Goal: Task Accomplishment & Management: Complete application form

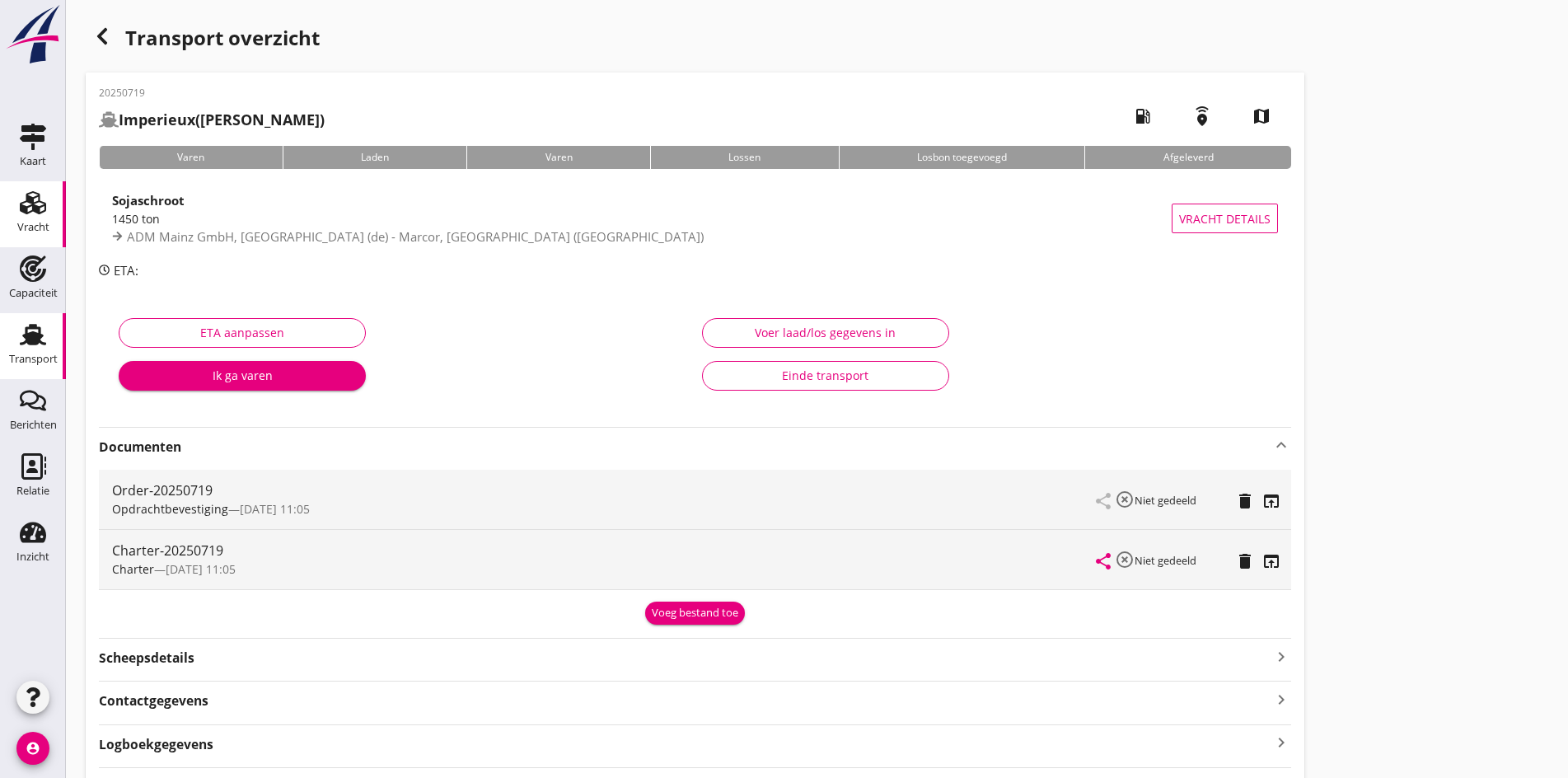
click at [15, 220] on link "Vracht Vracht" at bounding box center [33, 214] width 66 height 66
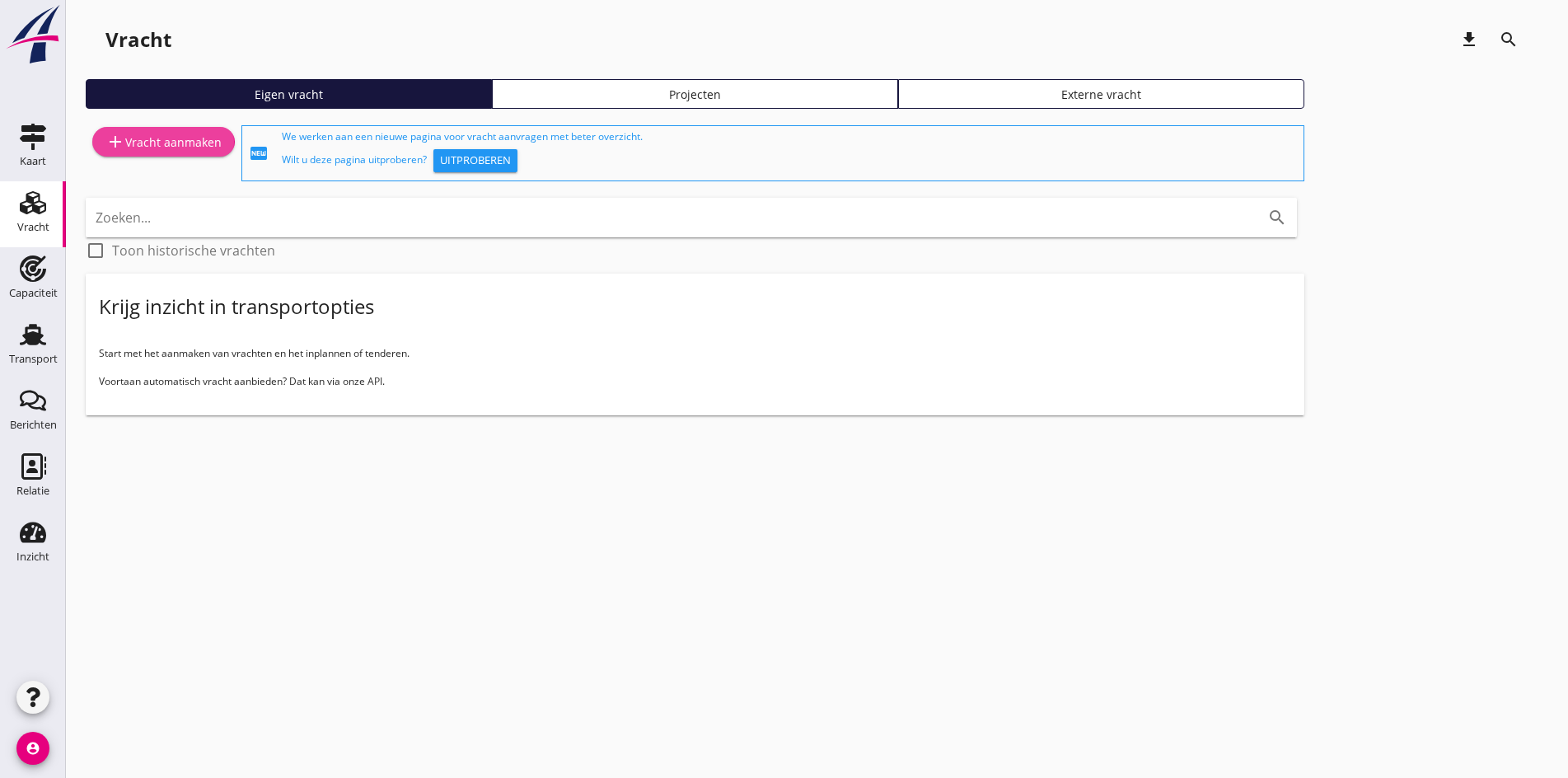
click at [170, 143] on div "add Vracht aanmaken" at bounding box center [163, 142] width 116 height 20
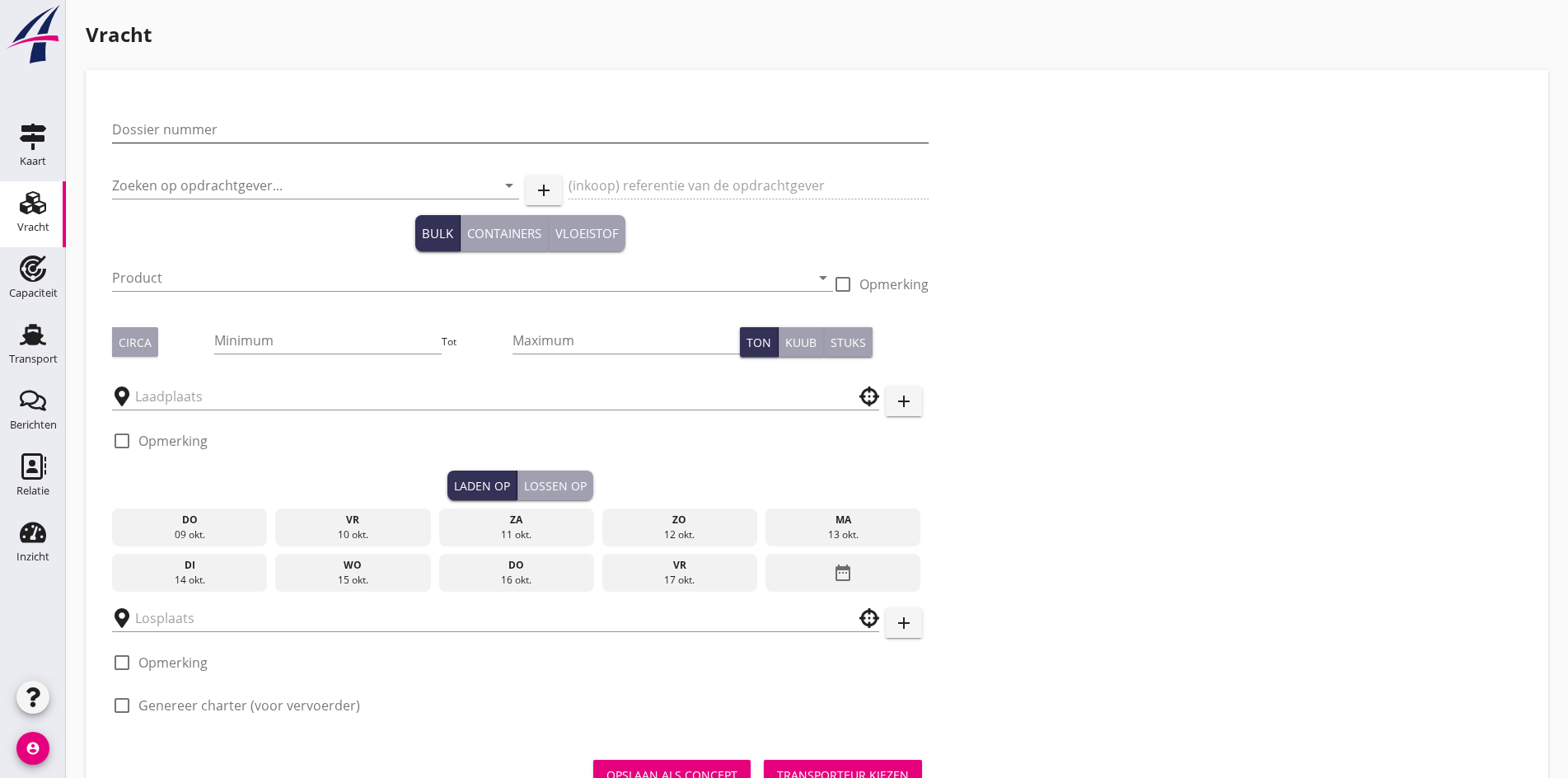
click at [157, 133] on input "Dossier nummer" at bounding box center [520, 129] width 816 height 26
type input "20250720"
click at [180, 188] on input "Zoeken op opdrachtgever..." at bounding box center [292, 185] width 361 height 26
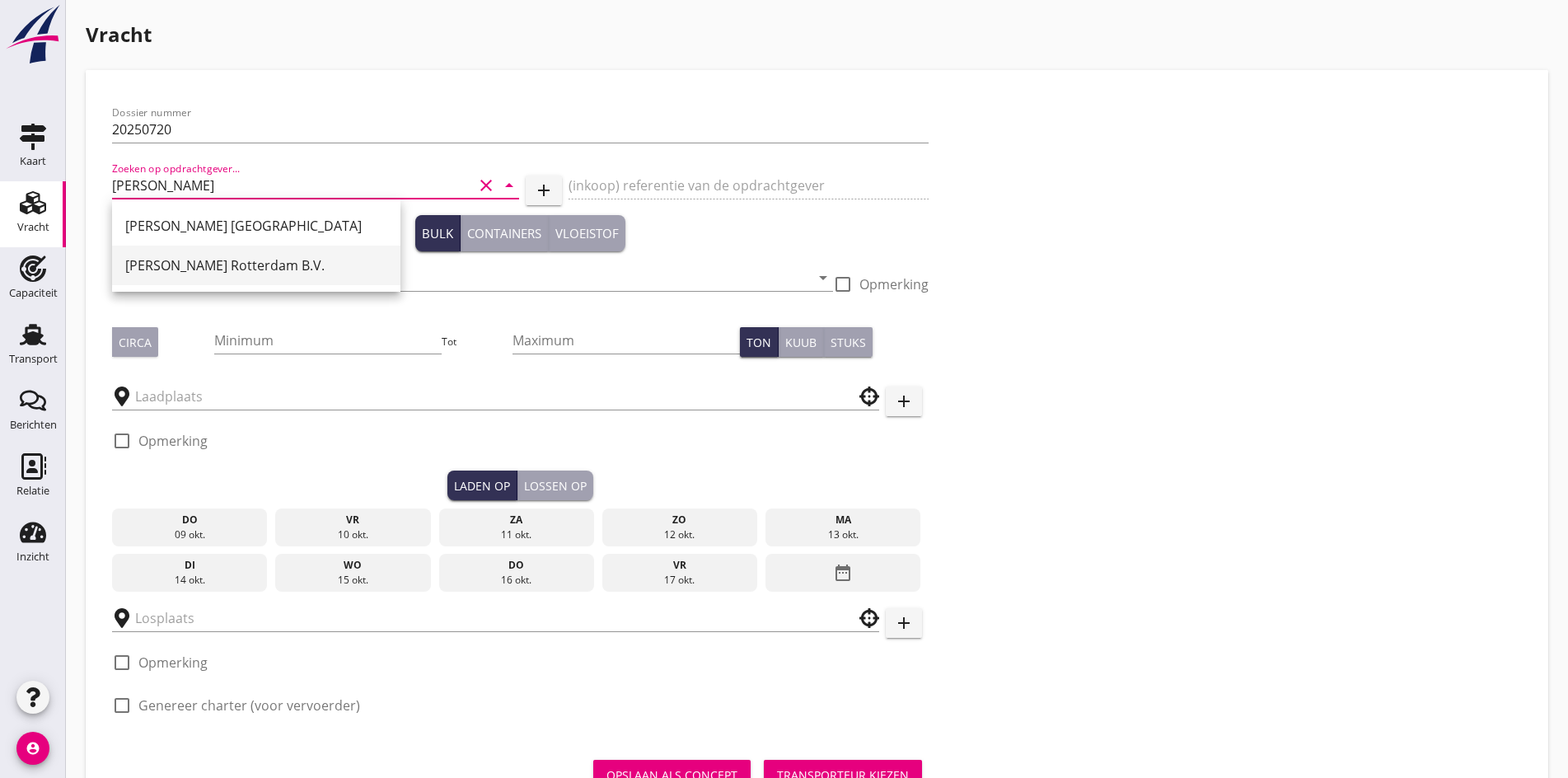
click at [188, 276] on div "[PERSON_NAME] Rotterdam B.V." at bounding box center [256, 265] width 262 height 39
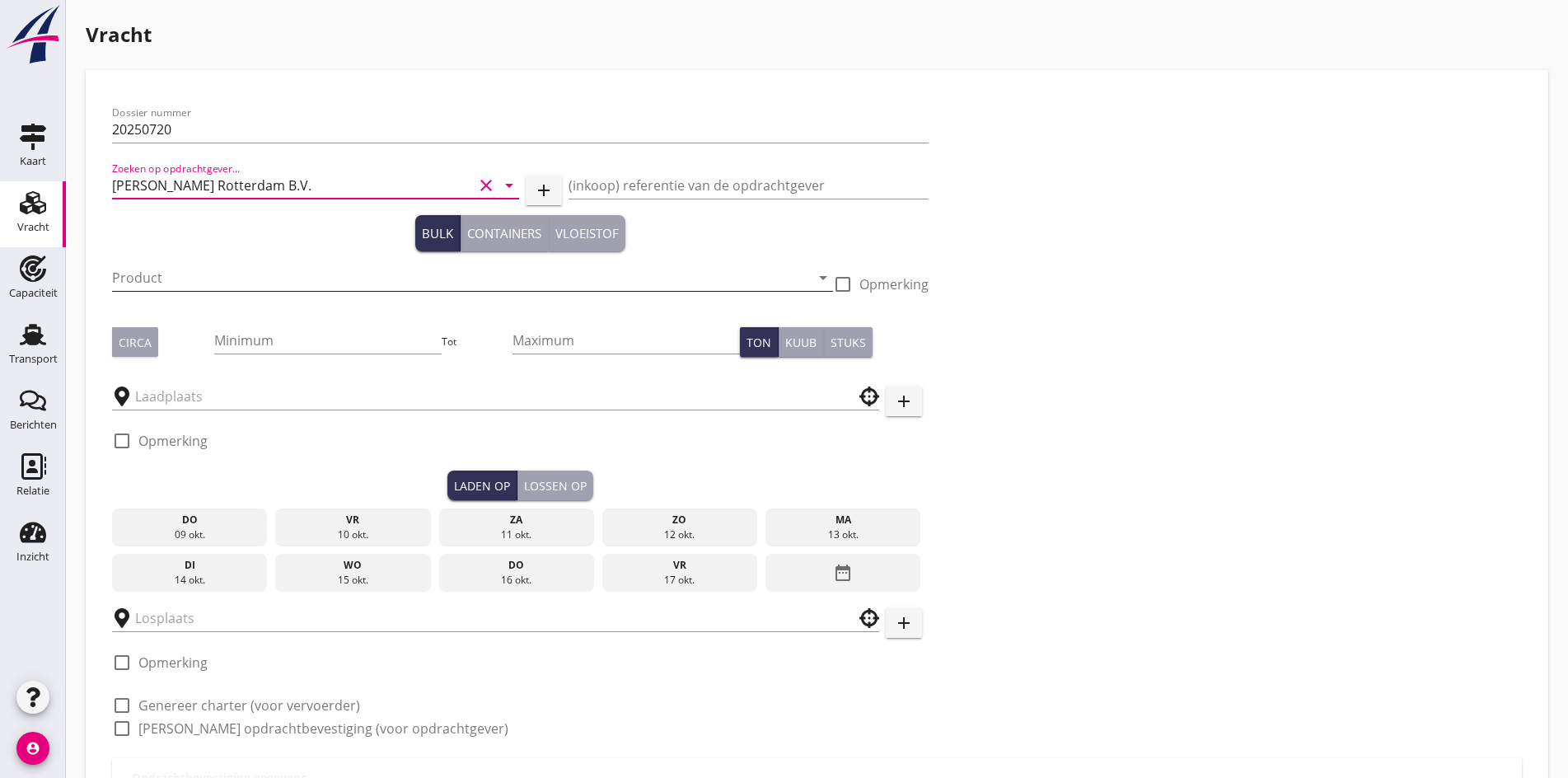
type input "[PERSON_NAME] Rotterdam B.V."
drag, startPoint x: 181, startPoint y: 268, endPoint x: 177, endPoint y: 278, distance: 10.8
click at [177, 278] on input "Product" at bounding box center [460, 277] width 697 height 26
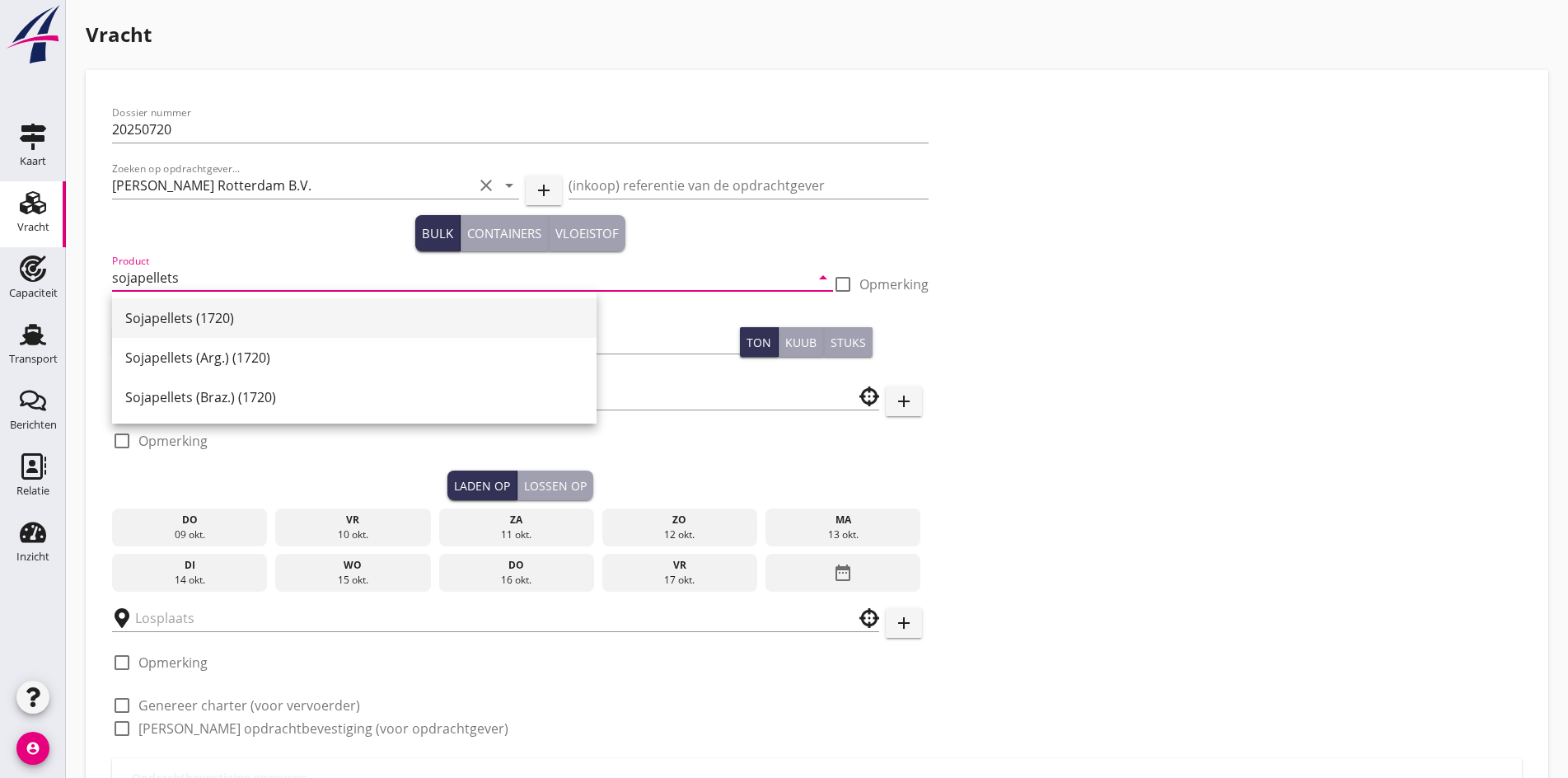
click at [184, 307] on div "Sojapellets (1720)" at bounding box center [354, 317] width 458 height 39
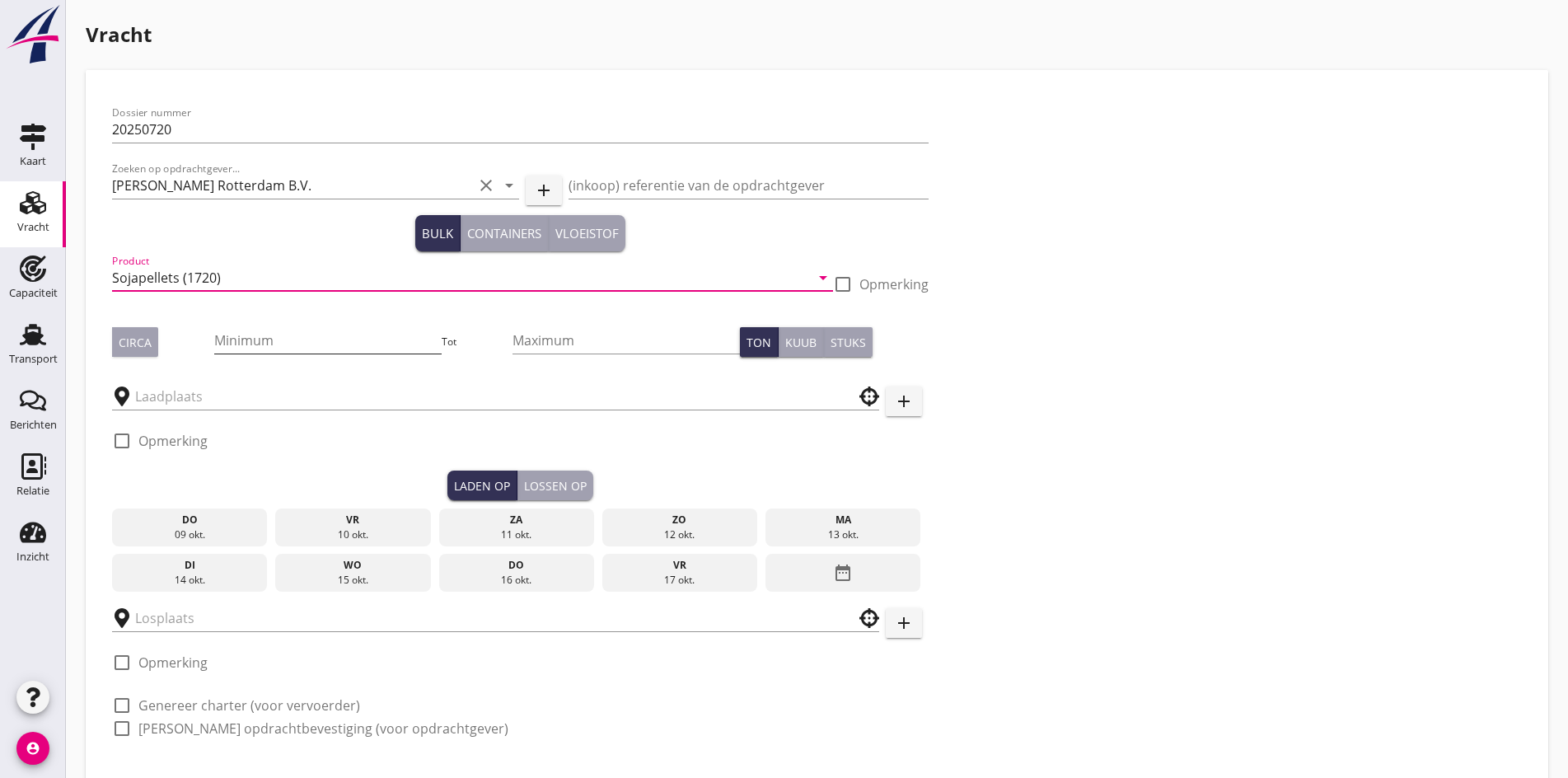
type input "Sojapellets (1720)"
click at [214, 343] on input "Minimum" at bounding box center [328, 340] width 228 height 26
type input "1000"
type input "1"
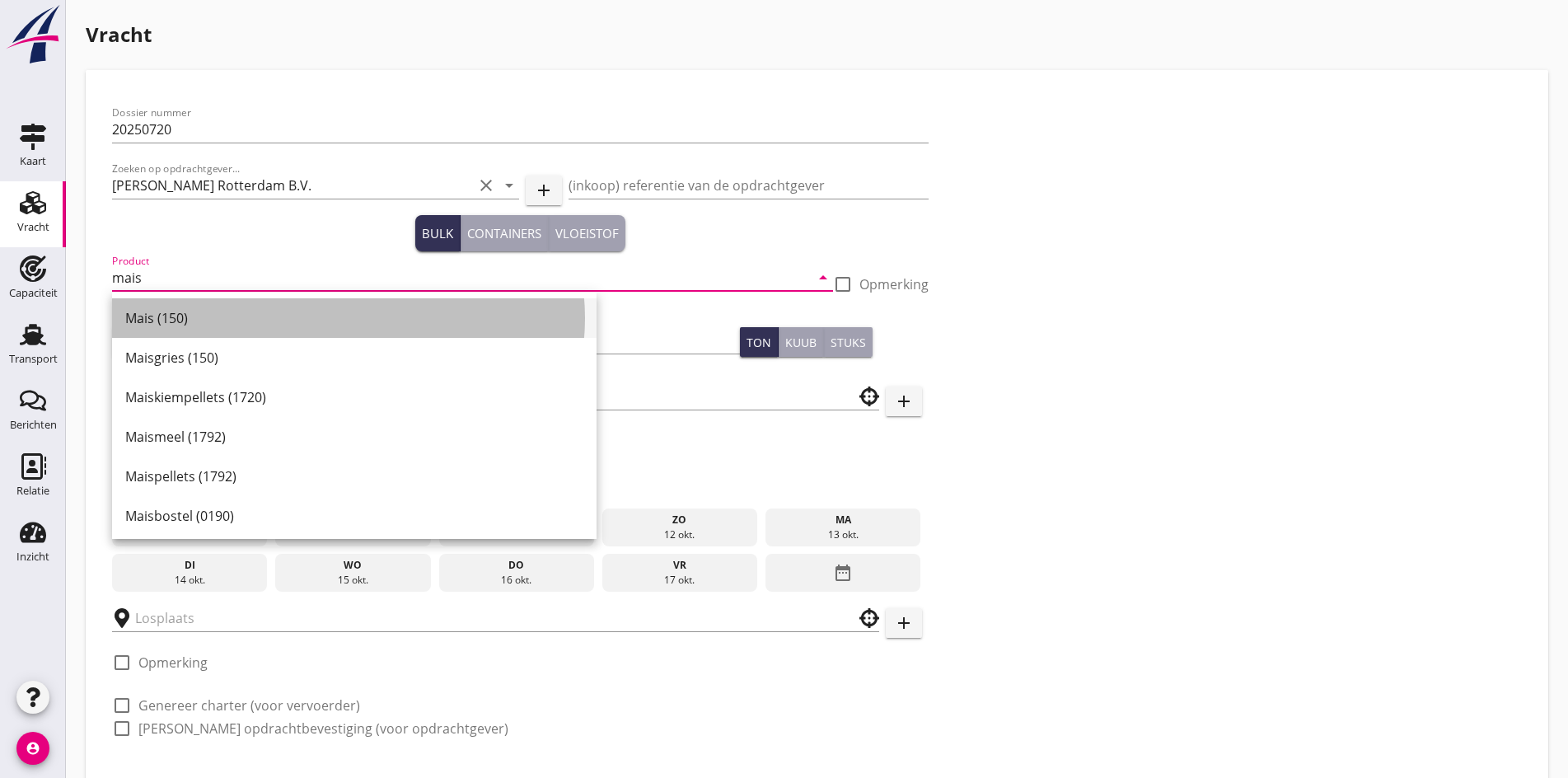
click at [193, 312] on div "Mais (150)" at bounding box center [354, 318] width 458 height 20
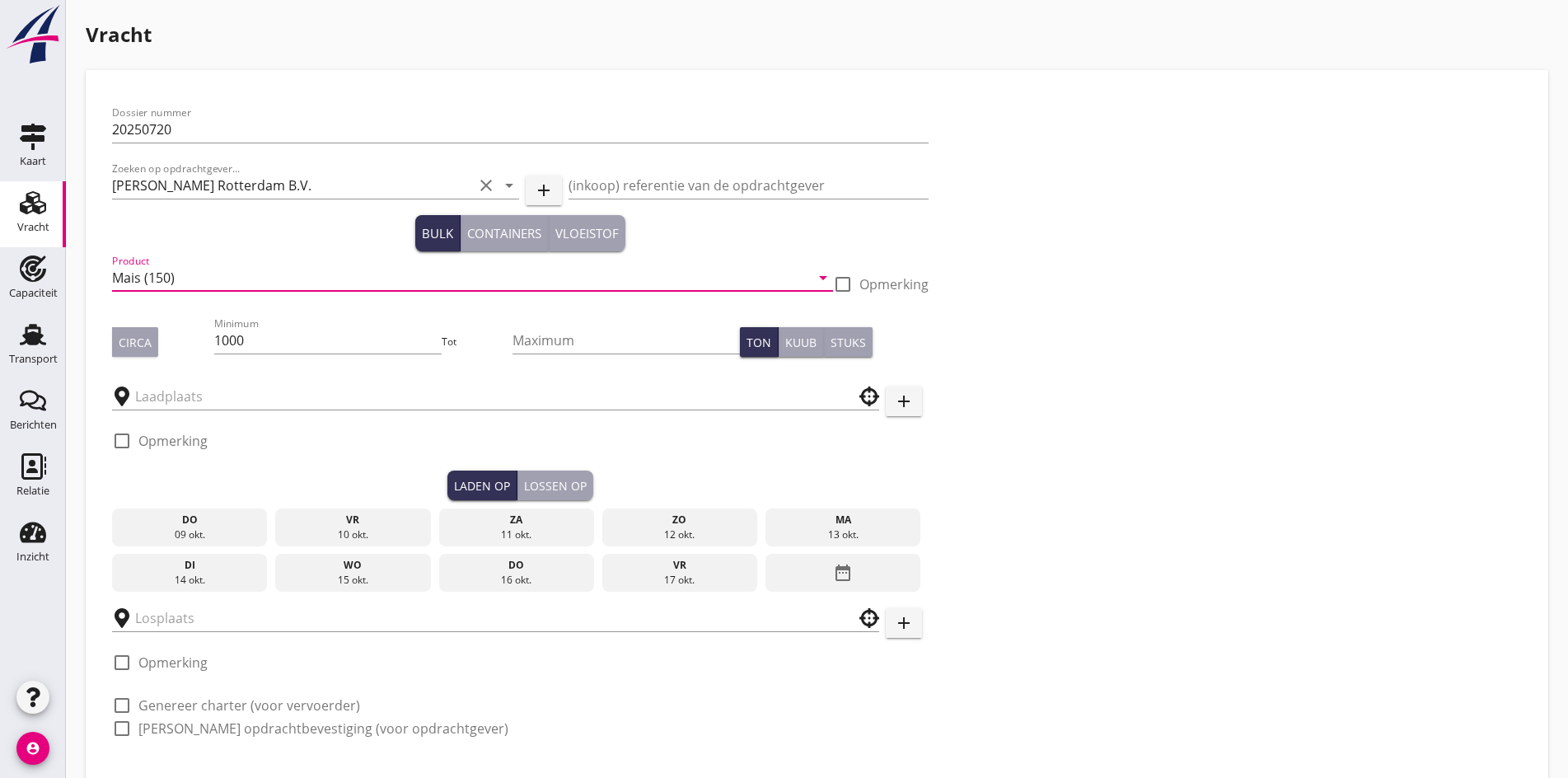
type input "Mais (150)"
click at [162, 341] on div "Circa" at bounding box center [163, 342] width 102 height 29
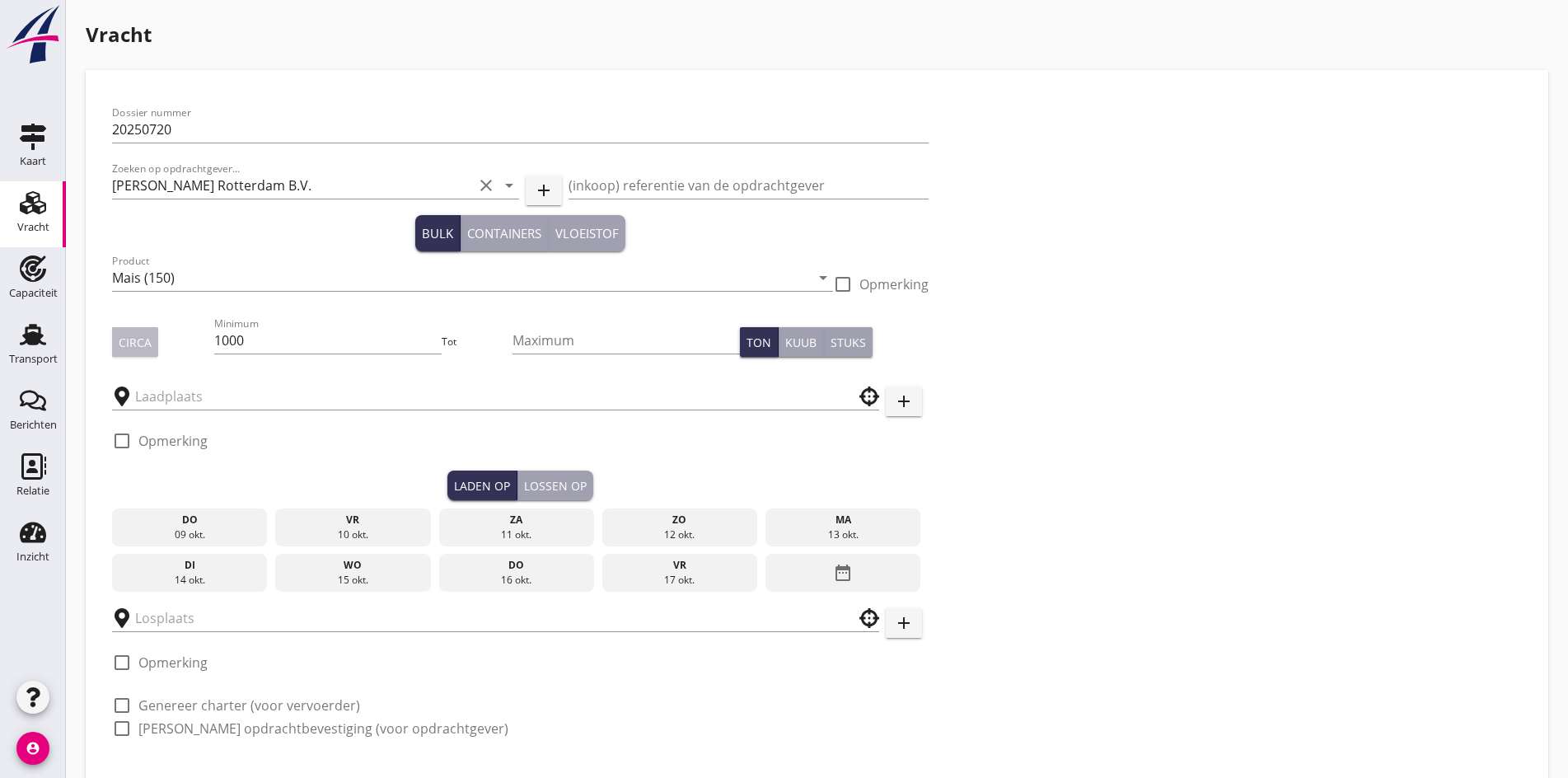
click at [135, 346] on div "Circa" at bounding box center [135, 343] width 33 height 18
click at [164, 398] on input "text" at bounding box center [483, 396] width 697 height 26
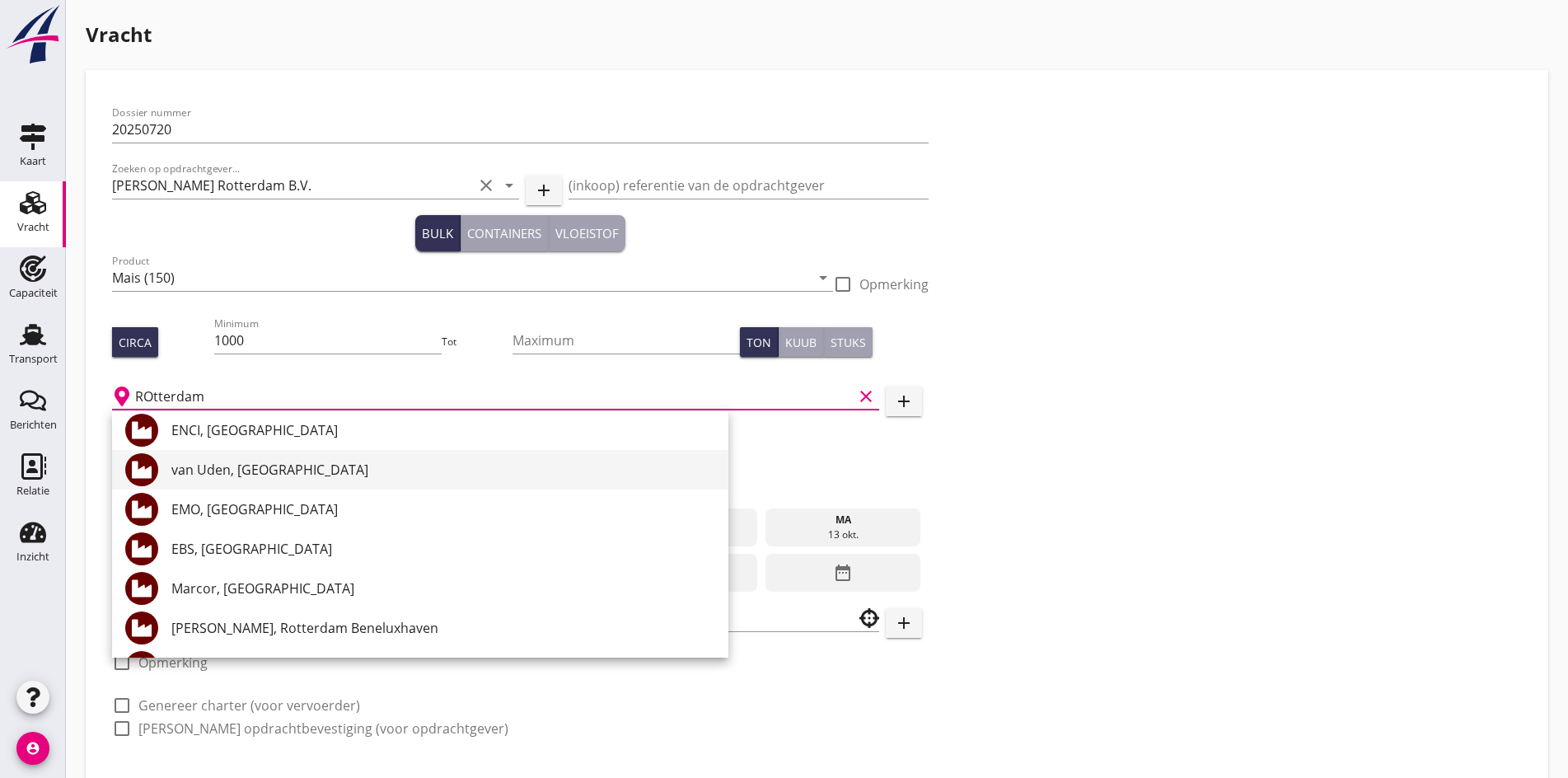
scroll to position [330, 0]
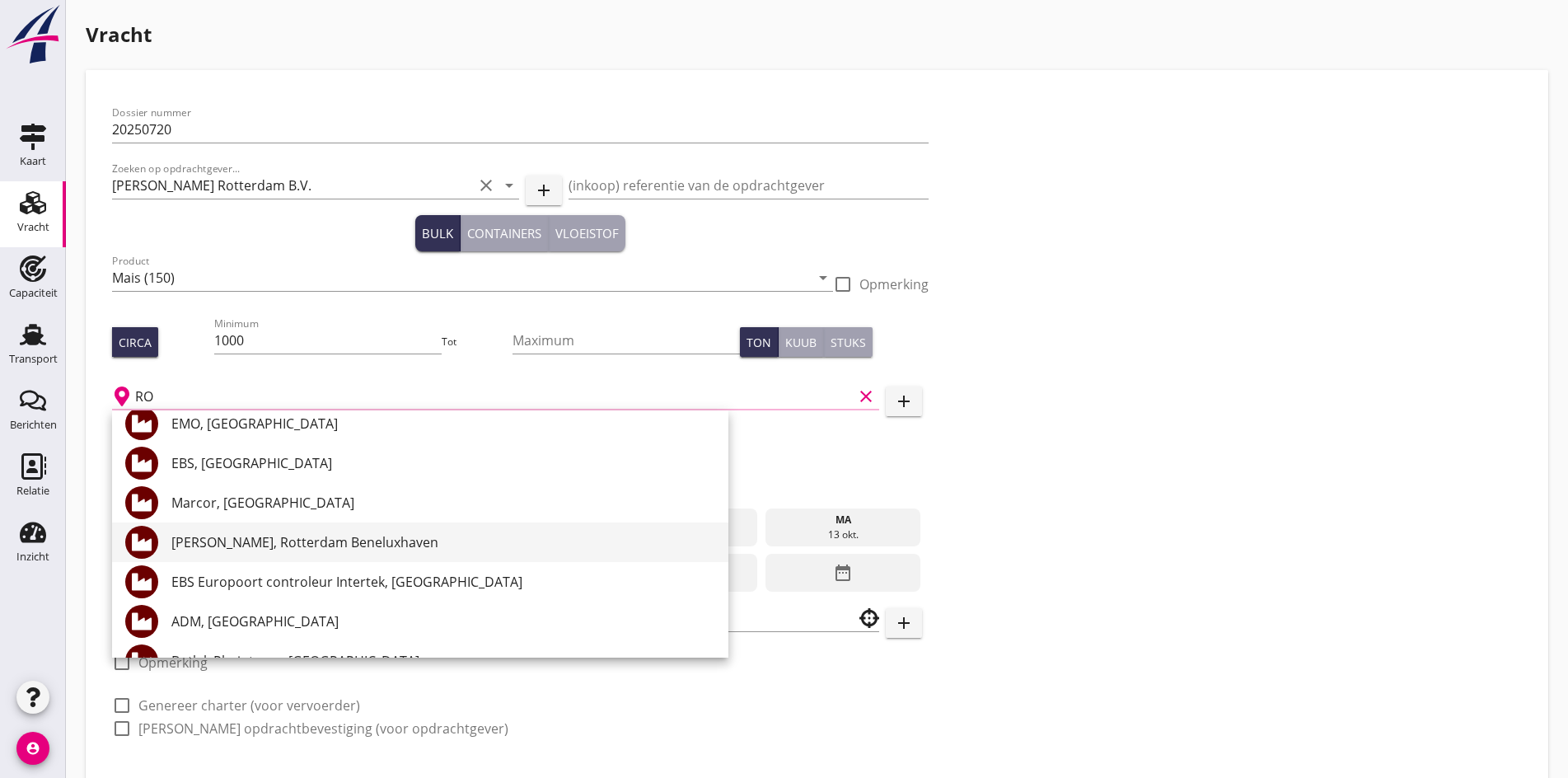
type input "R"
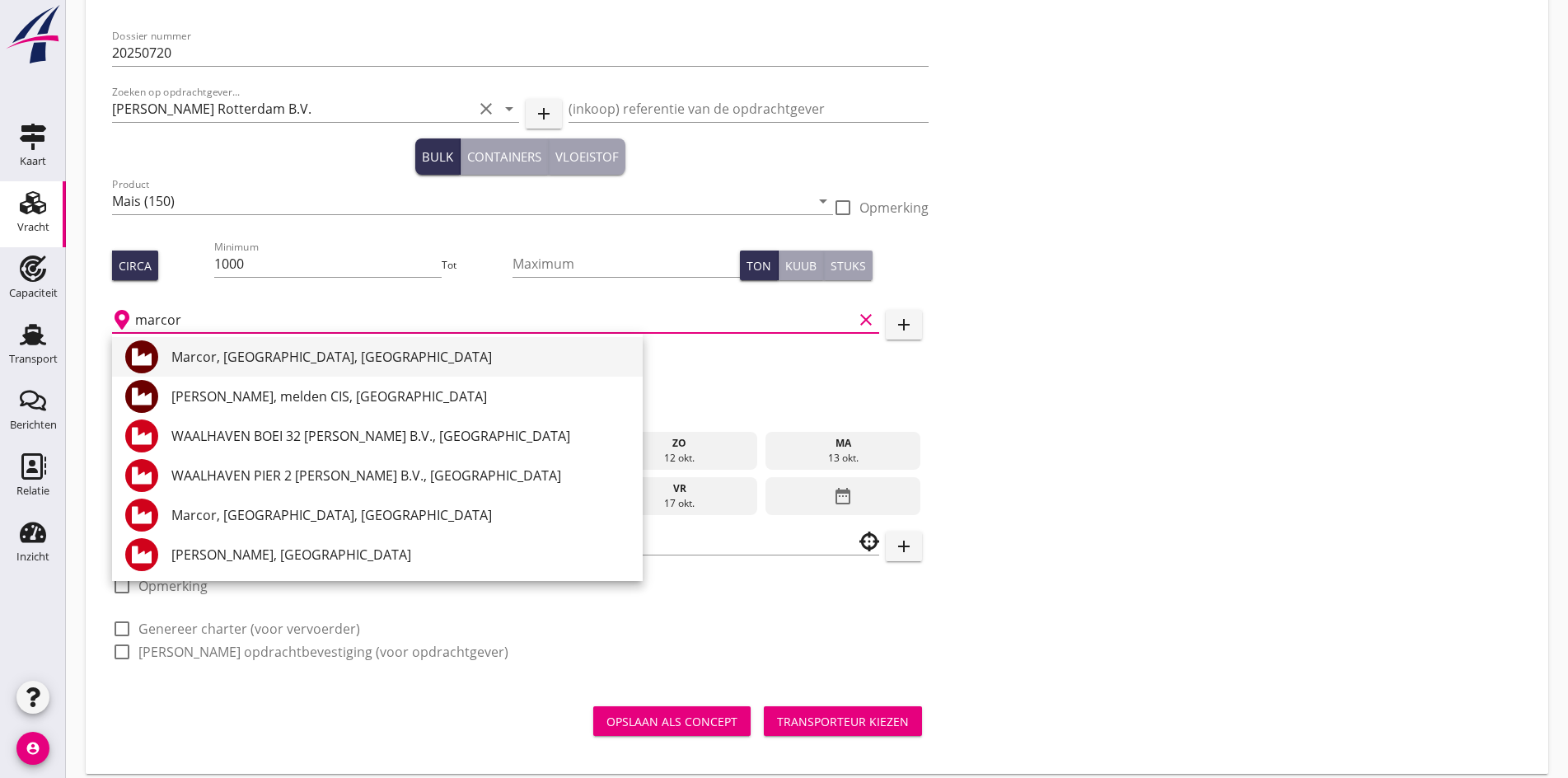
scroll to position [87, 0]
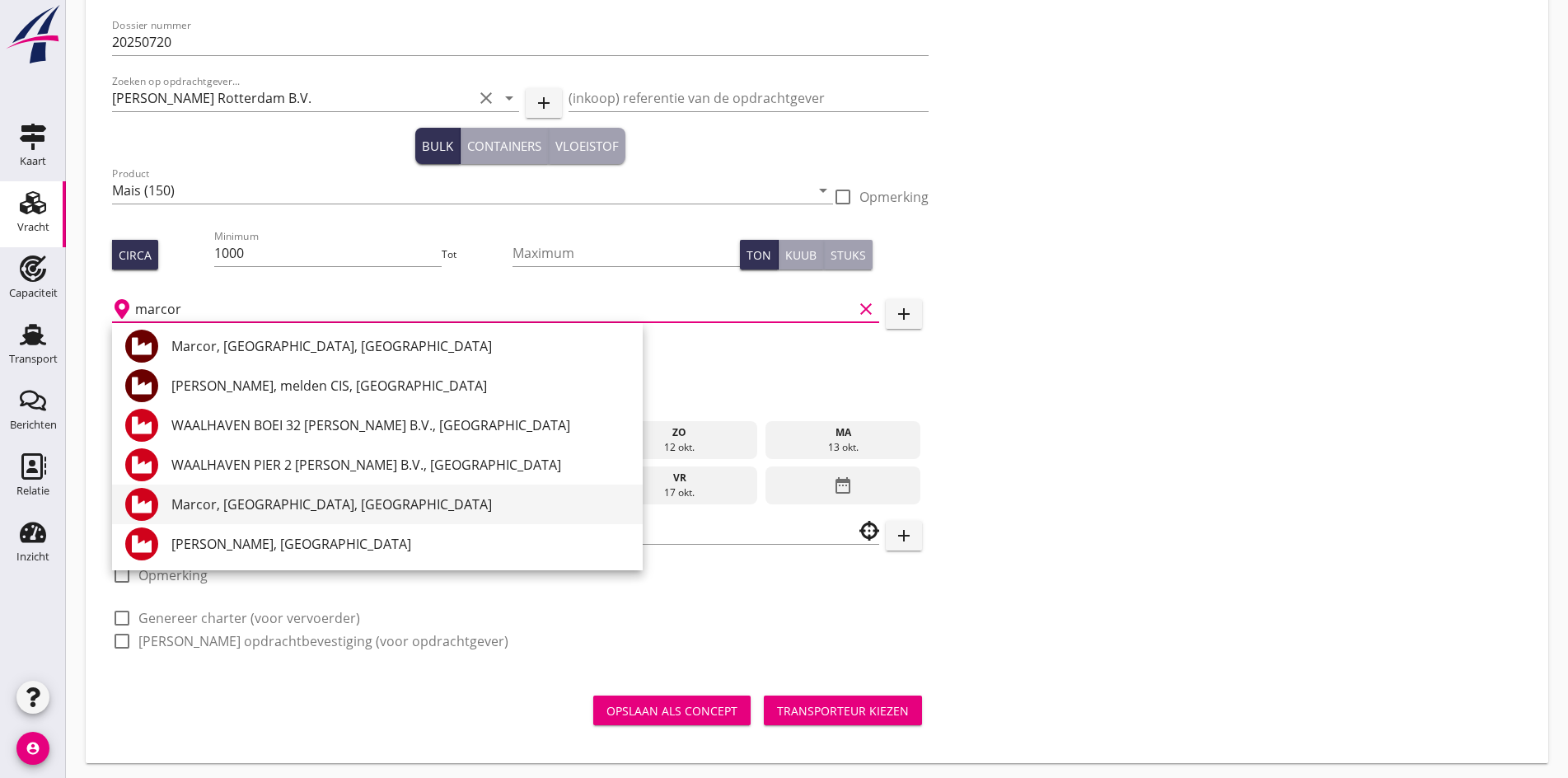
click at [274, 505] on div "Marcor, [GEOGRAPHIC_DATA], [GEOGRAPHIC_DATA]" at bounding box center [400, 504] width 458 height 20
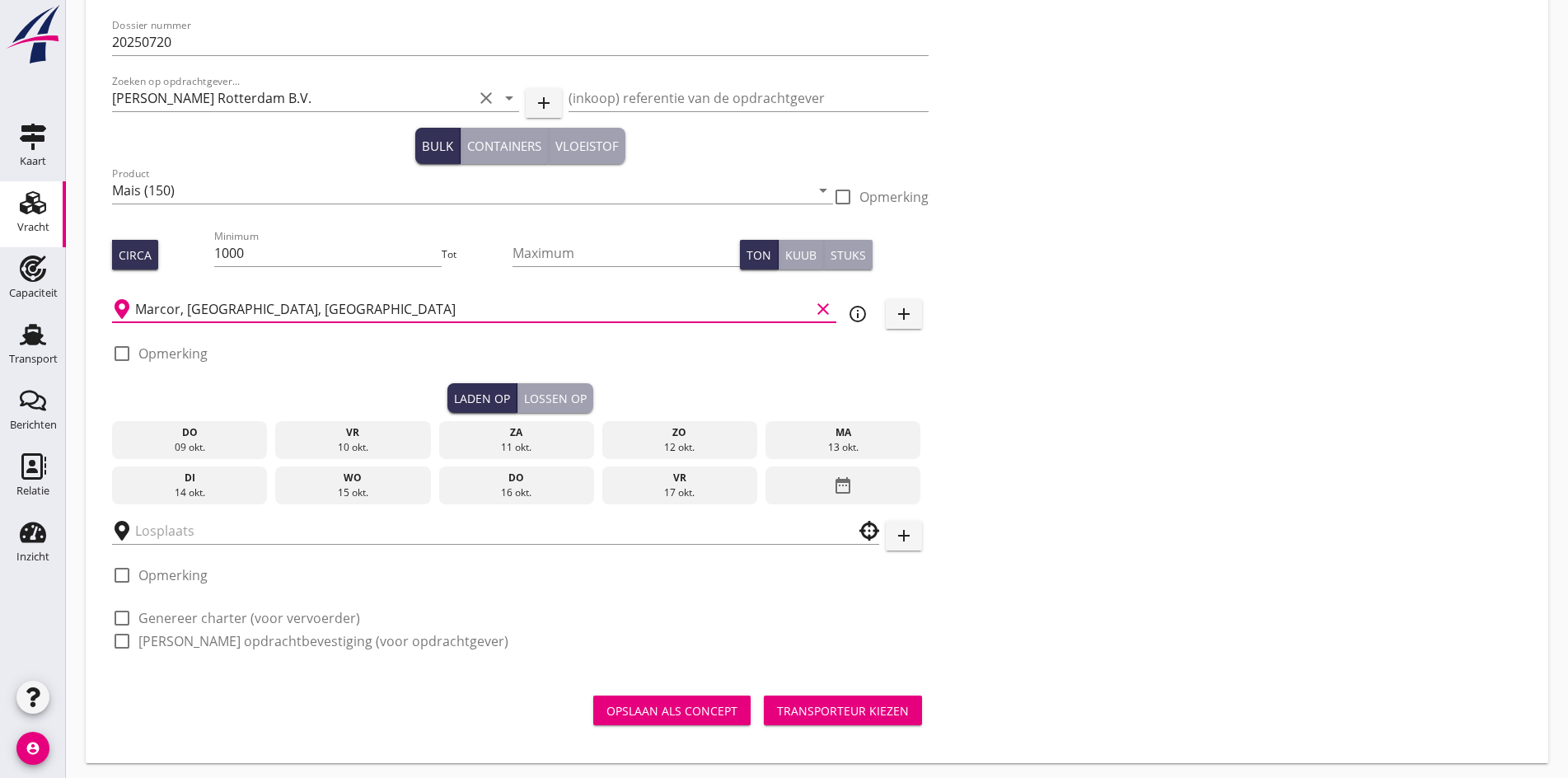
type input "Marcor, [GEOGRAPHIC_DATA], [GEOGRAPHIC_DATA]"
click at [119, 354] on div at bounding box center [121, 353] width 28 height 28
checkbox input "true"
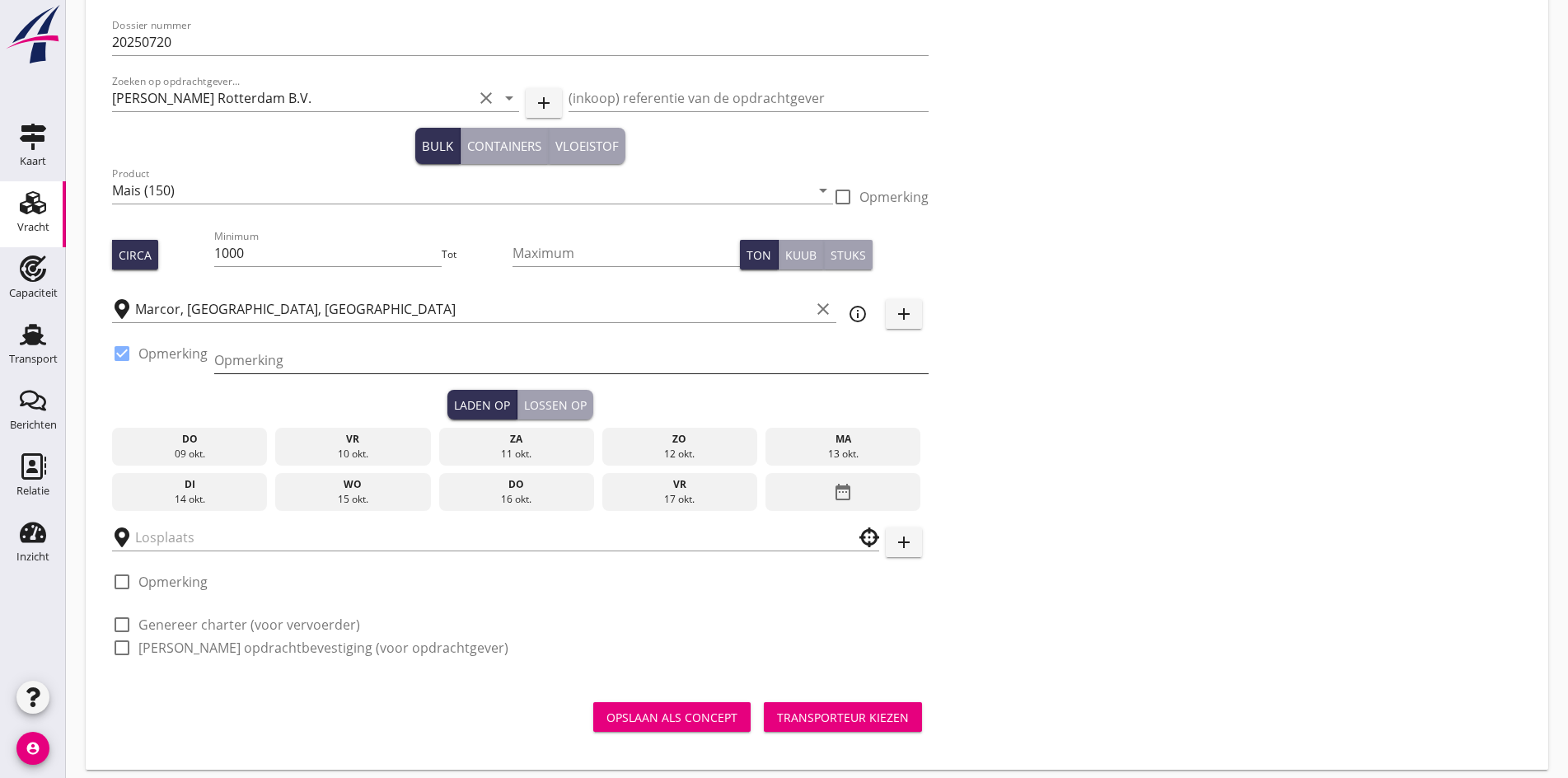
click at [285, 367] on input "Opmerking" at bounding box center [571, 359] width 714 height 26
click at [769, 446] on div "13 okt." at bounding box center [843, 454] width 147 height 15
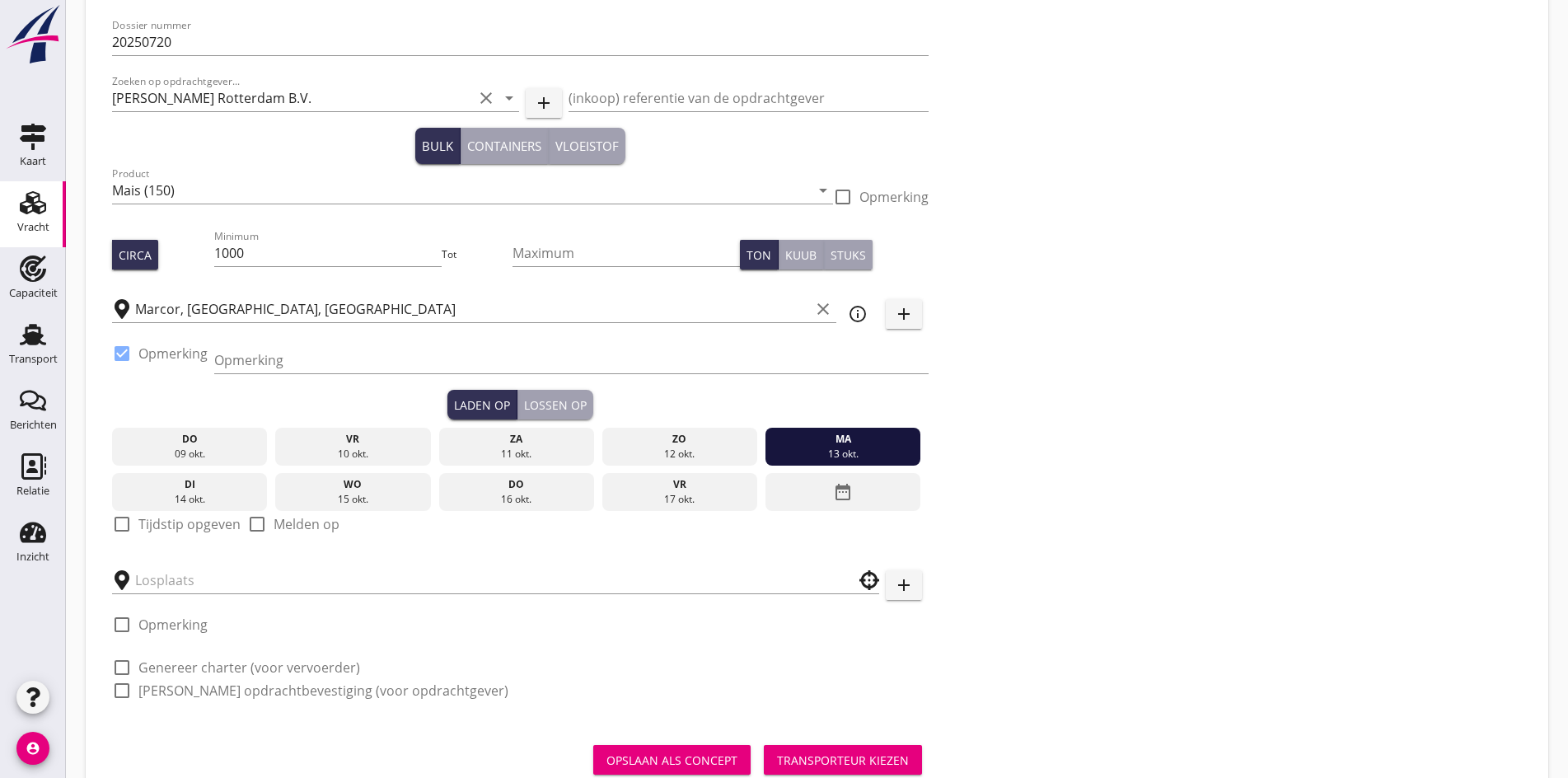
drag, startPoint x: 125, startPoint y: 523, endPoint x: 127, endPoint y: 536, distance: 13.2
click at [126, 523] on div at bounding box center [121, 523] width 28 height 28
checkbox input "true"
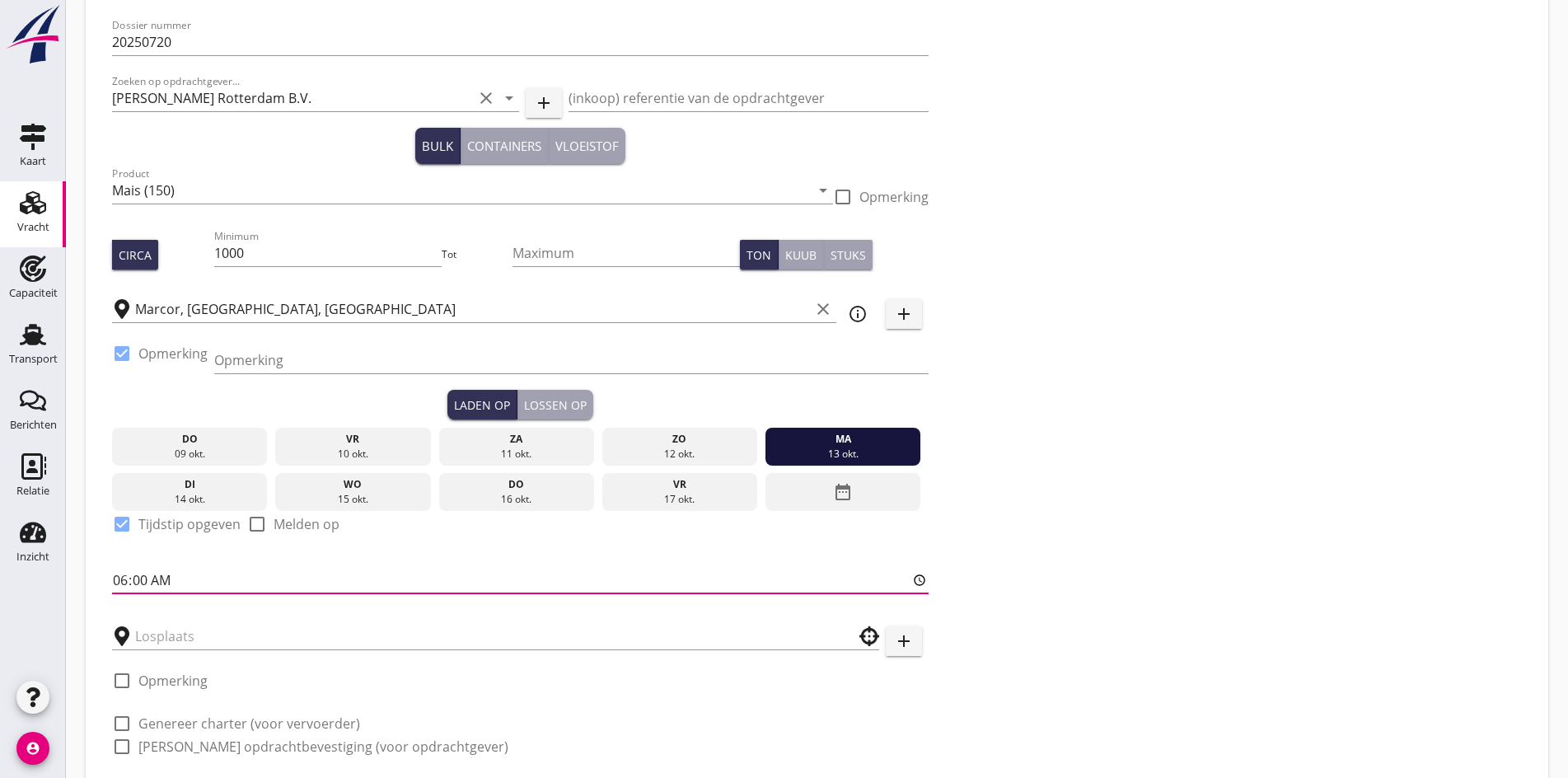
click at [123, 578] on input "06:00" at bounding box center [520, 580] width 816 height 26
type input "18:00"
click at [275, 628] on input "text" at bounding box center [483, 636] width 697 height 26
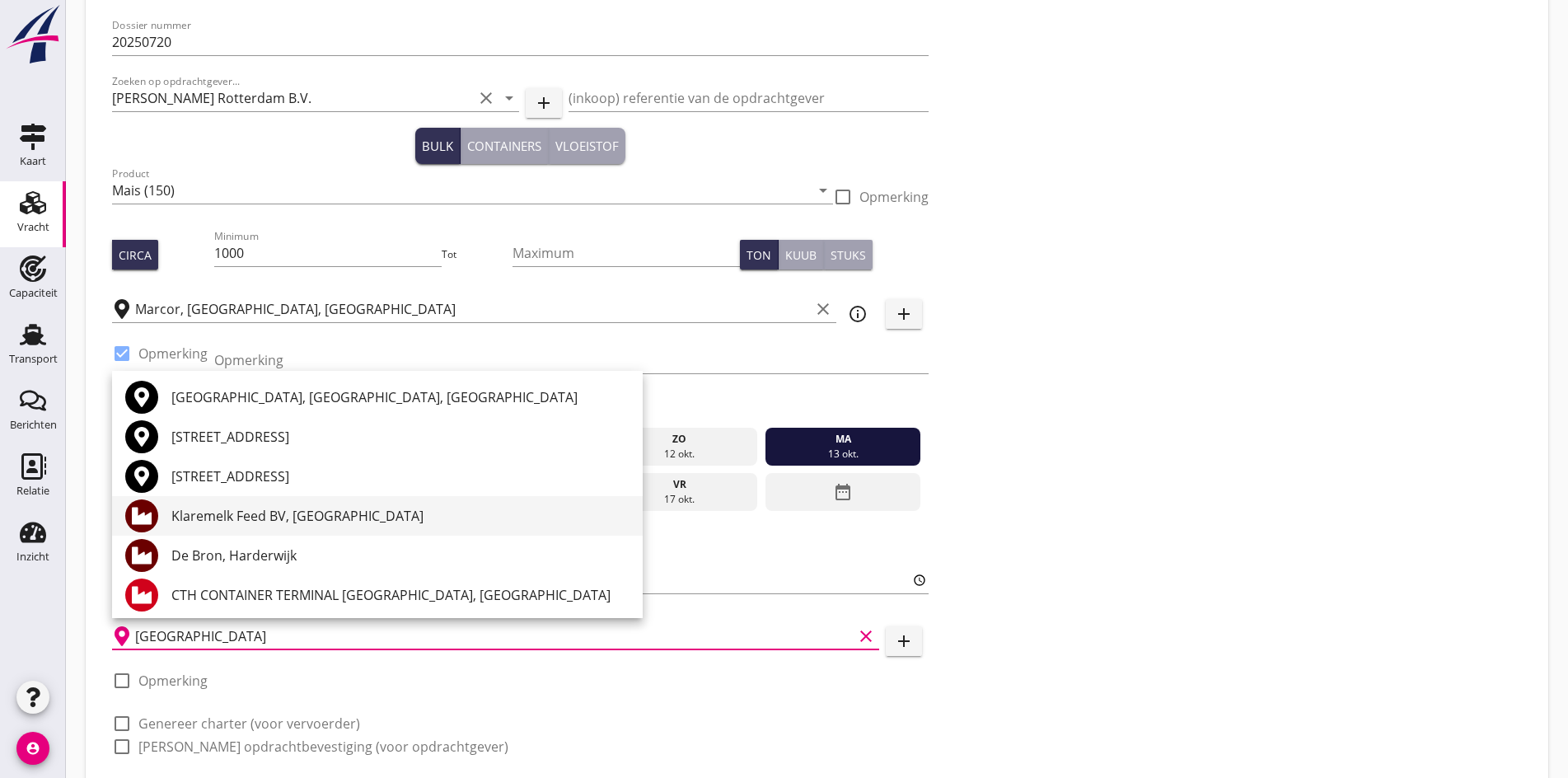
click at [244, 524] on div "Klaremelk Feed BV, [GEOGRAPHIC_DATA]" at bounding box center [400, 516] width 458 height 20
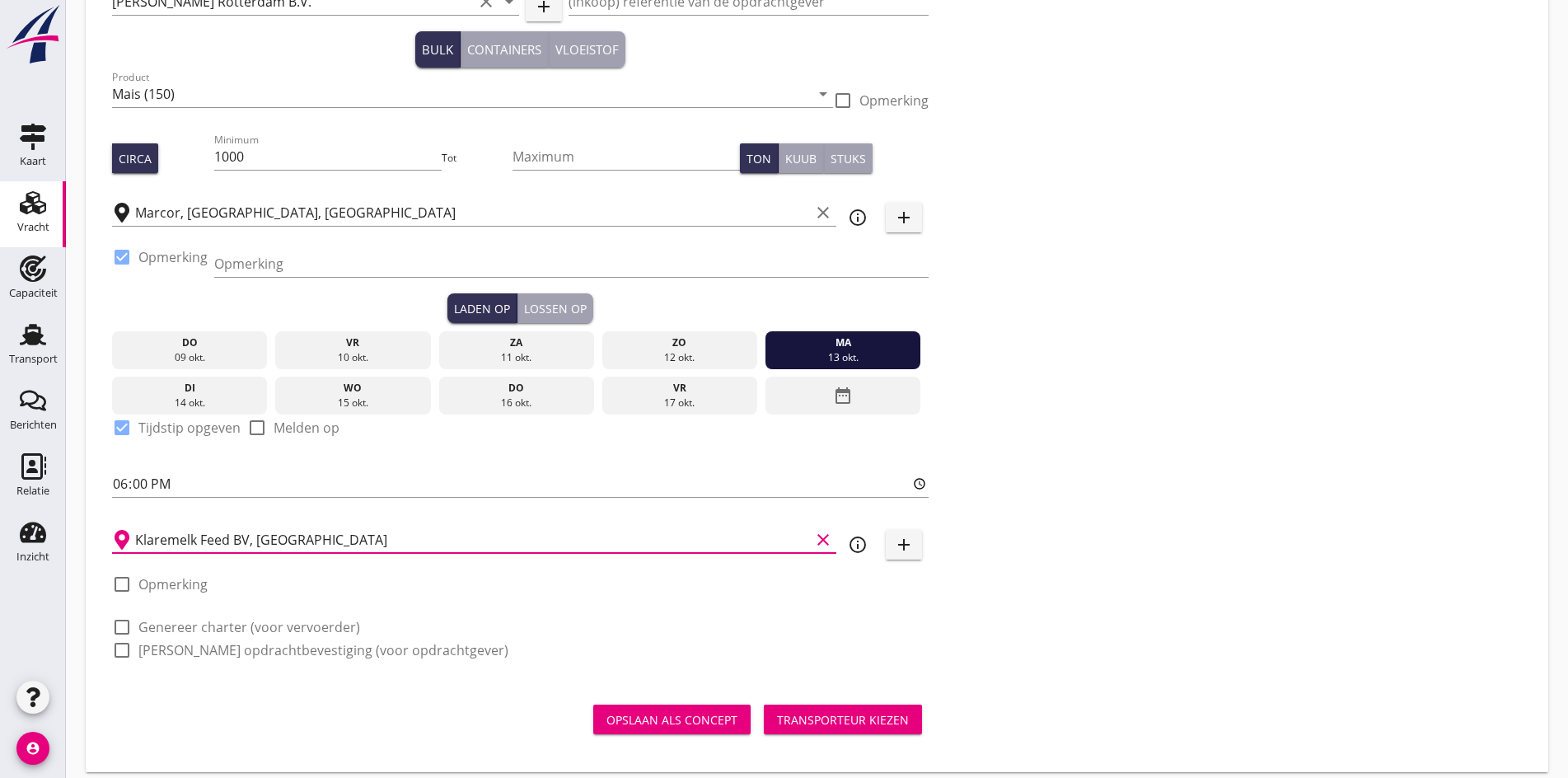
scroll to position [193, 0]
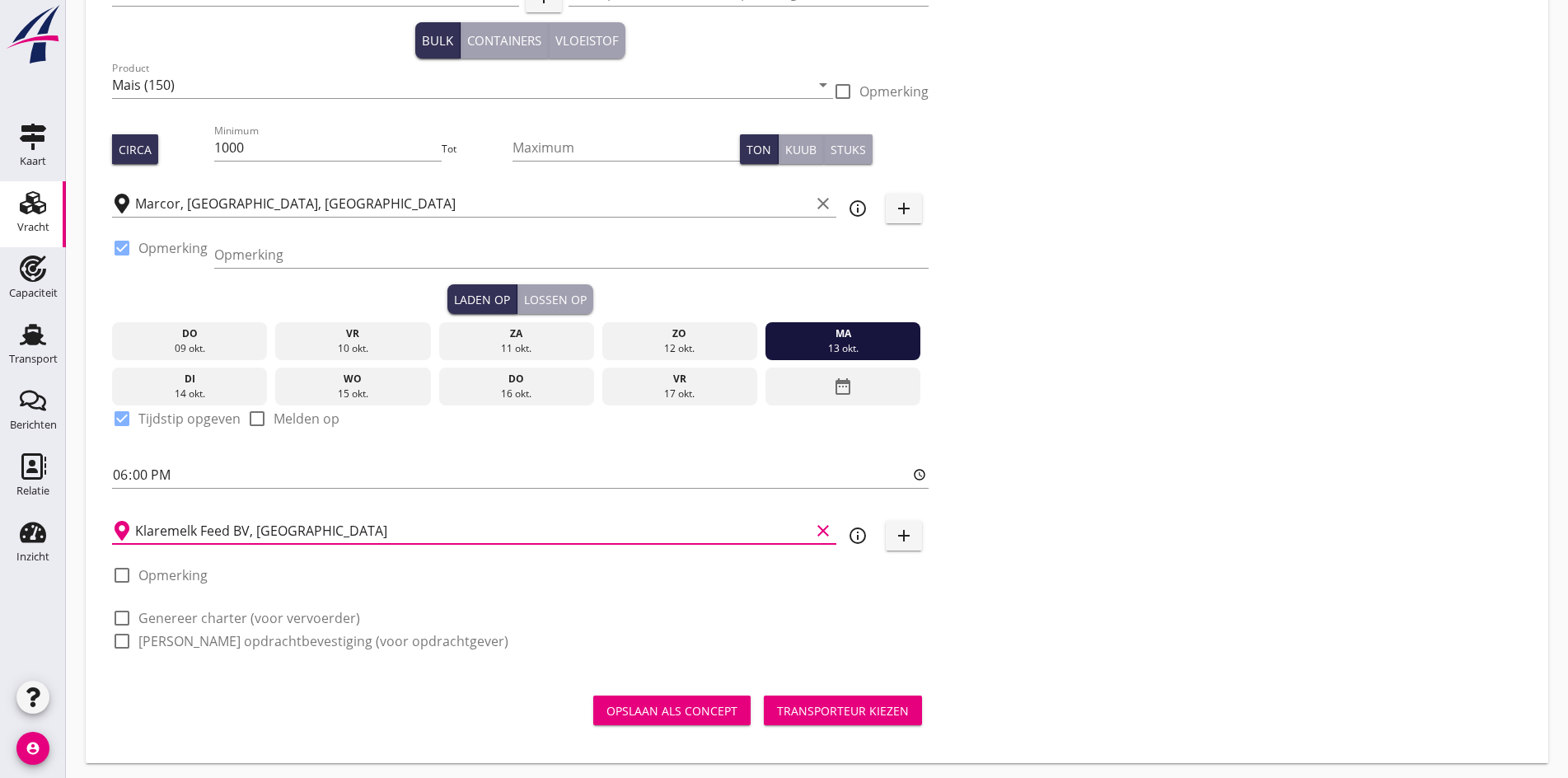
type input "Klaremelk Feed BV, [GEOGRAPHIC_DATA]"
click at [134, 614] on div at bounding box center [121, 617] width 28 height 28
checkbox input "true"
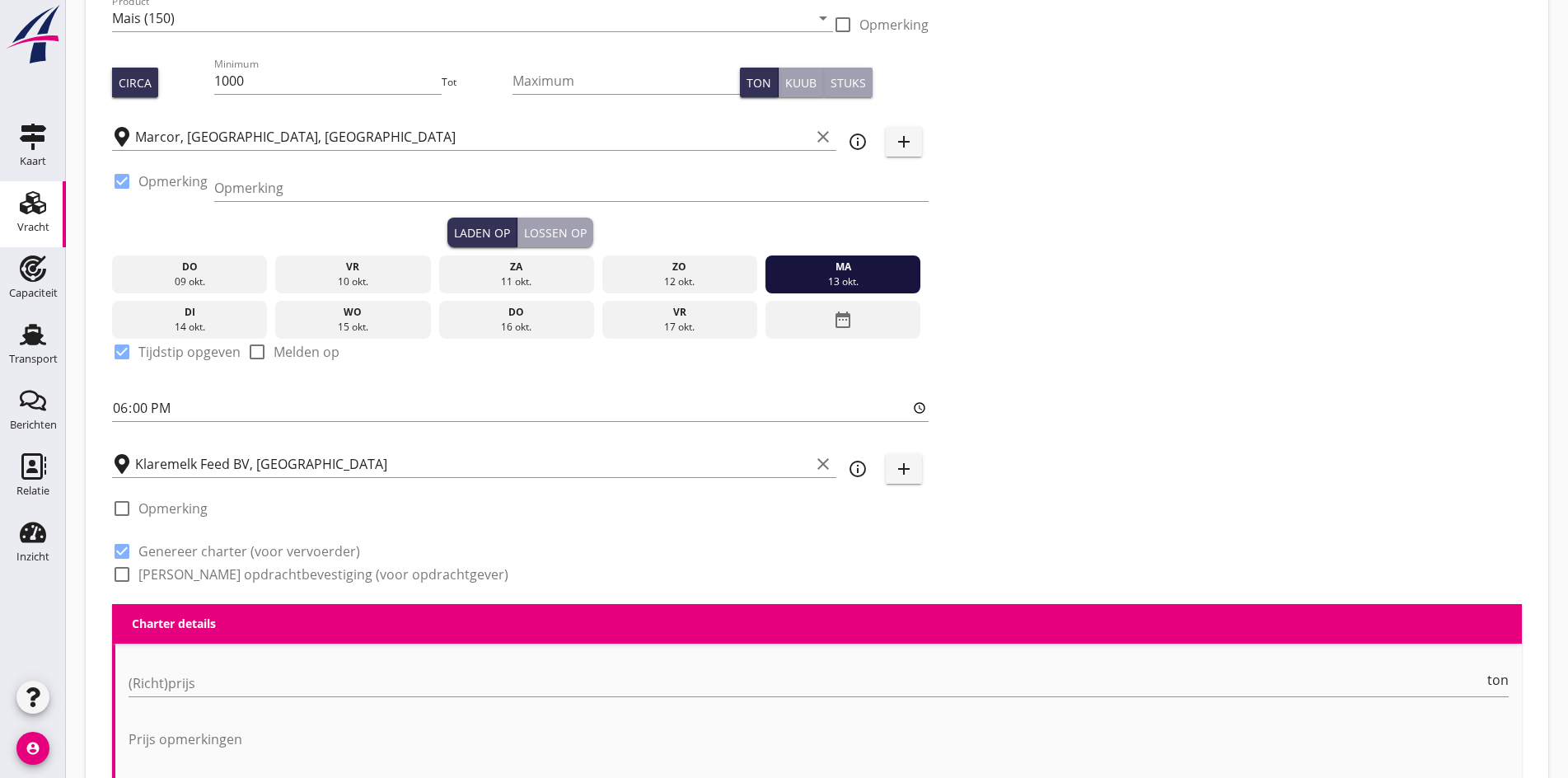
scroll to position [523, 0]
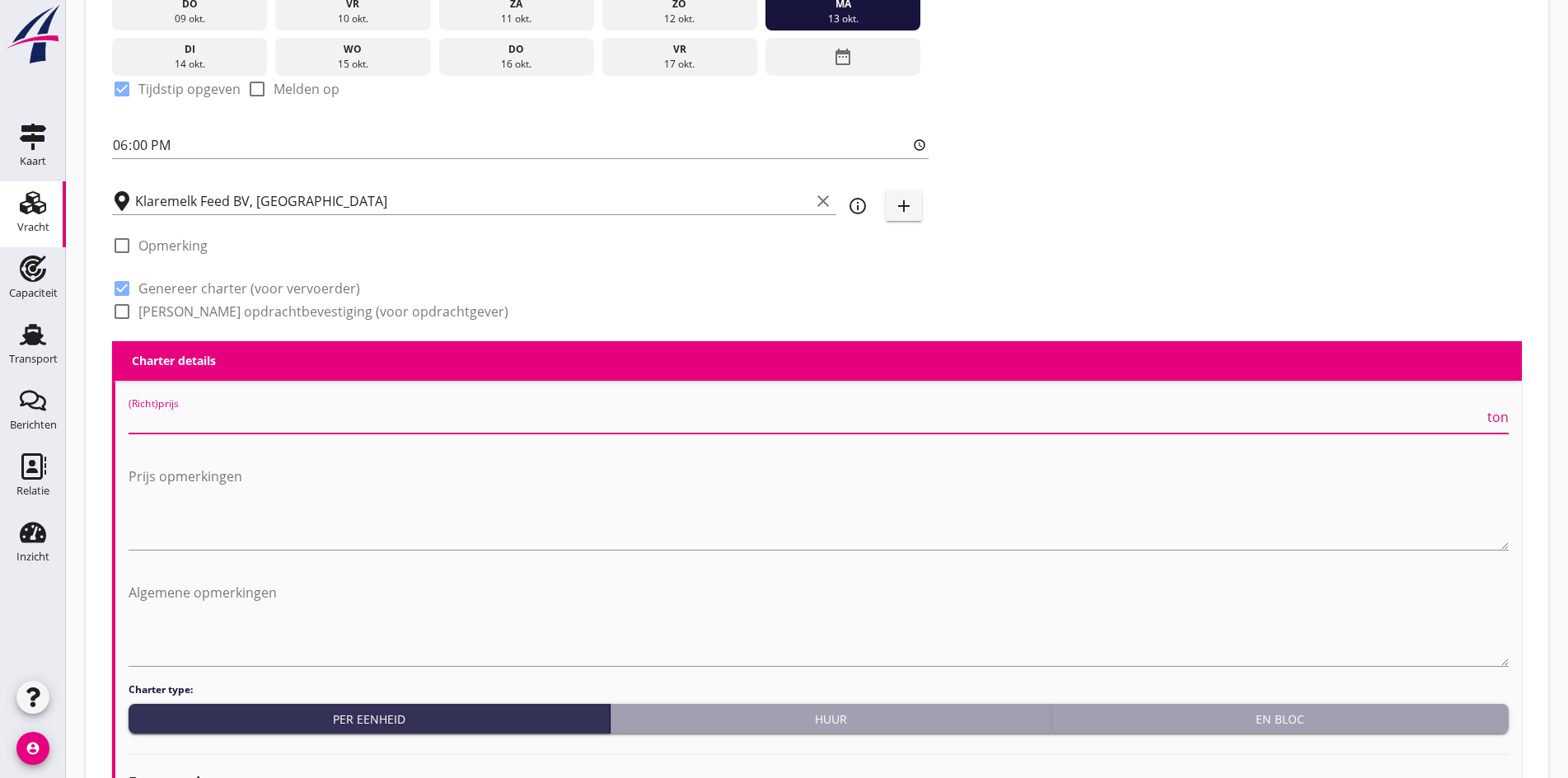
click at [192, 420] on input "(Richt)prijs" at bounding box center [806, 420] width 1355 height 26
click at [117, 309] on div at bounding box center [121, 311] width 28 height 28
checkbox input "true"
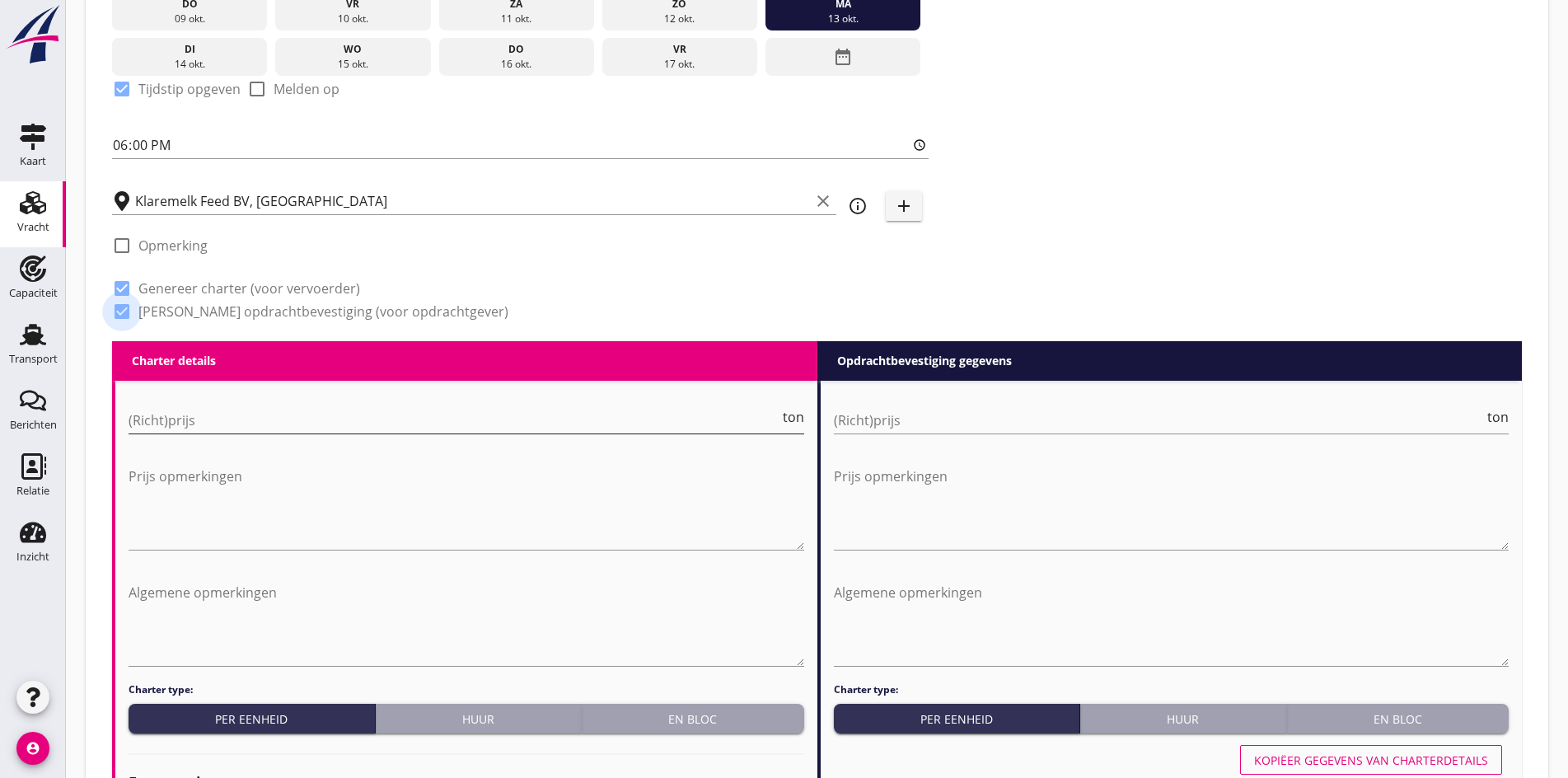
click at [167, 407] on input "(Richt)prijs" at bounding box center [454, 420] width 650 height 26
type input "6"
click at [868, 407] on input "(Richt)prijs" at bounding box center [1159, 420] width 650 height 26
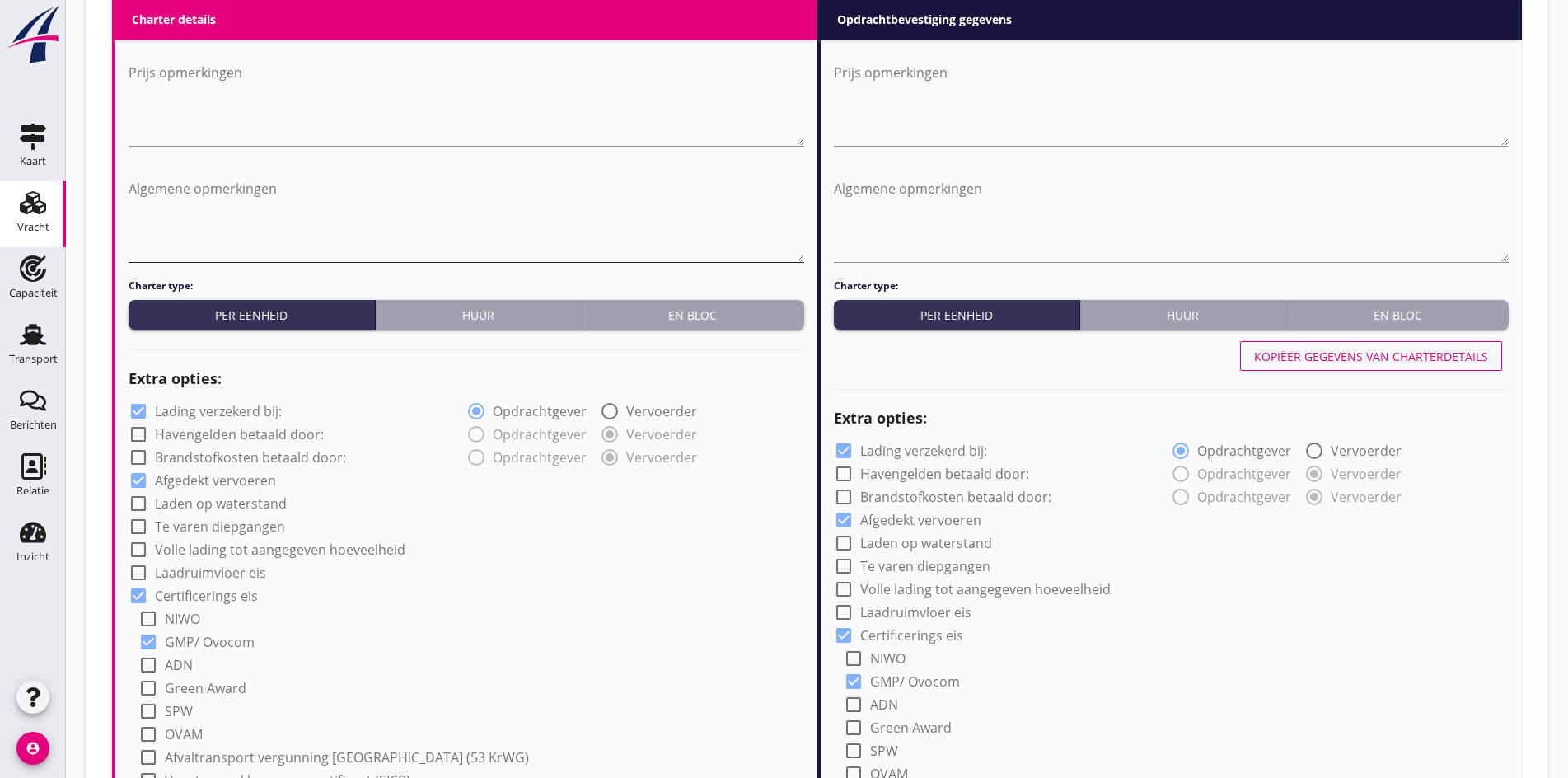
scroll to position [935, 0]
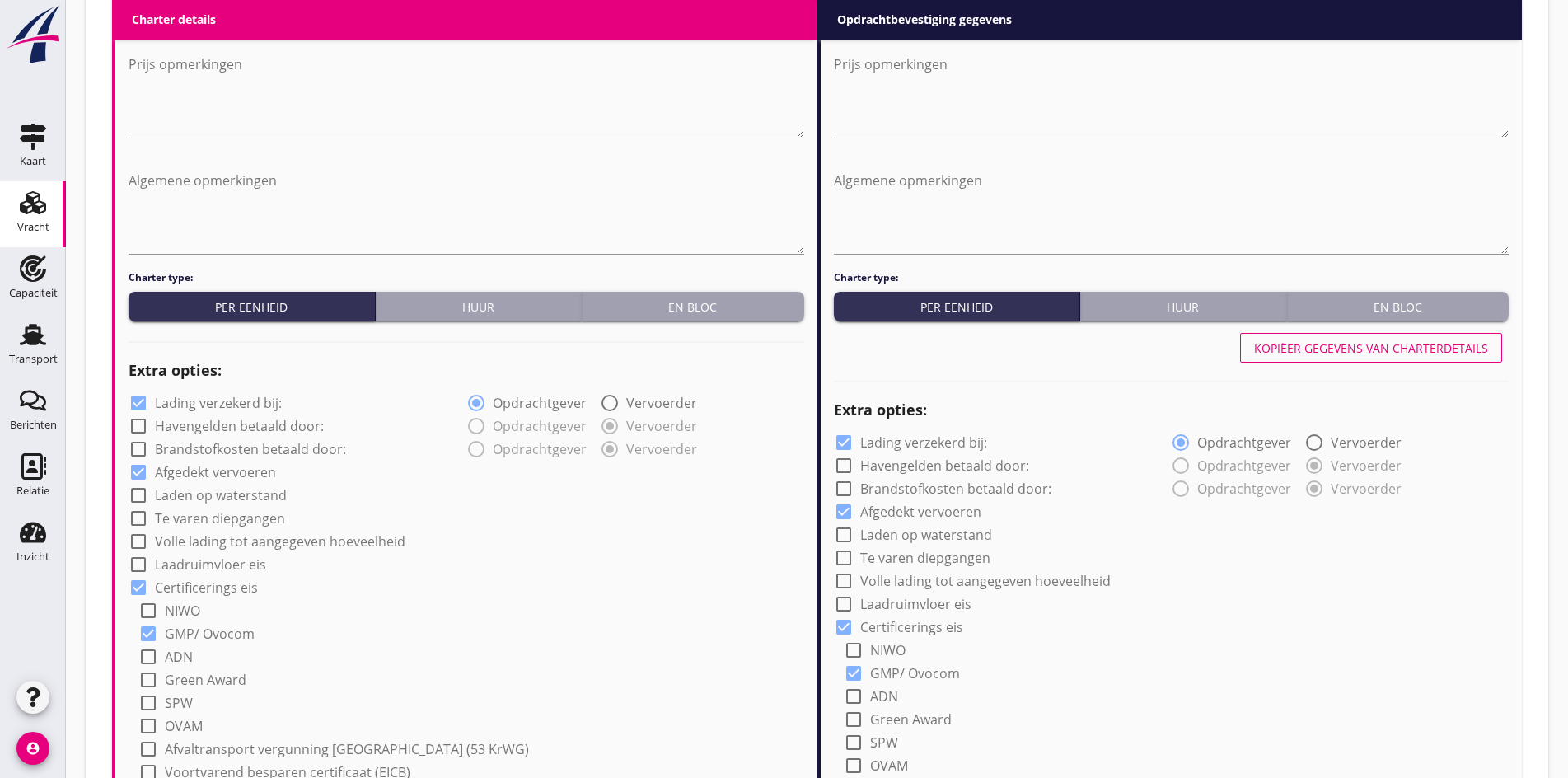
type input "6"
click at [1351, 347] on div "Kopiëer gegevens van charterdetails" at bounding box center [1370, 348] width 234 height 18
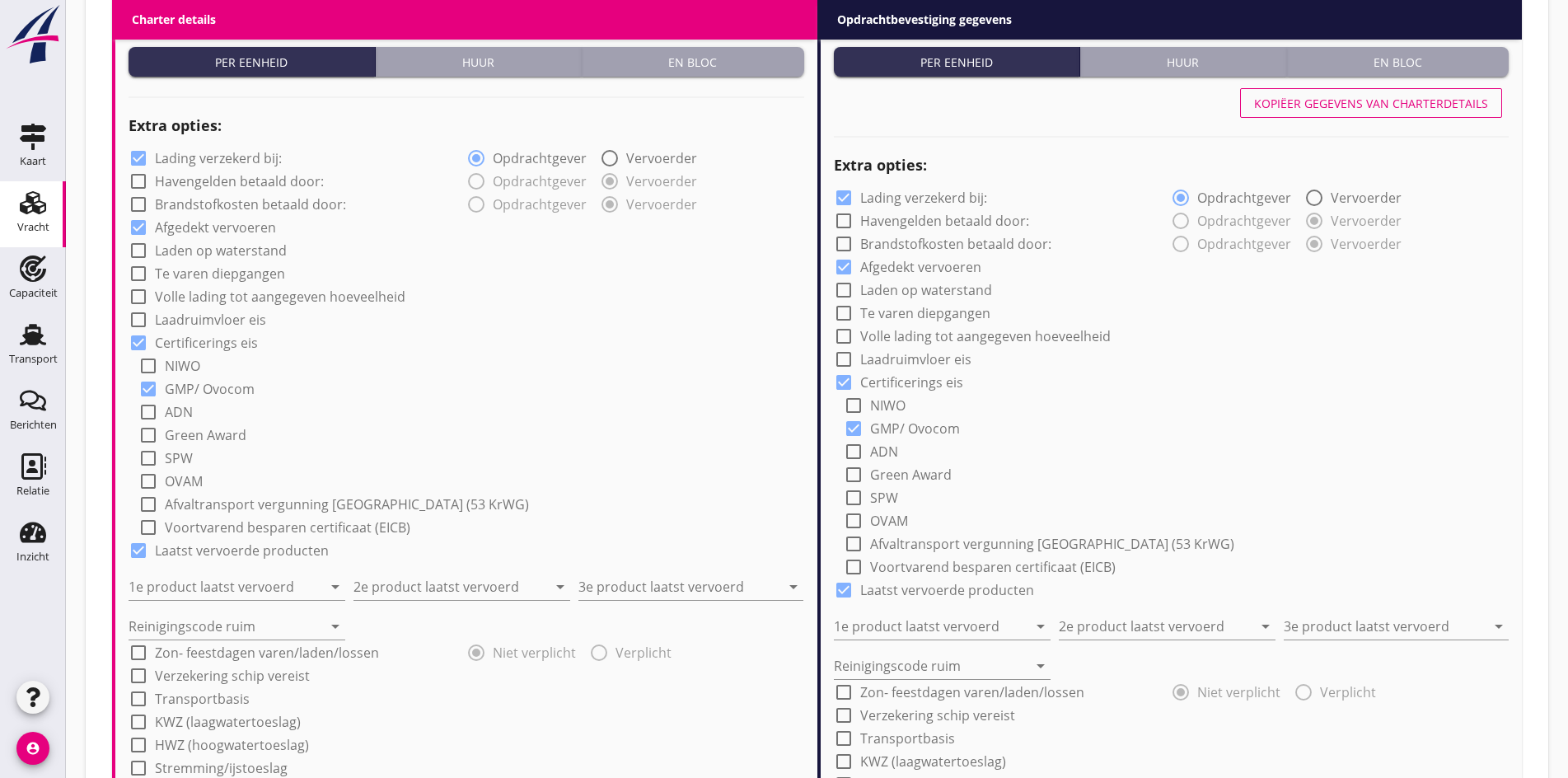
scroll to position [1182, 0]
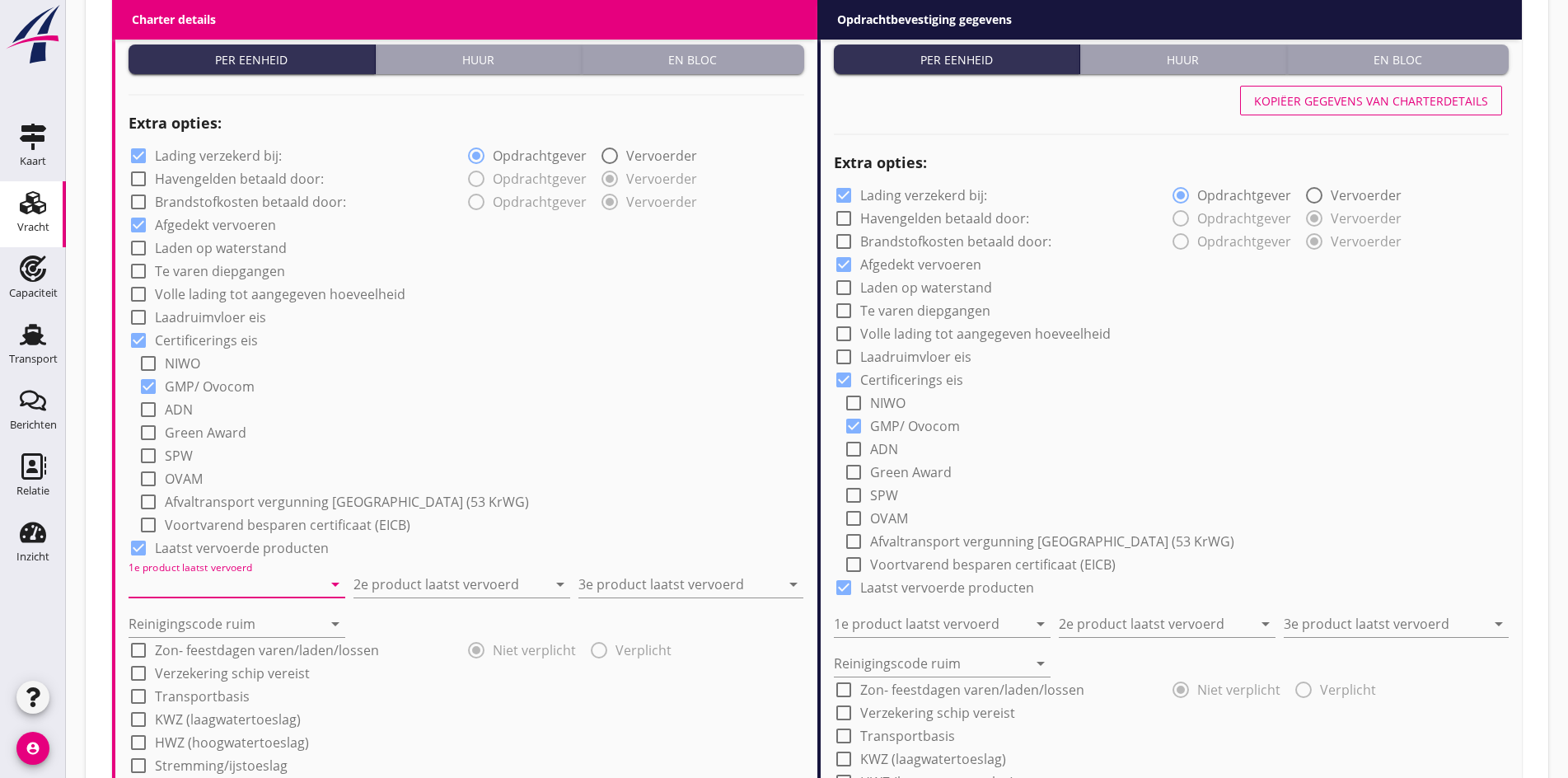
click at [255, 583] on input "1e product laatst vervoerd" at bounding box center [225, 584] width 193 height 26
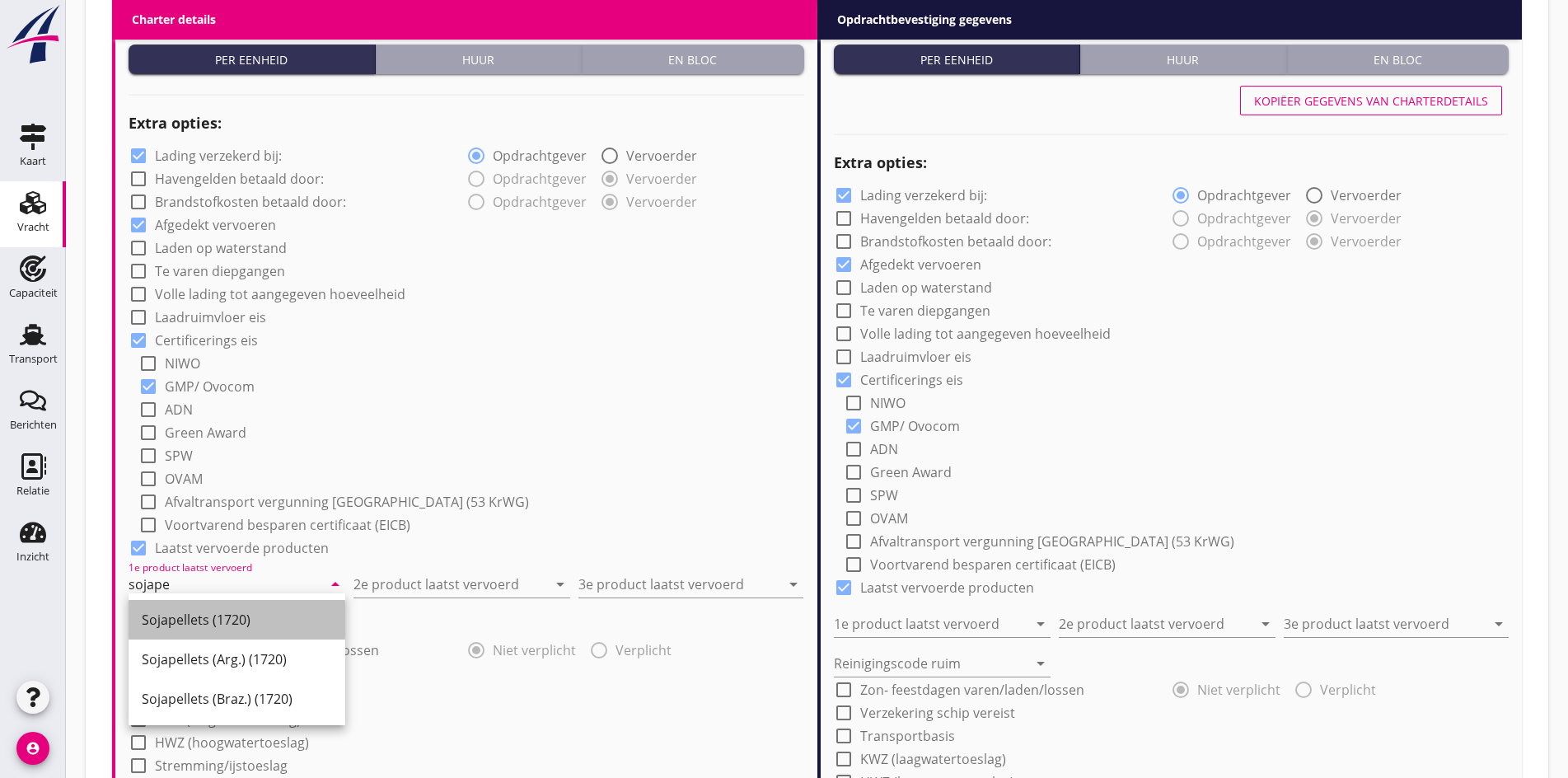
click at [224, 621] on div "Sojapellets (1720)" at bounding box center [236, 620] width 190 height 20
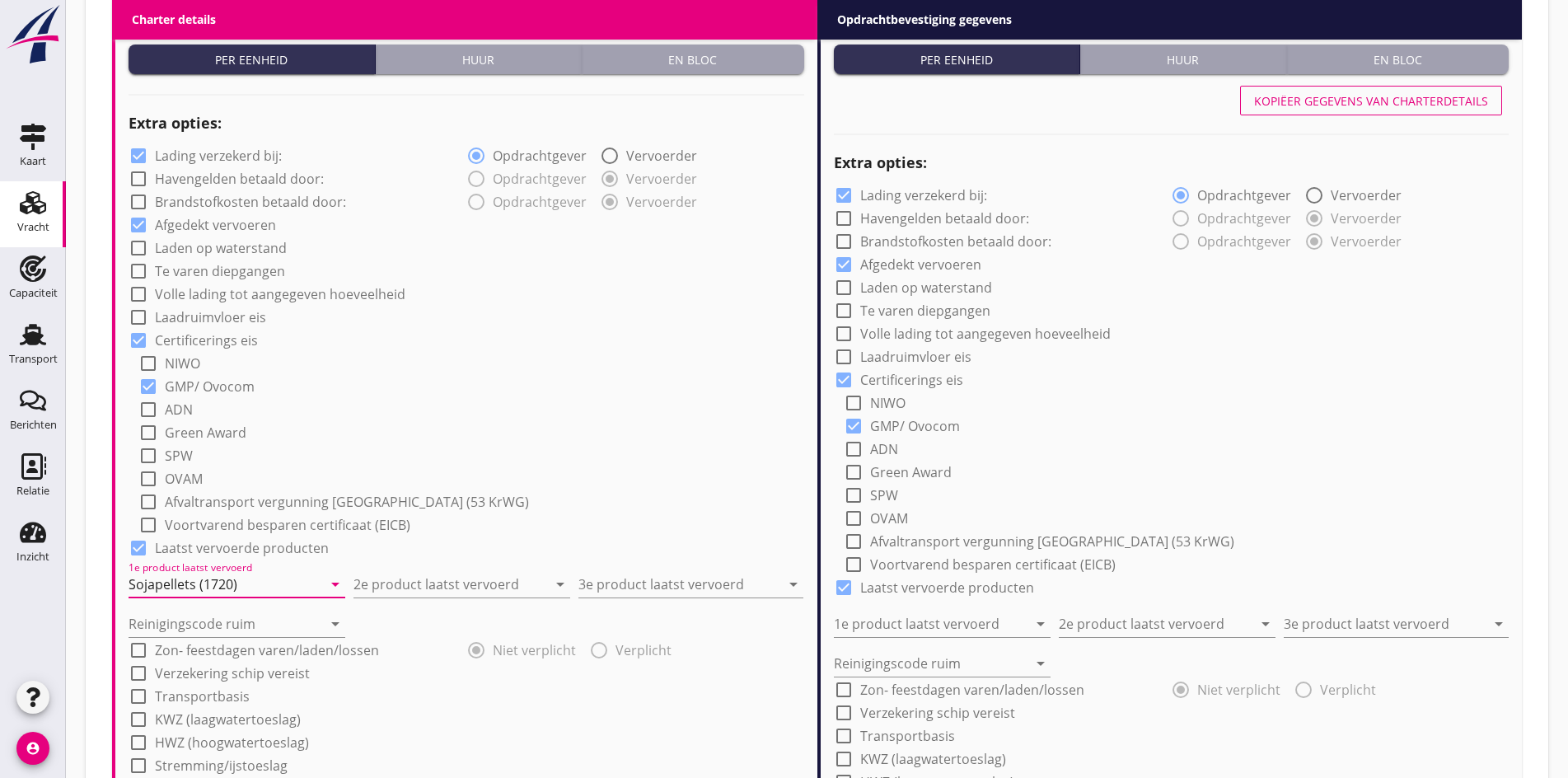
type input "Sojapellets (1720)"
click at [527, 541] on div "check_box Laatst vervoerde producten" at bounding box center [466, 547] width 676 height 23
click at [470, 571] on input "2e product laatst vervoerd" at bounding box center [450, 584] width 193 height 26
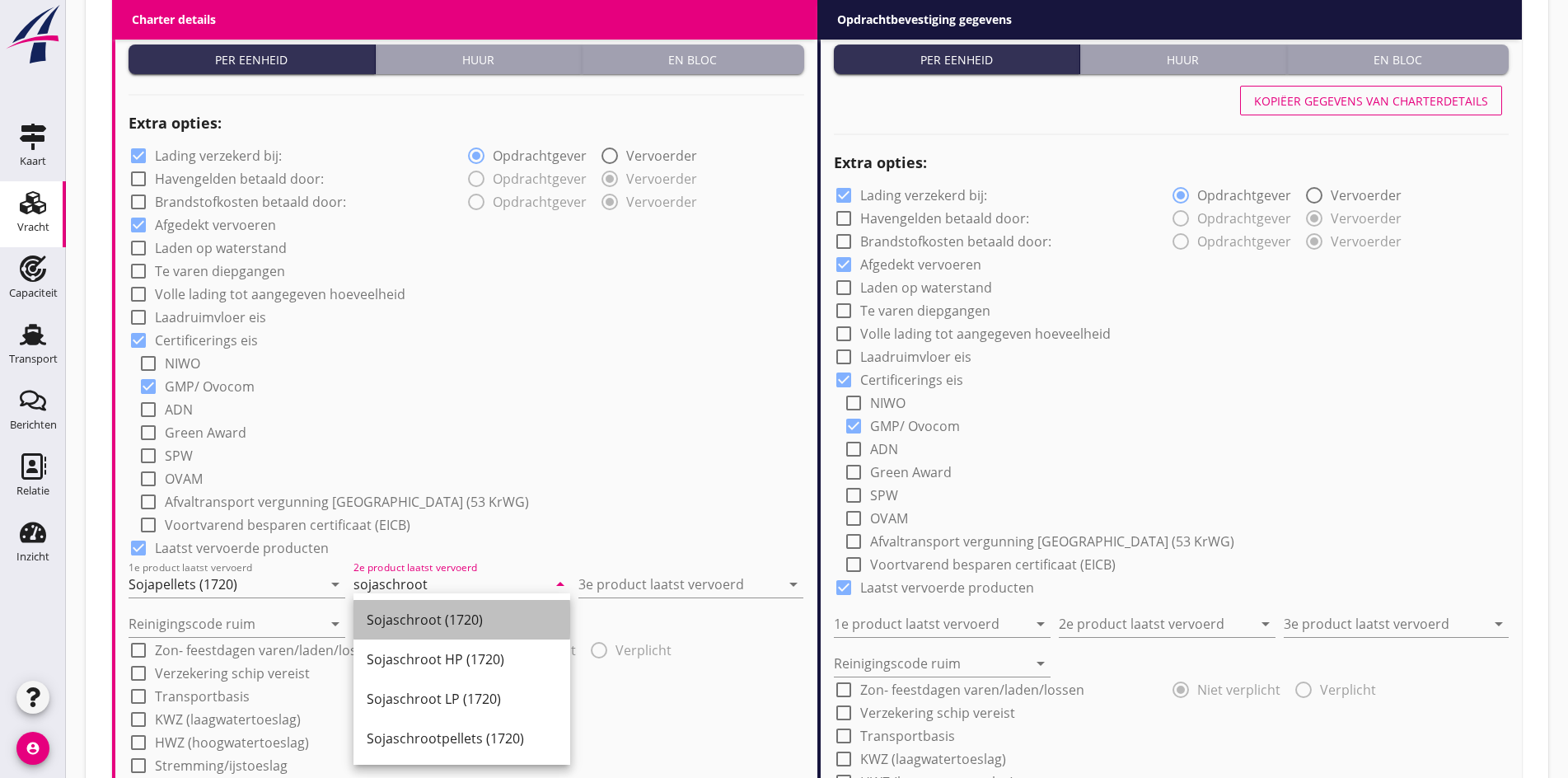
click at [478, 626] on div "Sojaschroot (1720)" at bounding box center [461, 620] width 190 height 20
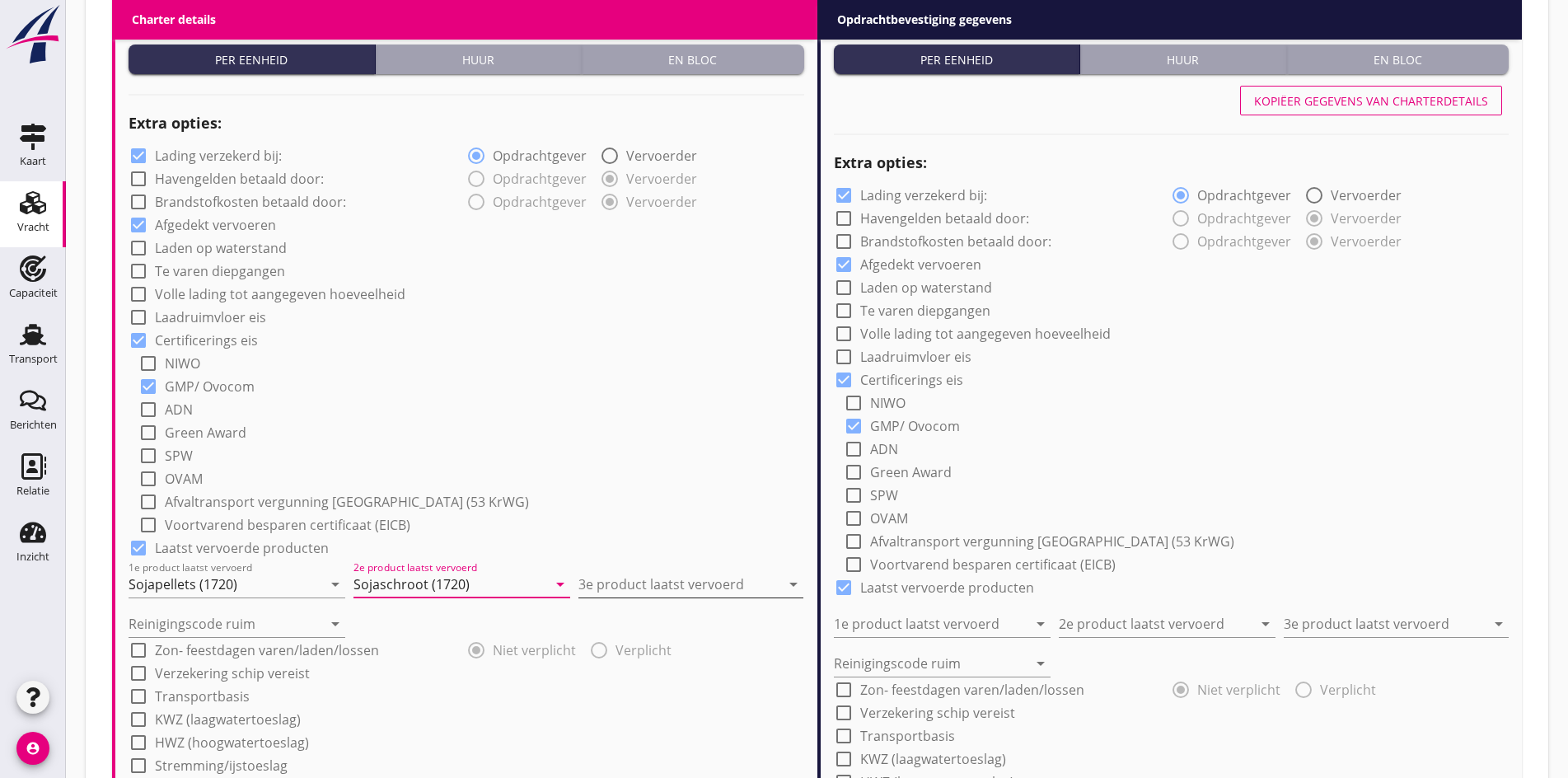
type input "Sojaschroot (1720)"
click at [616, 572] on input "3e product laatst vervoerd" at bounding box center [679, 584] width 202 height 26
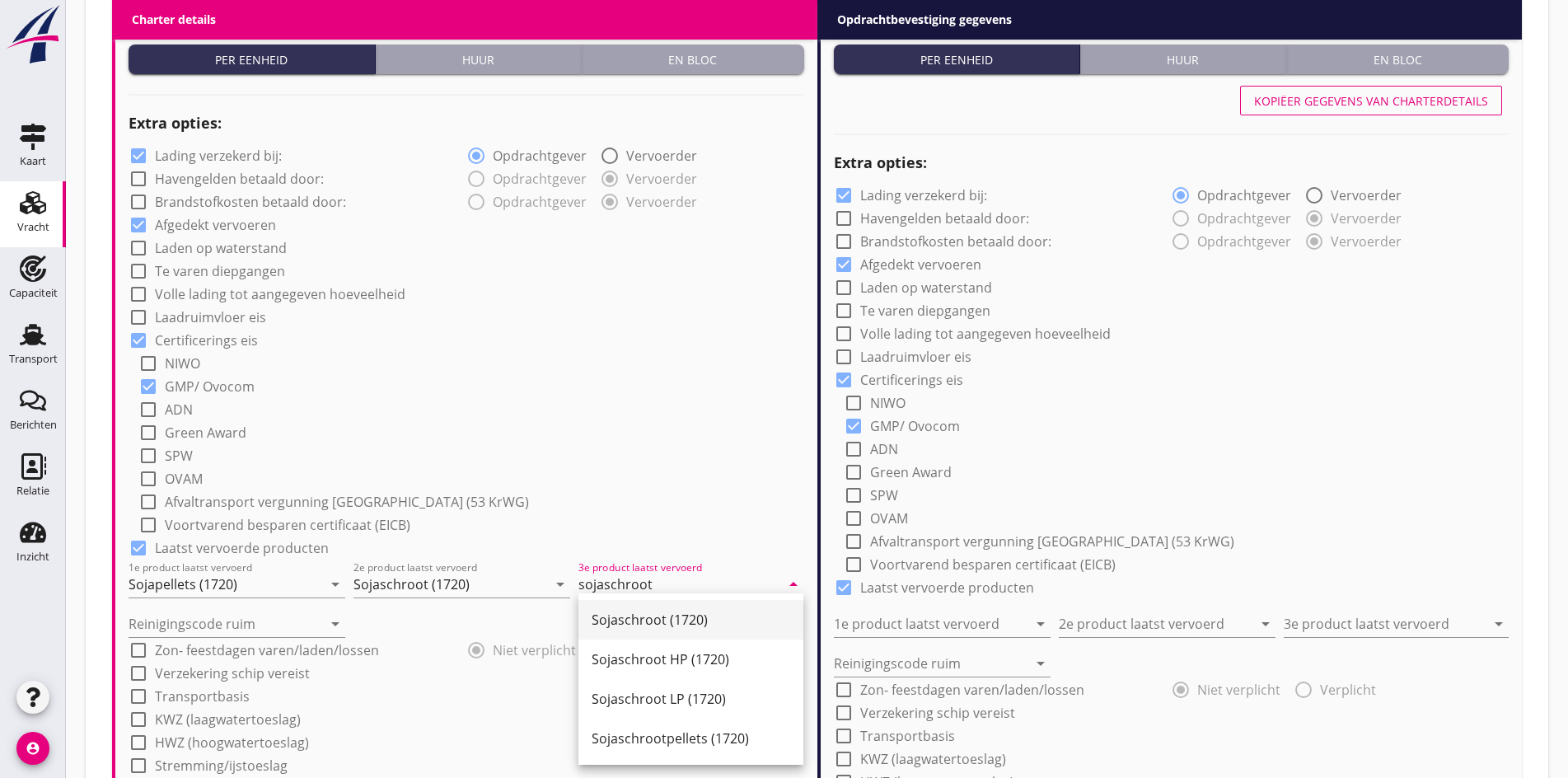
click at [615, 623] on div "Sojaschroot (1720)" at bounding box center [690, 620] width 198 height 20
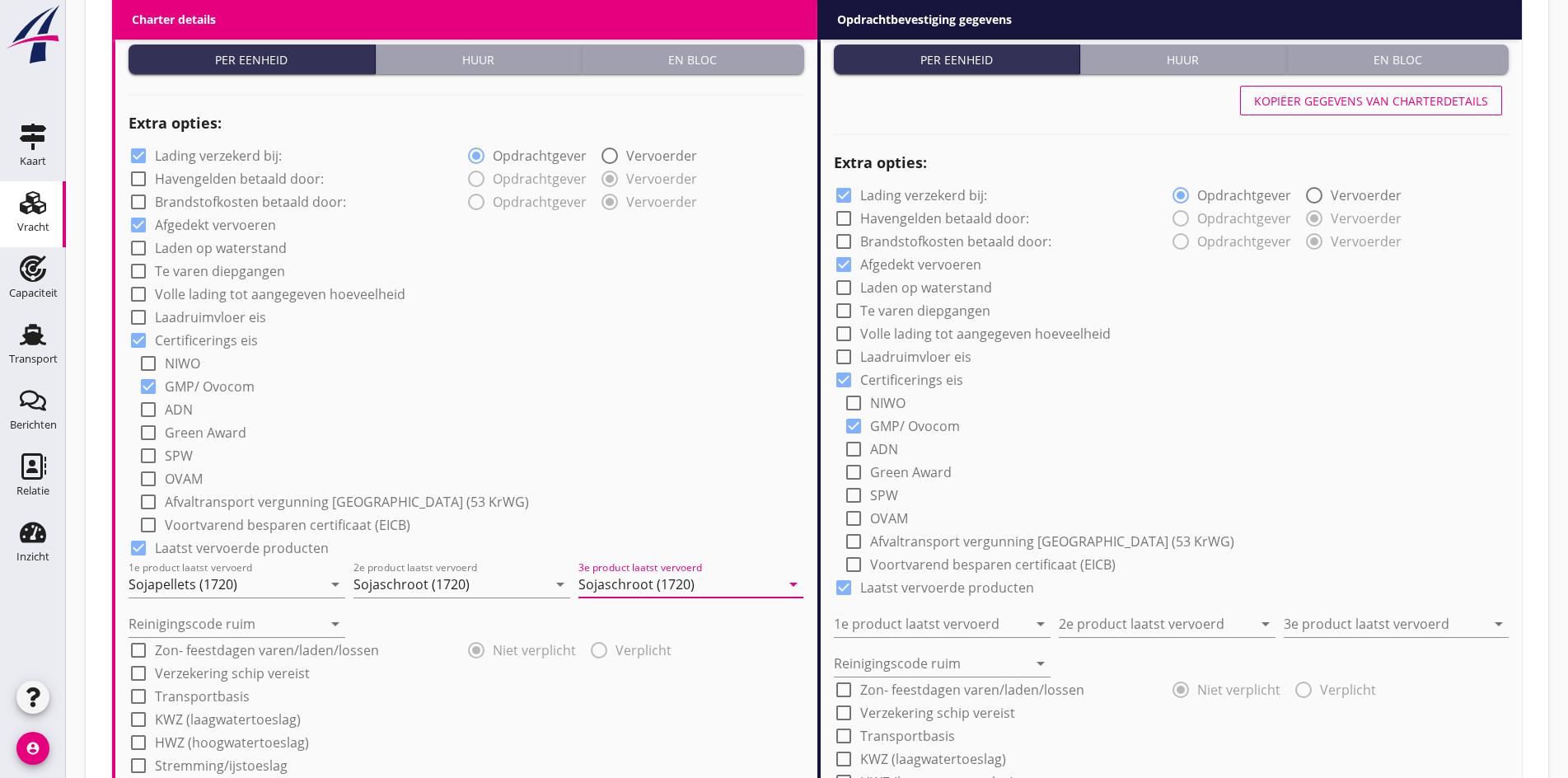
type input "Sojaschroot (1720)"
click at [235, 642] on label "Zon- feestdagen varen/laden/lossen" at bounding box center [267, 651] width 224 height 17
click at [147, 639] on div at bounding box center [138, 650] width 28 height 28
checkbox input "false"
click at [151, 631] on input "Reinigingscode ruim" at bounding box center [225, 623] width 193 height 26
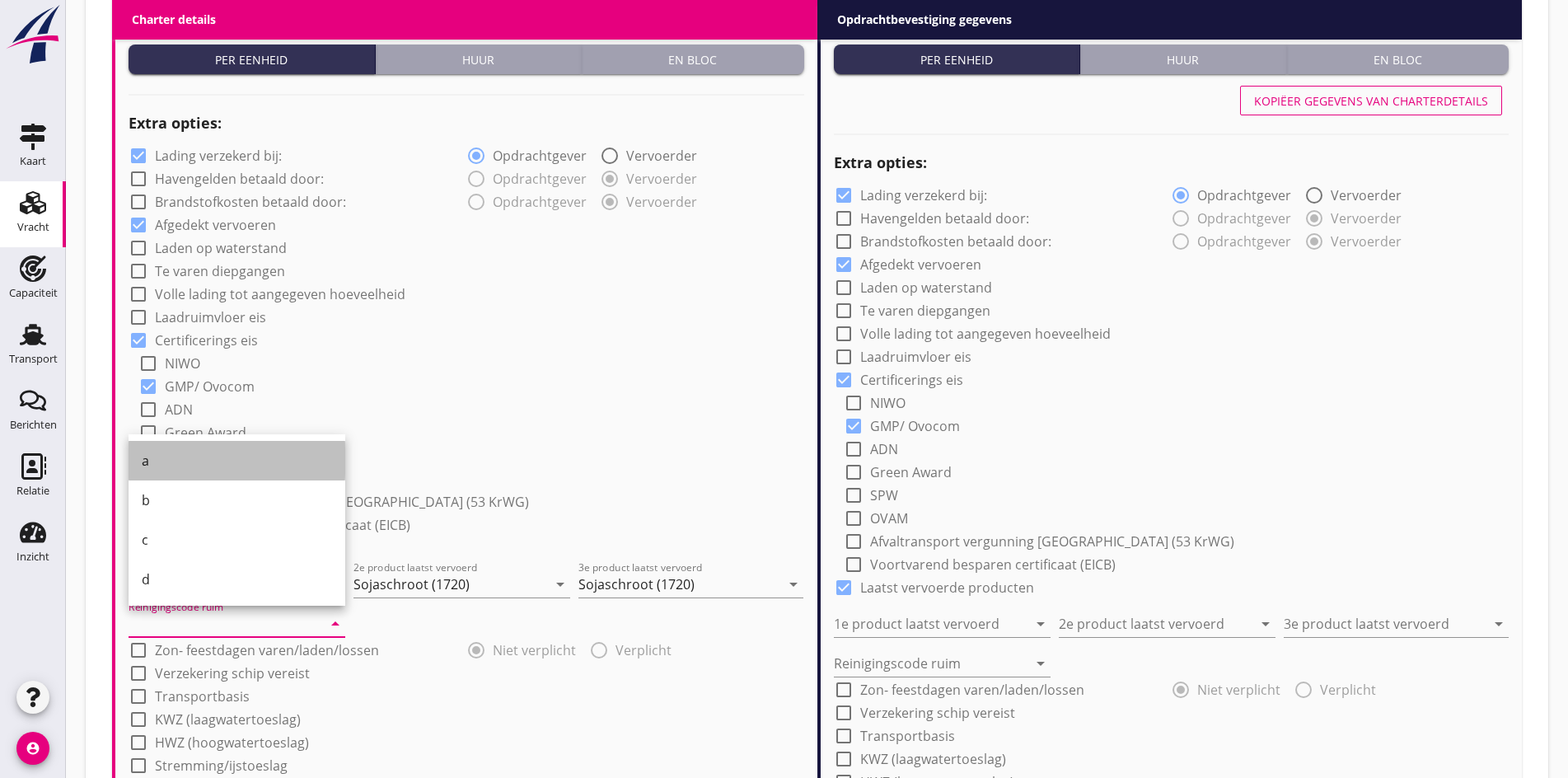
click at [160, 454] on div "a" at bounding box center [236, 461] width 190 height 20
type input "a"
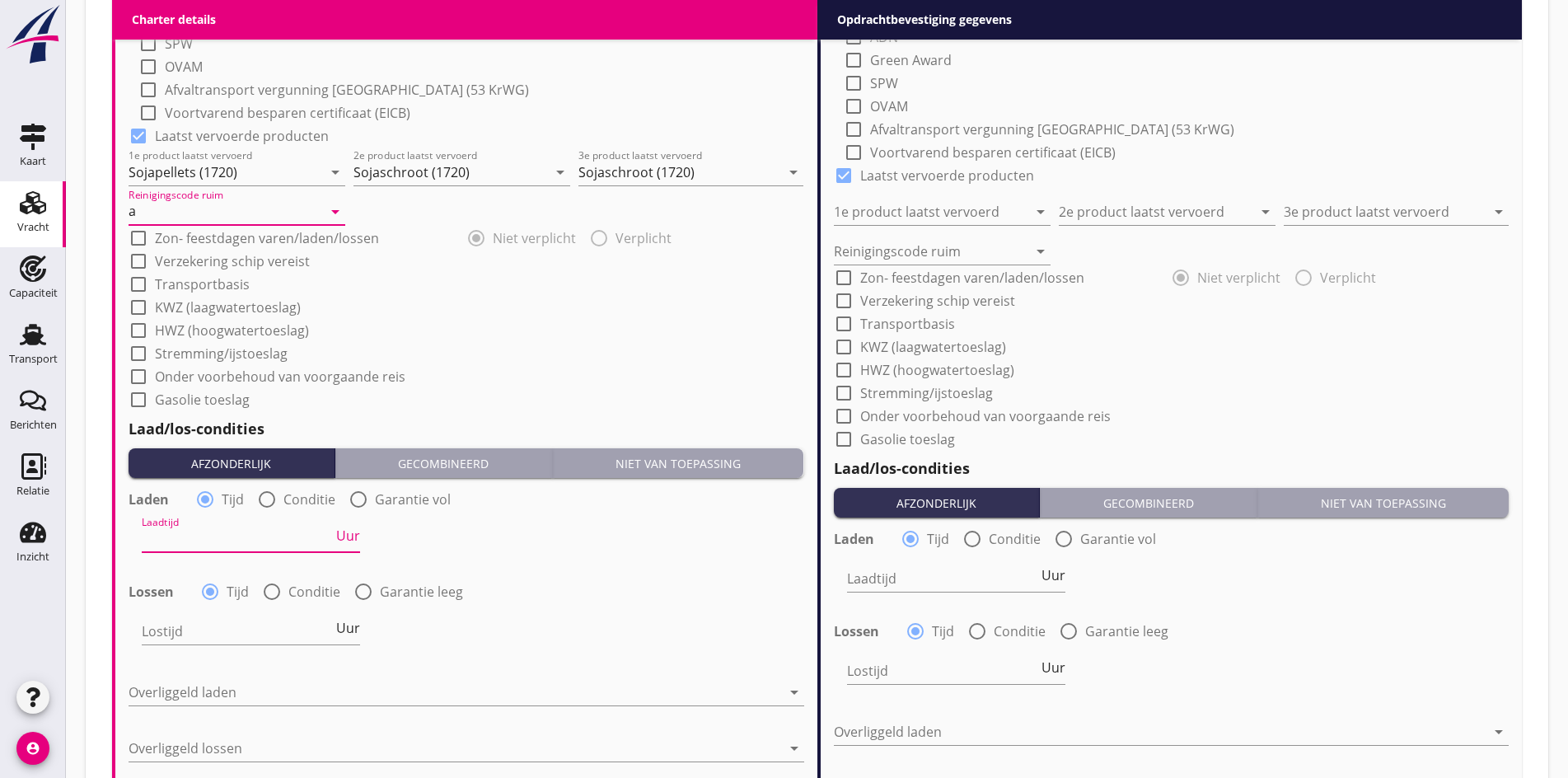
scroll to position [0, 0]
click at [225, 535] on input "Laadtijd" at bounding box center [237, 538] width 191 height 26
click at [265, 504] on div at bounding box center [266, 499] width 28 height 28
radio input "false"
radio input "true"
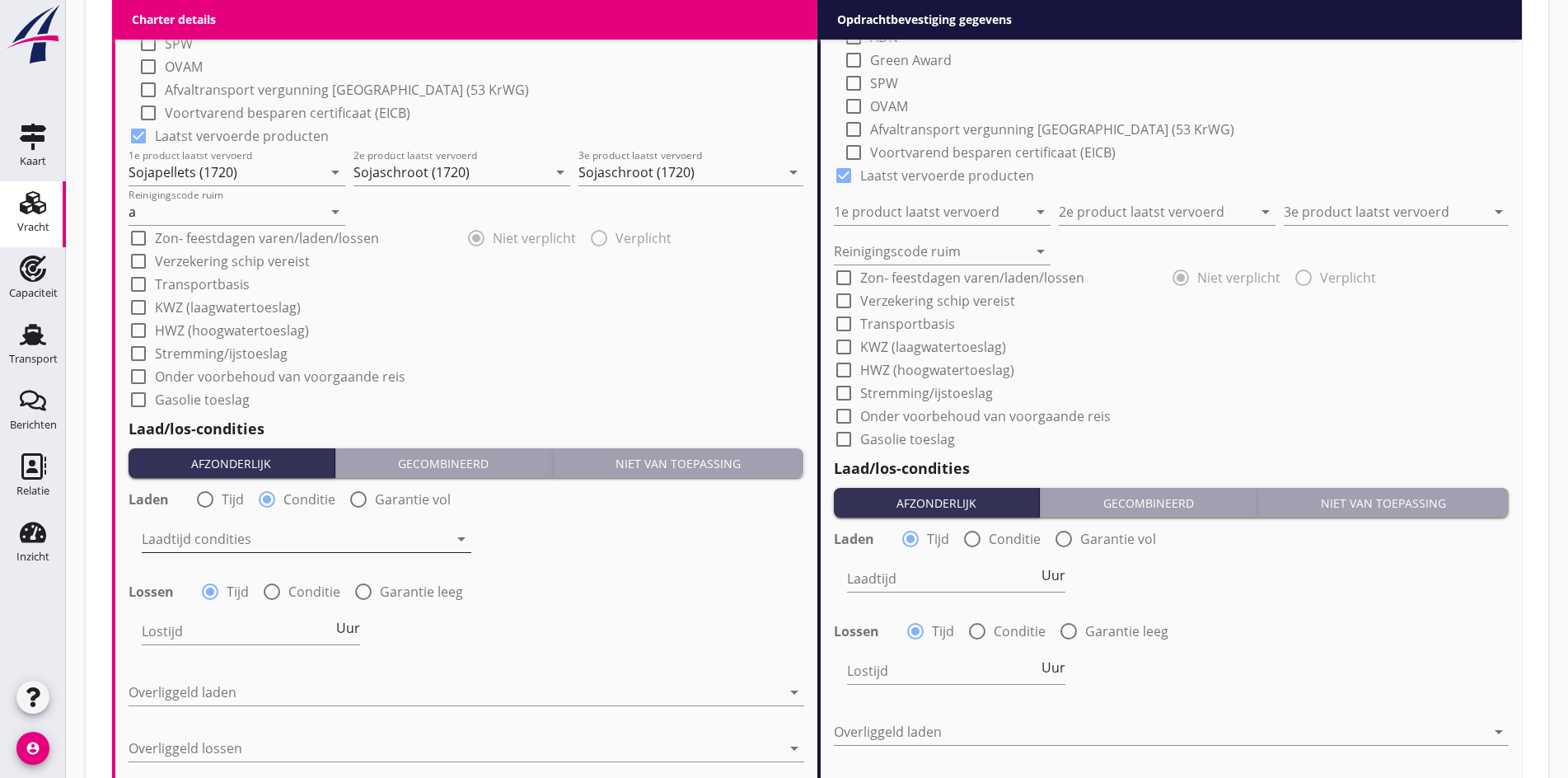
click at [258, 538] on div at bounding box center [295, 538] width 306 height 26
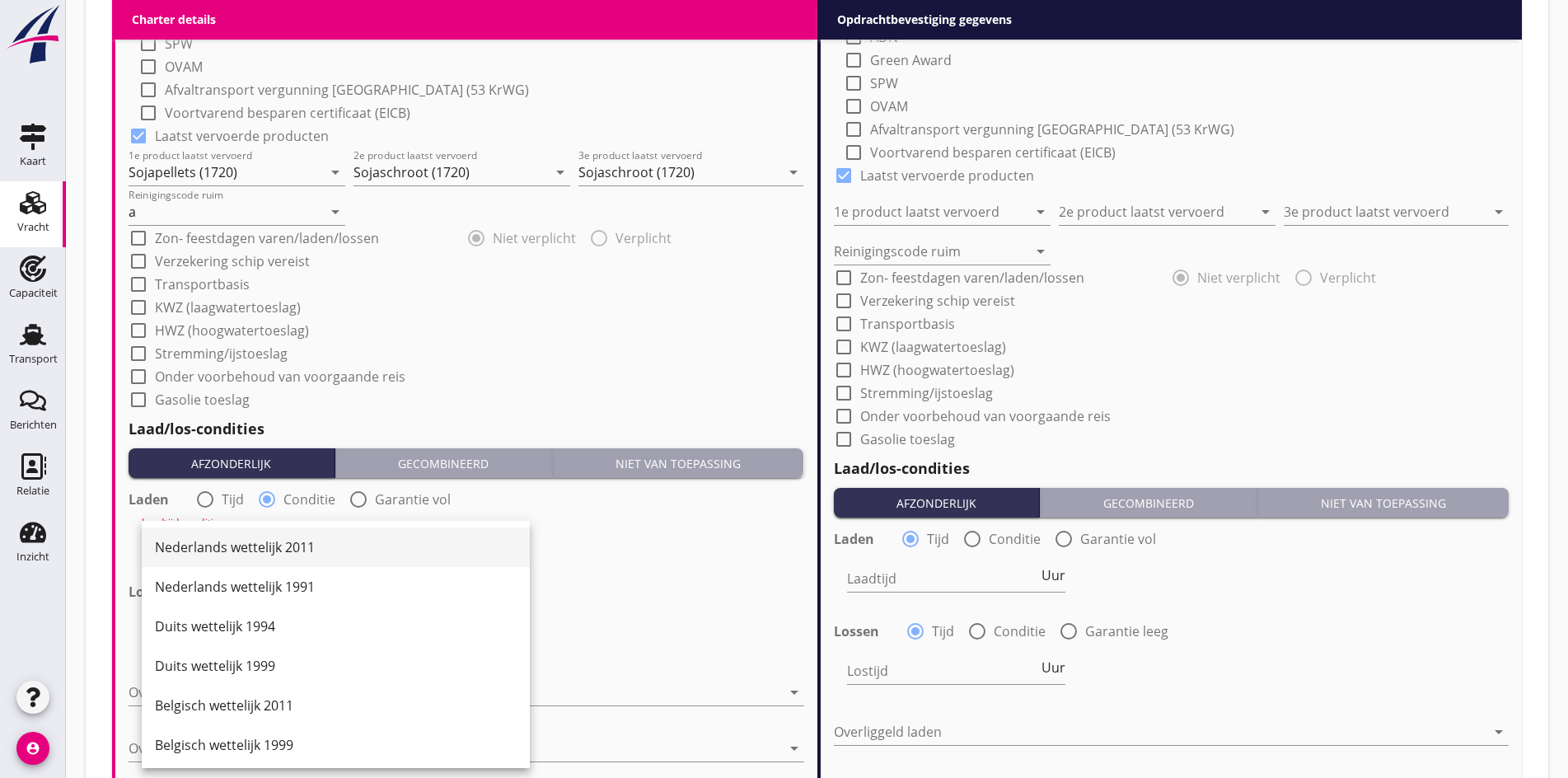
click at [254, 550] on div "Nederlands wettelijk 2011" at bounding box center [336, 548] width 362 height 20
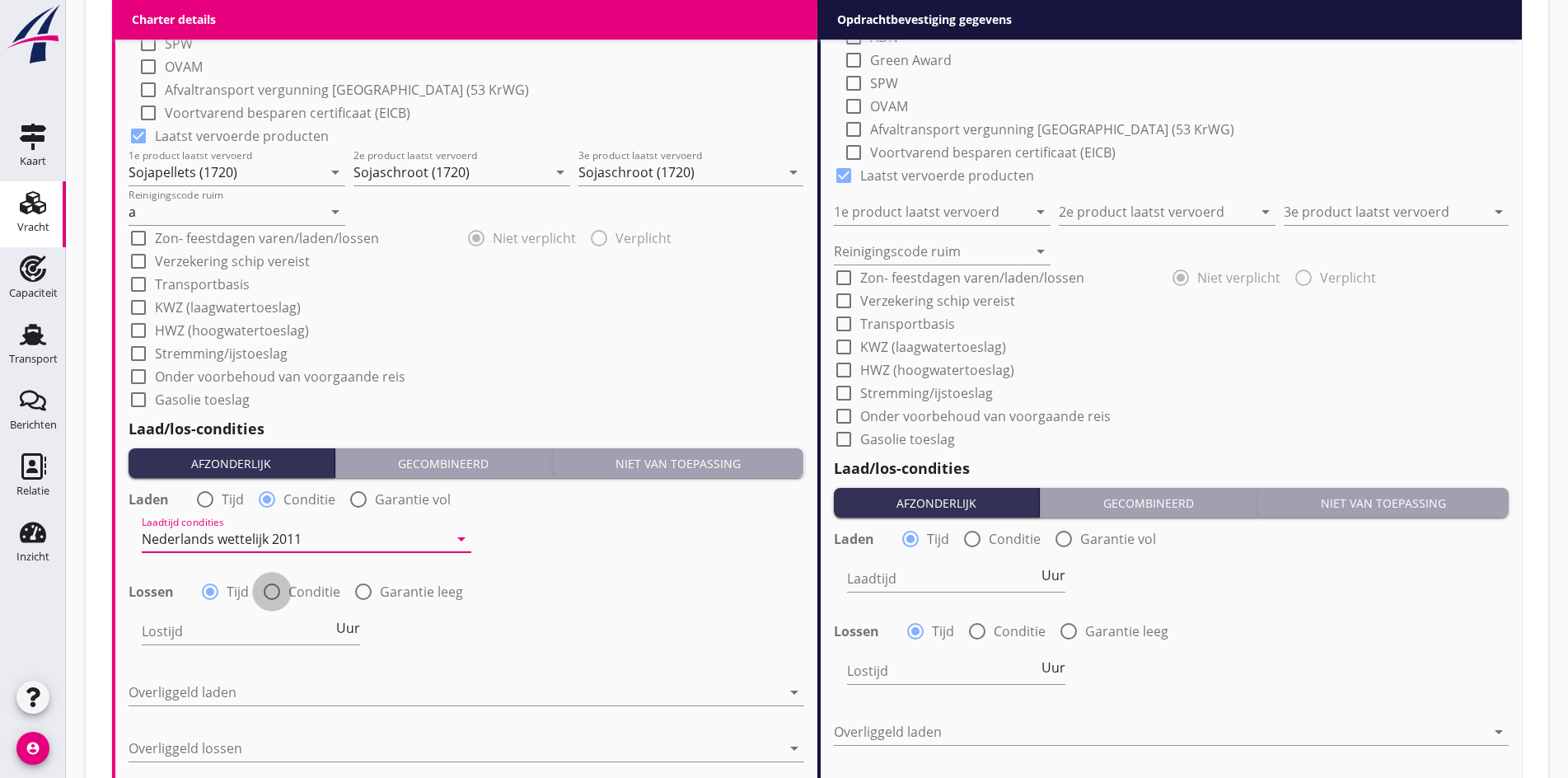
click at [261, 584] on div at bounding box center [271, 591] width 28 height 28
radio input "false"
radio input "true"
click at [256, 622] on div at bounding box center [295, 631] width 306 height 26
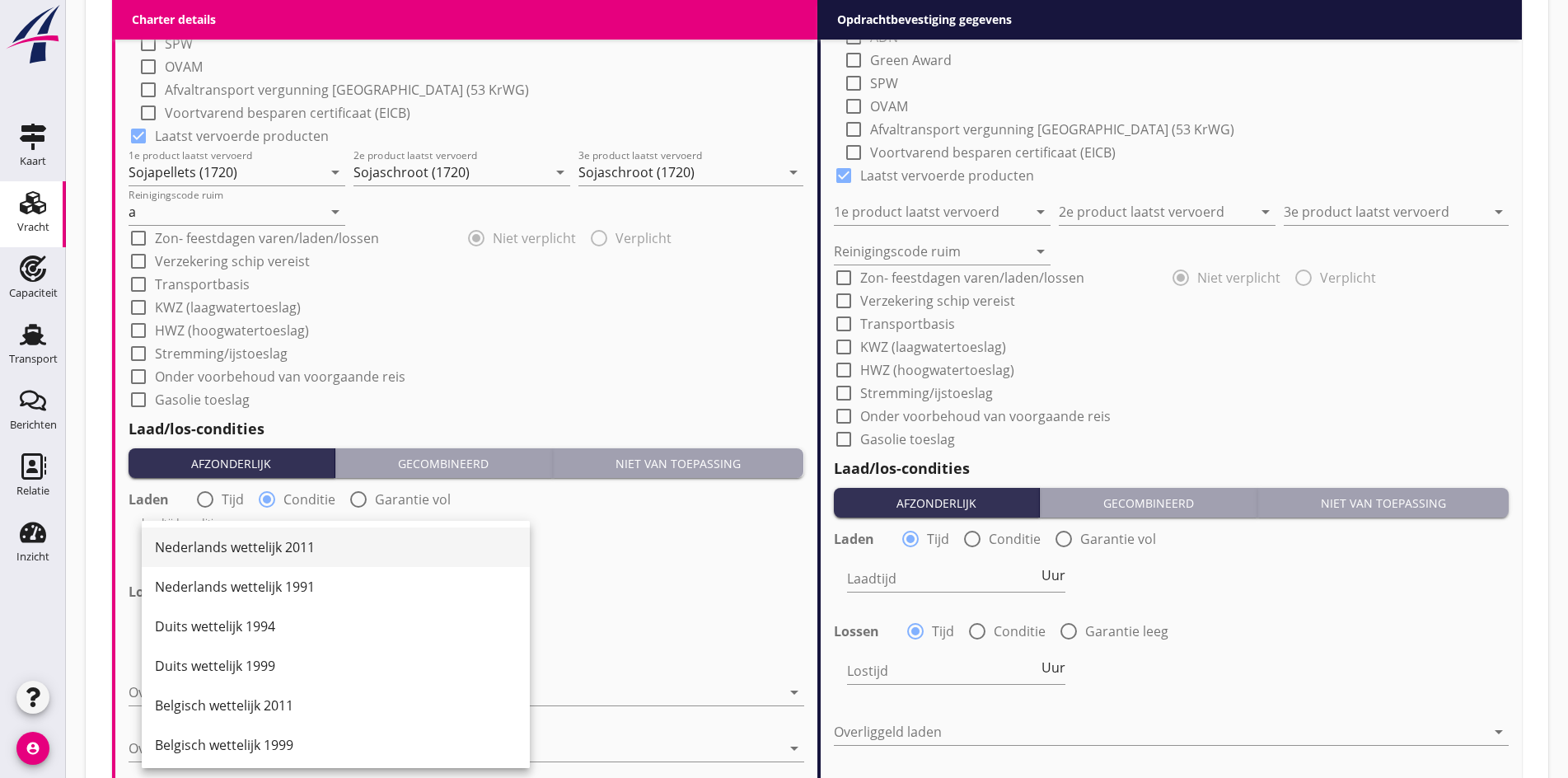
click at [238, 555] on div "Nederlands wettelijk 2011" at bounding box center [336, 548] width 362 height 20
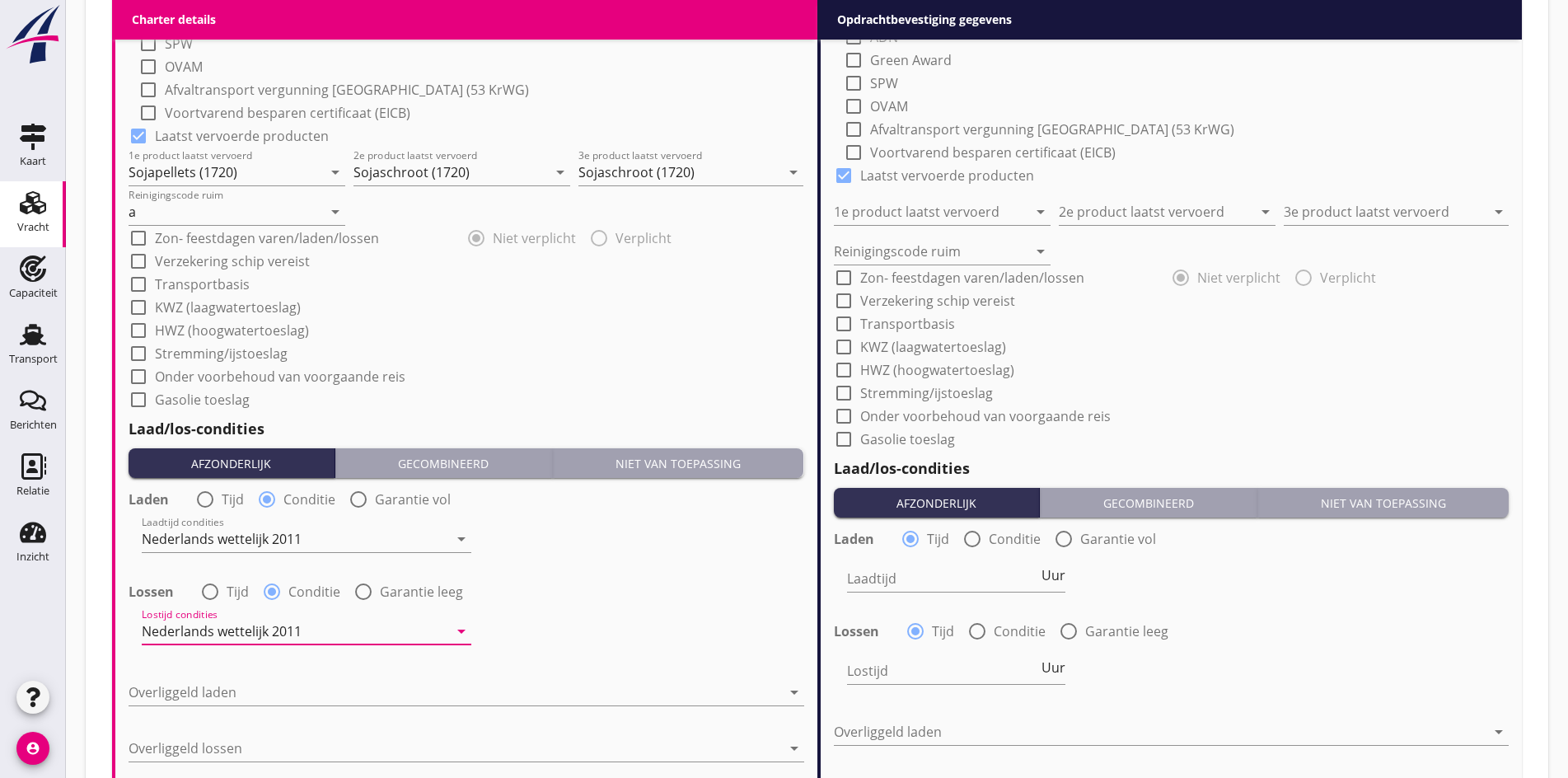
click at [234, 671] on div "Overliggeld laden arrow_drop_down" at bounding box center [466, 695] width 676 height 53
click at [229, 695] on div at bounding box center [455, 692] width 652 height 26
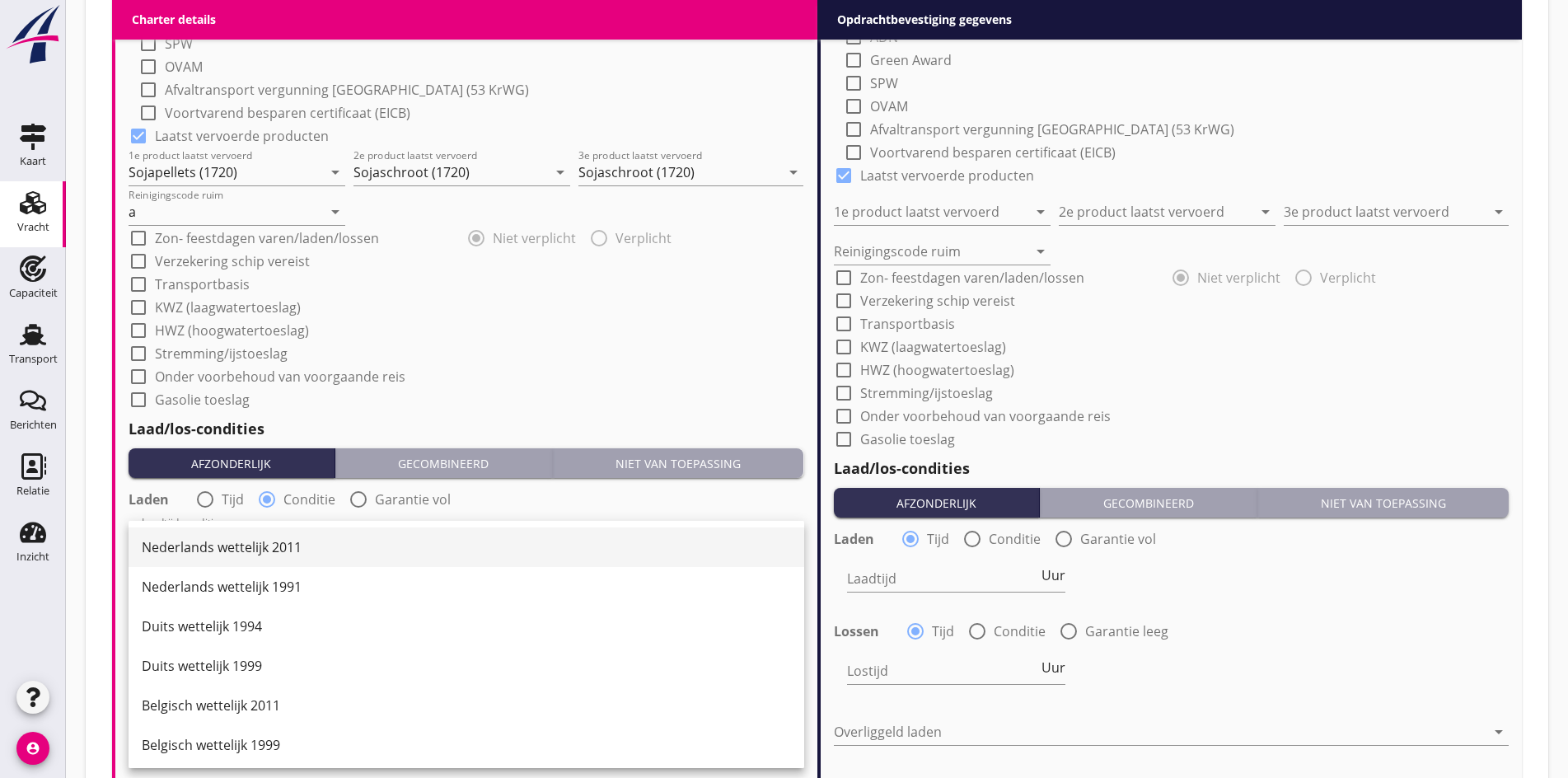
click at [236, 550] on div "Nederlands wettelijk 2011" at bounding box center [465, 548] width 649 height 20
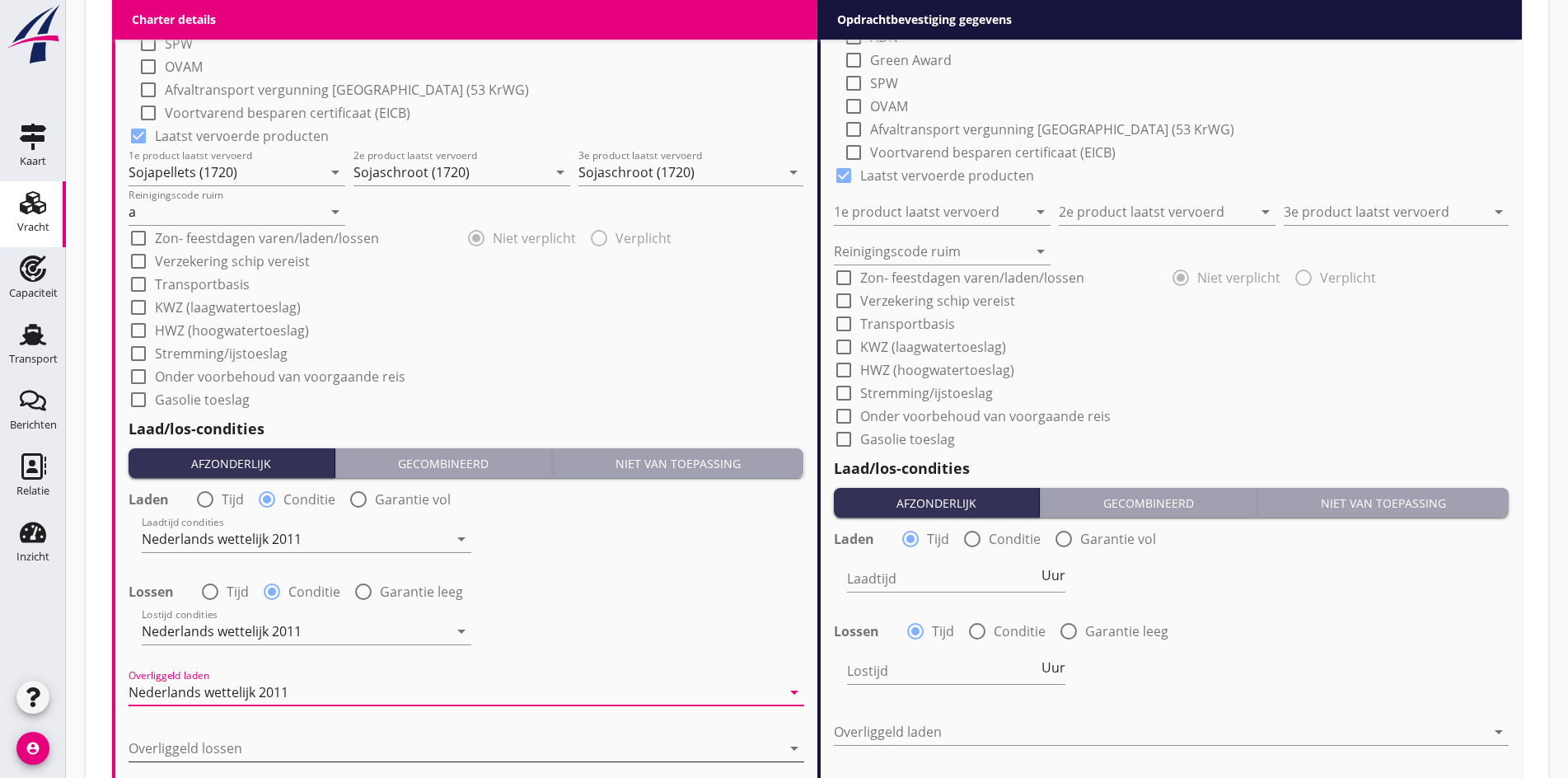
click at [231, 741] on div at bounding box center [455, 748] width 652 height 26
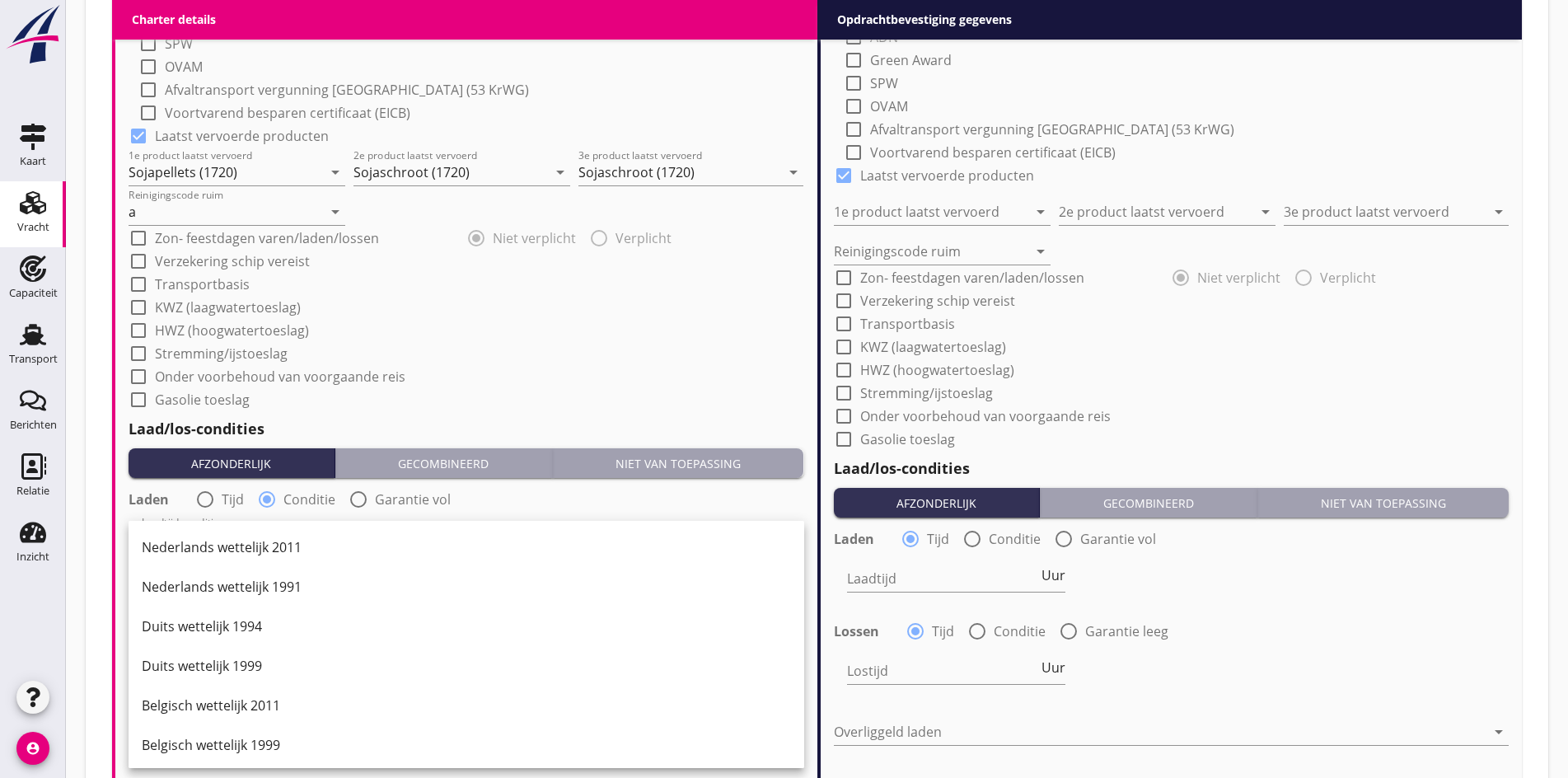
drag, startPoint x: 227, startPoint y: 530, endPoint x: 232, endPoint y: 565, distance: 35.4
click at [226, 533] on div "Nederlands wettelijk 2011" at bounding box center [465, 547] width 649 height 39
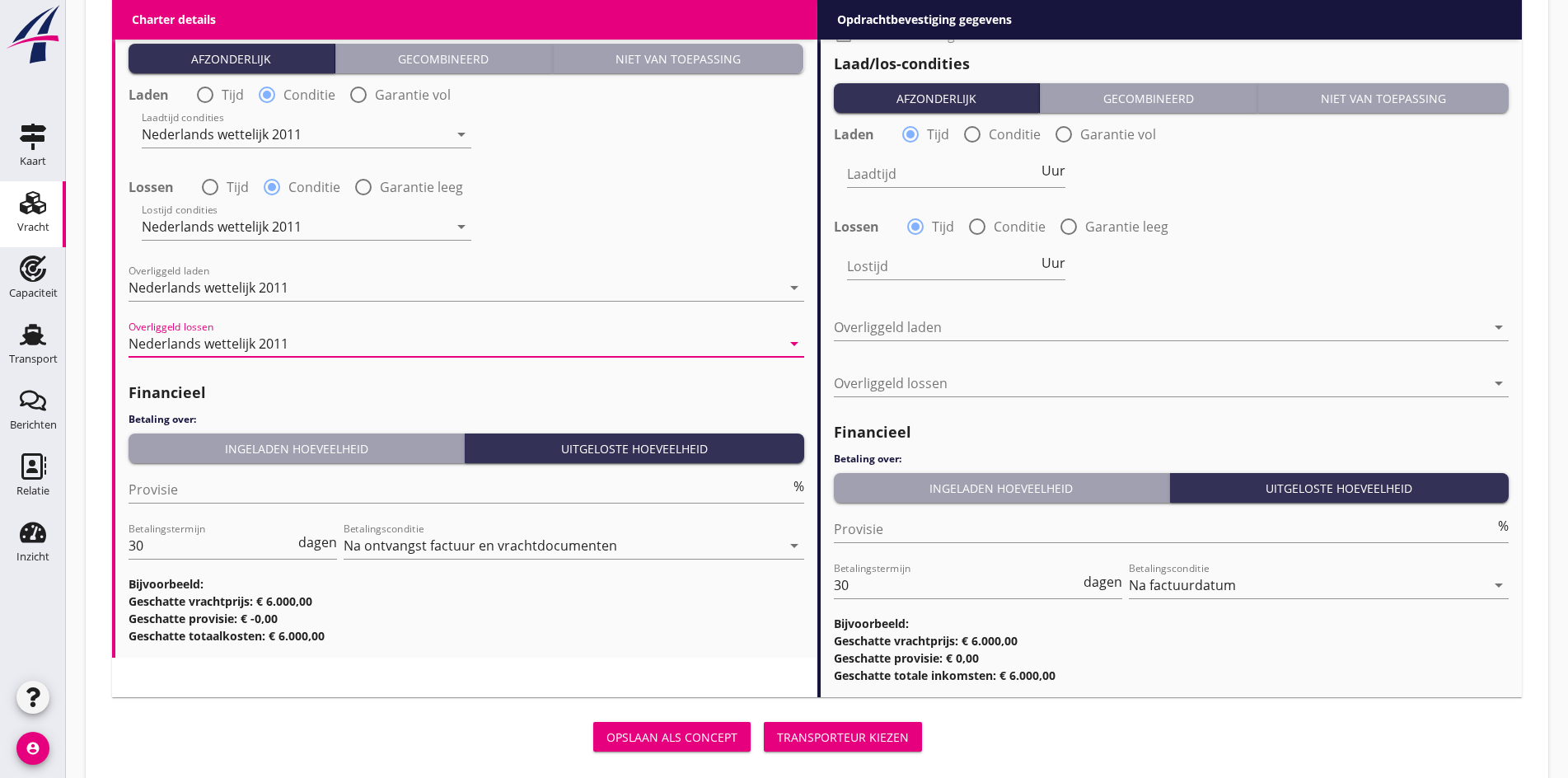
scroll to position [2006, 0]
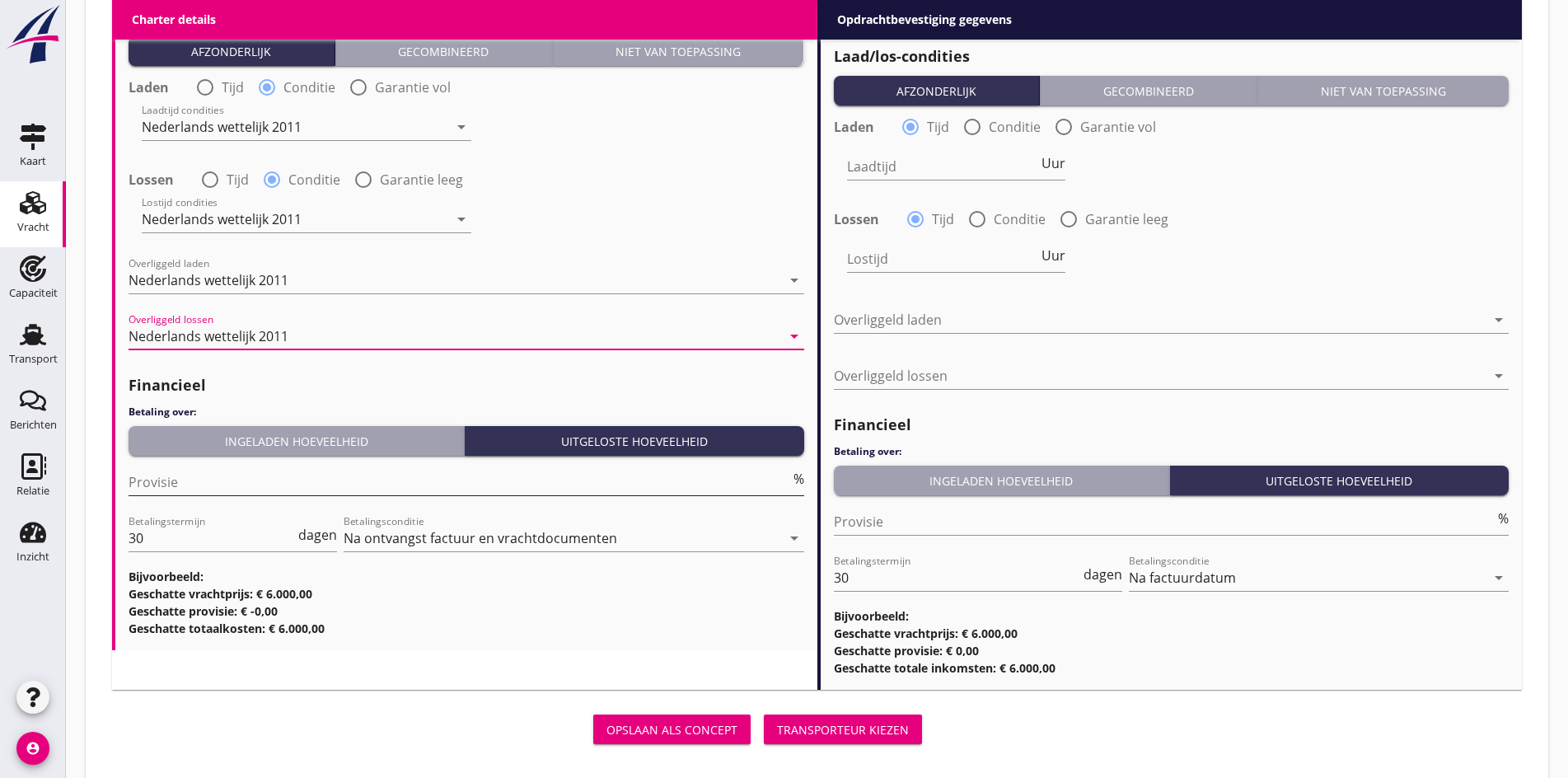
click at [180, 486] on input "Provisie" at bounding box center [460, 482] width 661 height 26
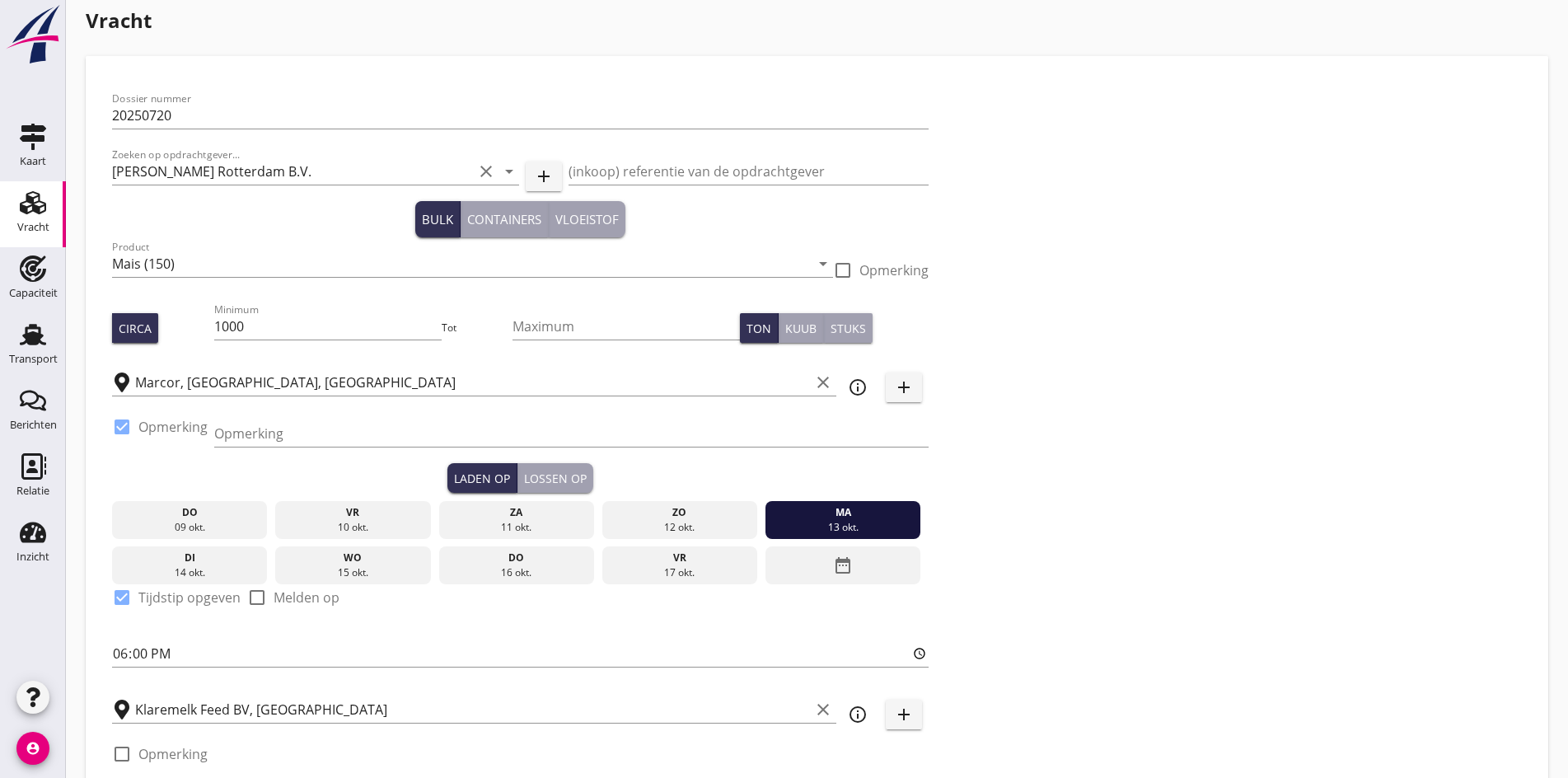
scroll to position [0, 0]
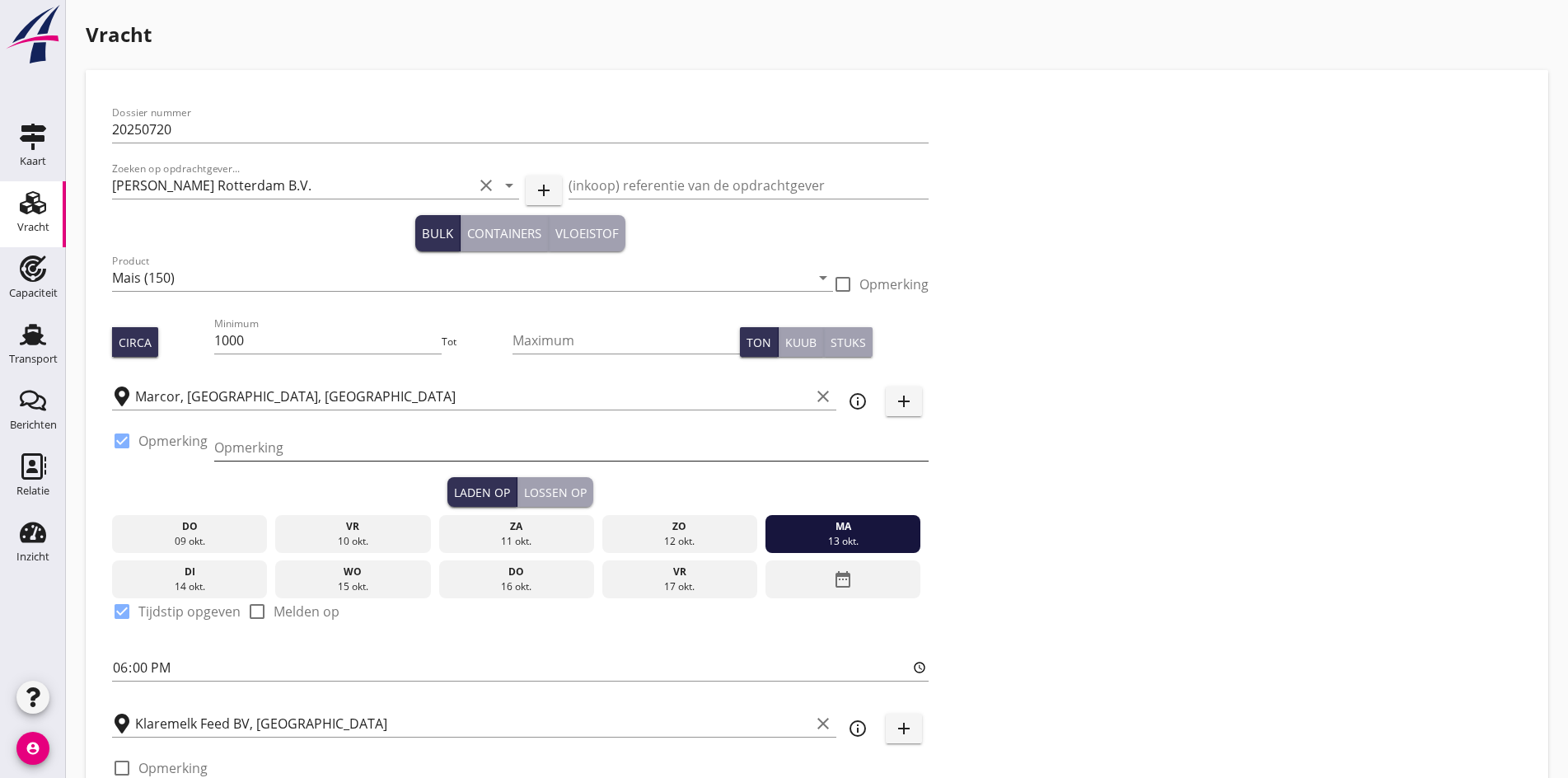
type input "5"
click at [252, 446] on input "Opmerking" at bounding box center [571, 447] width 714 height 26
type input "|"
click at [290, 447] on input "[PERSON_NAME] Triupf" at bounding box center [571, 447] width 714 height 26
click at [316, 454] on input "[PERSON_NAME] Triupf" at bounding box center [571, 447] width 714 height 26
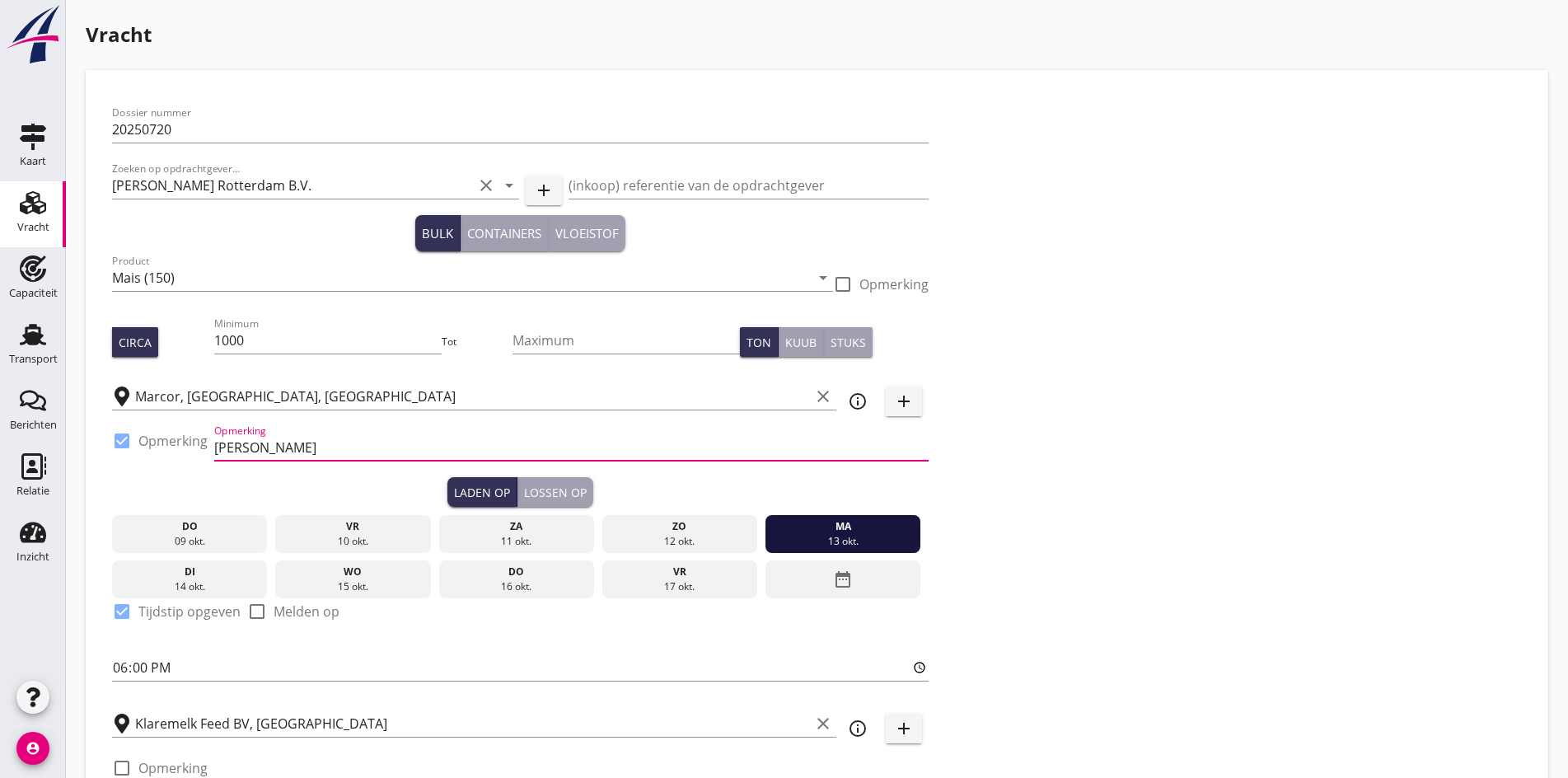
click at [289, 446] on input "[PERSON_NAME]" at bounding box center [571, 447] width 714 height 26
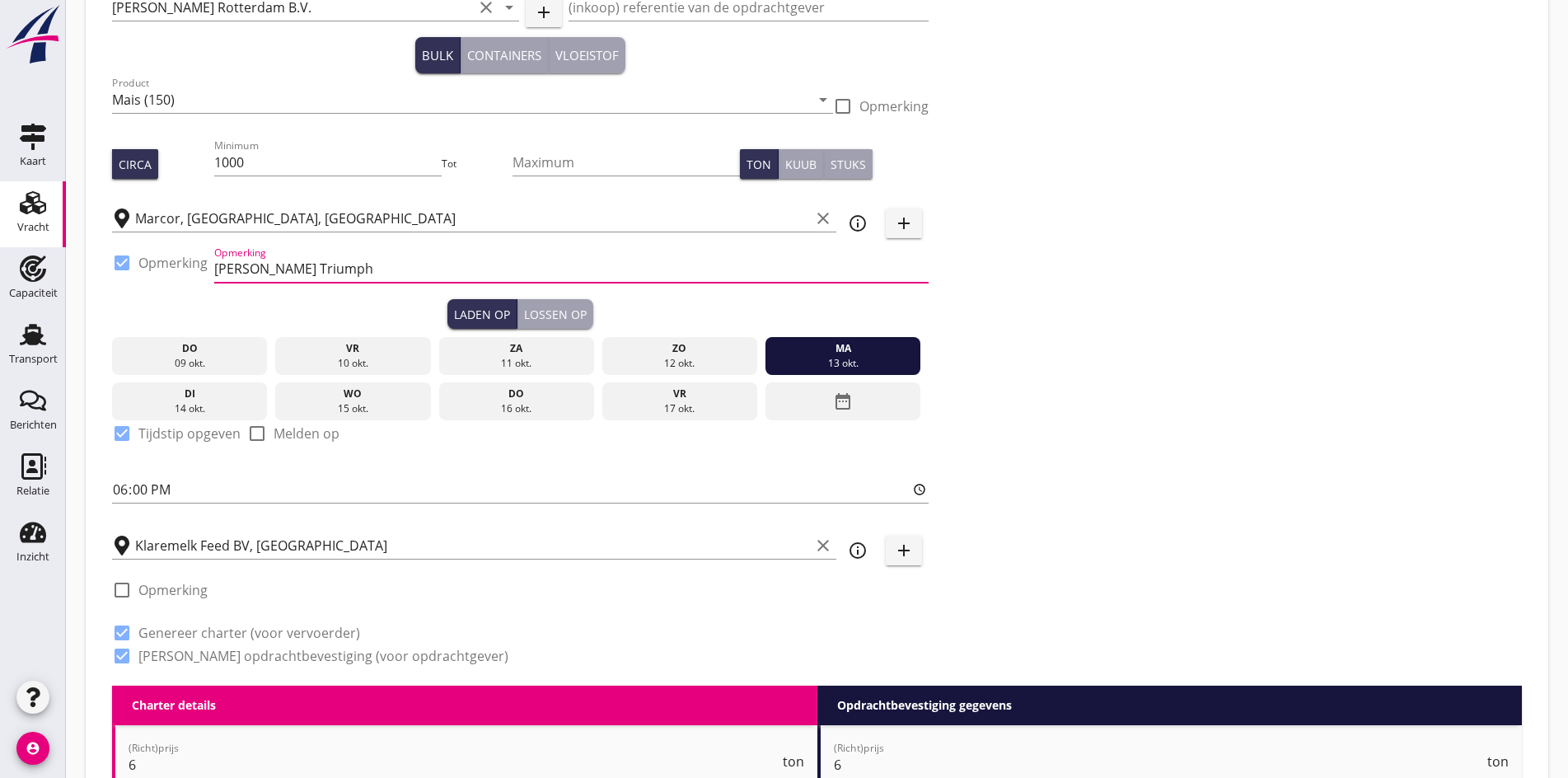
scroll to position [165, 0]
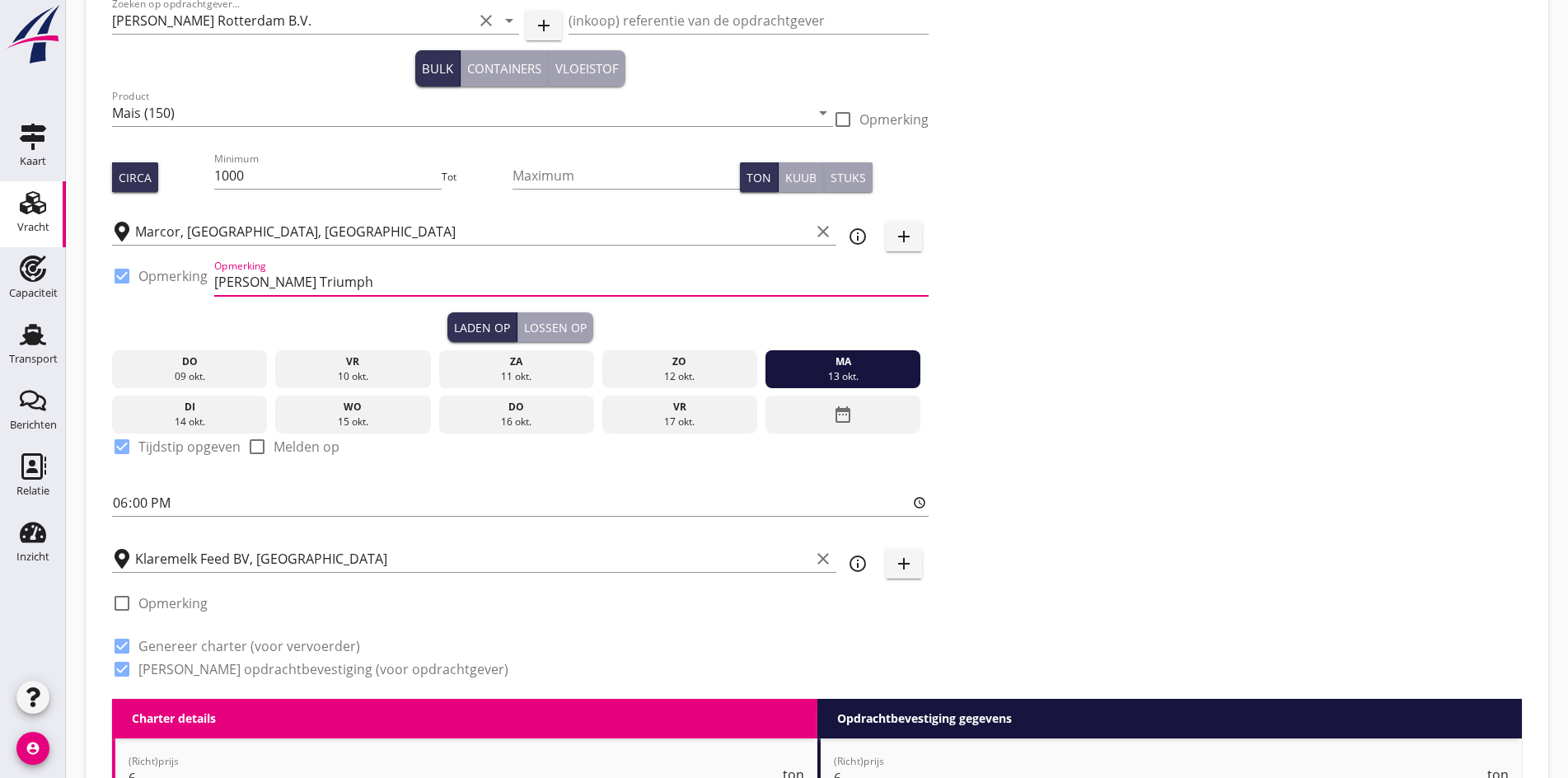
click at [403, 279] on input "[PERSON_NAME] Triumph" at bounding box center [571, 282] width 714 height 26
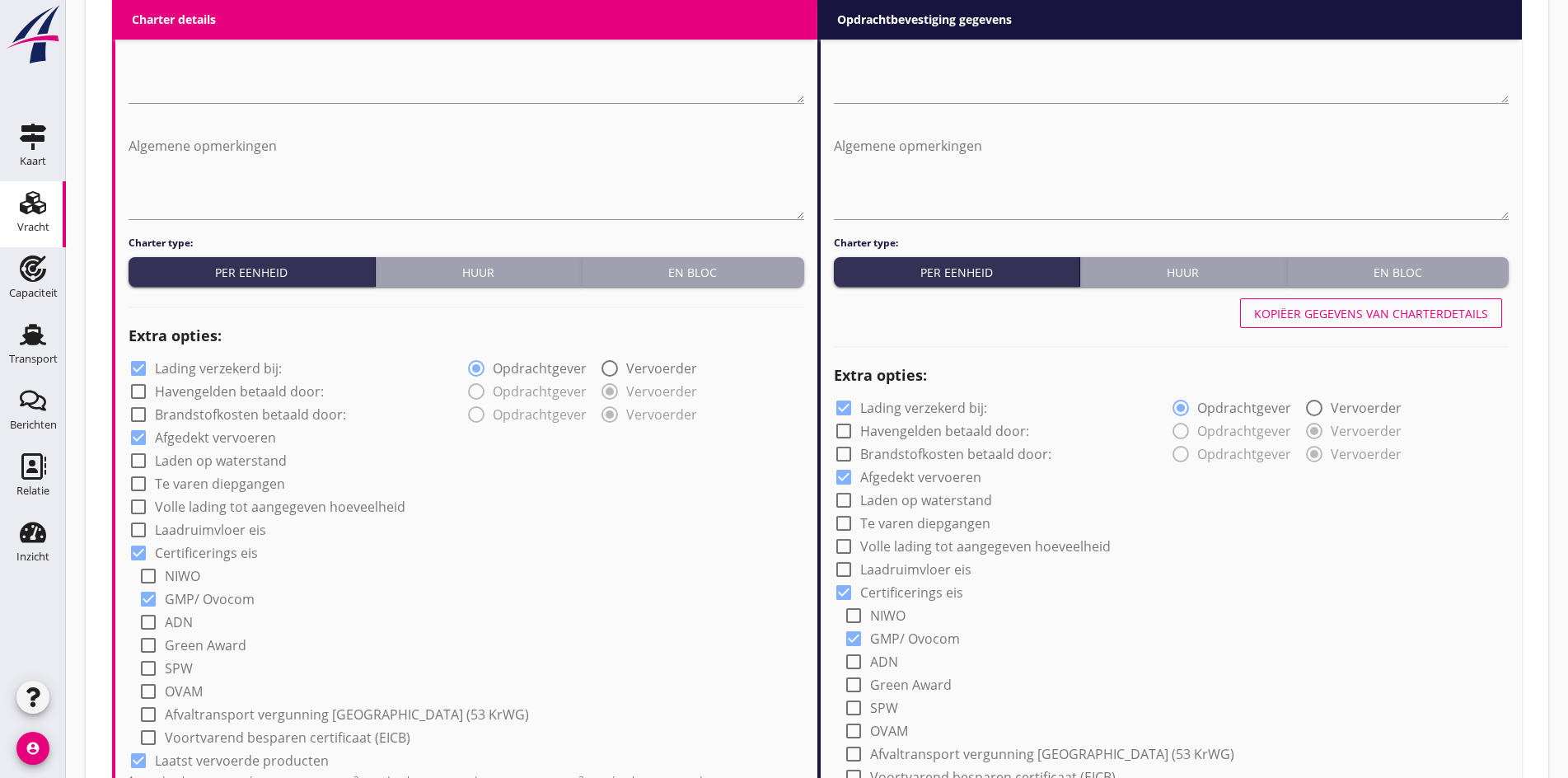
scroll to position [954, 0]
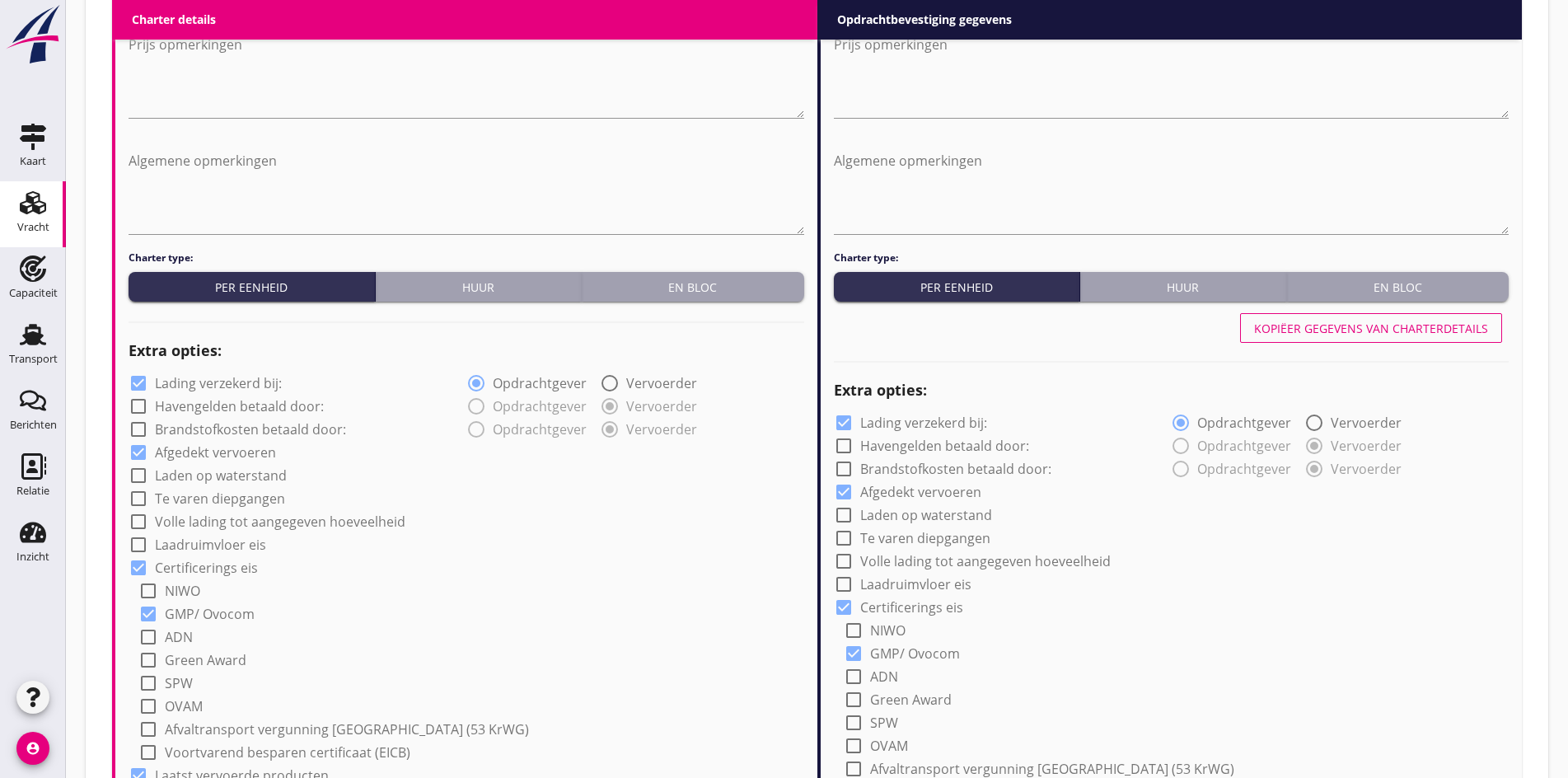
type input "ex [PERSON_NAME] Triumph, [PERSON_NAME] melden"
click at [1393, 325] on div "Kopiëer gegevens van charterdetails" at bounding box center [1370, 328] width 234 height 18
type input "Sojapellets (1720)"
type input "Sojaschroot (1720)"
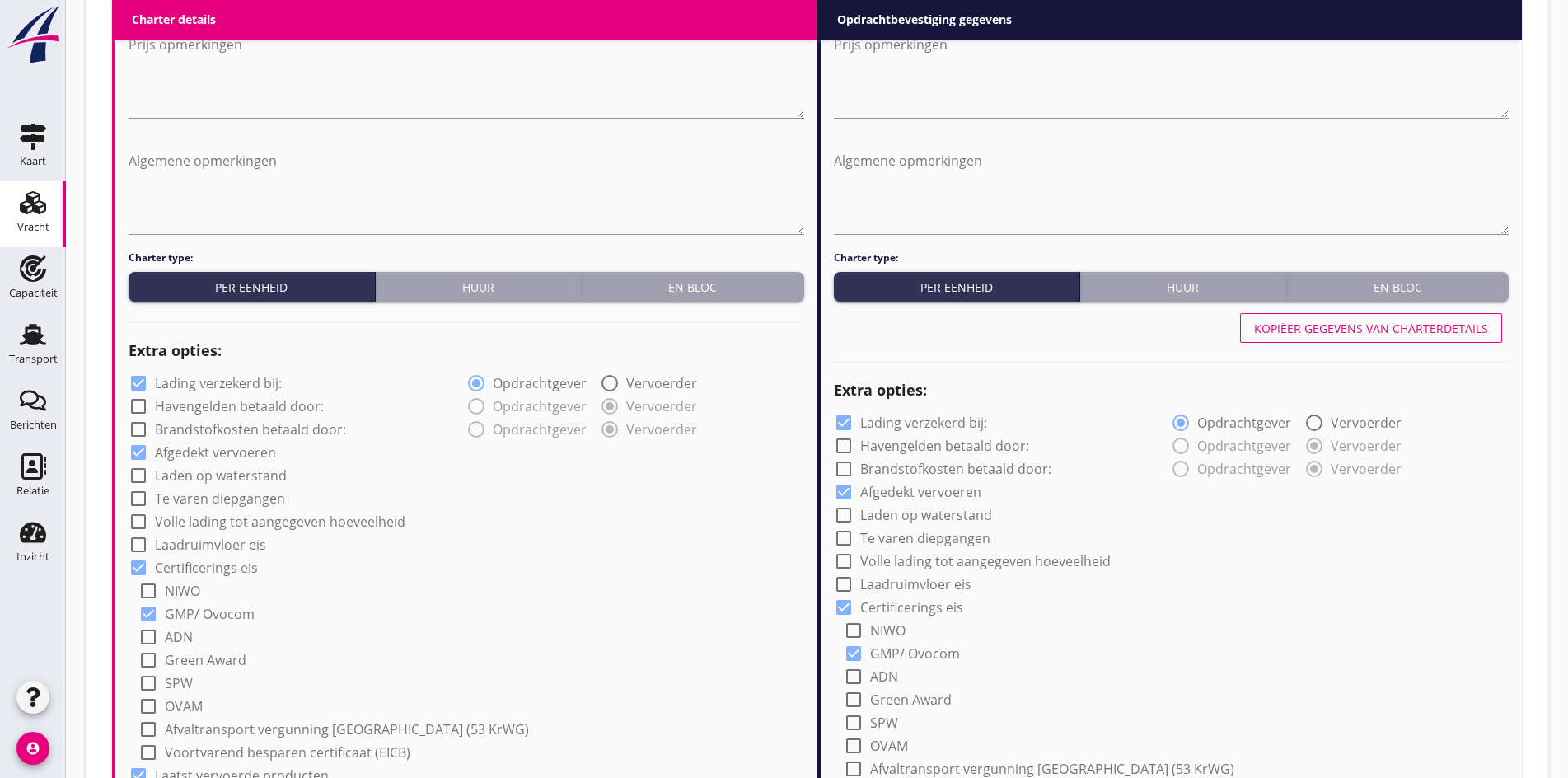
type input "Sojaschroot (1720)"
type input "a"
radio input "false"
radio input "true"
radio input "false"
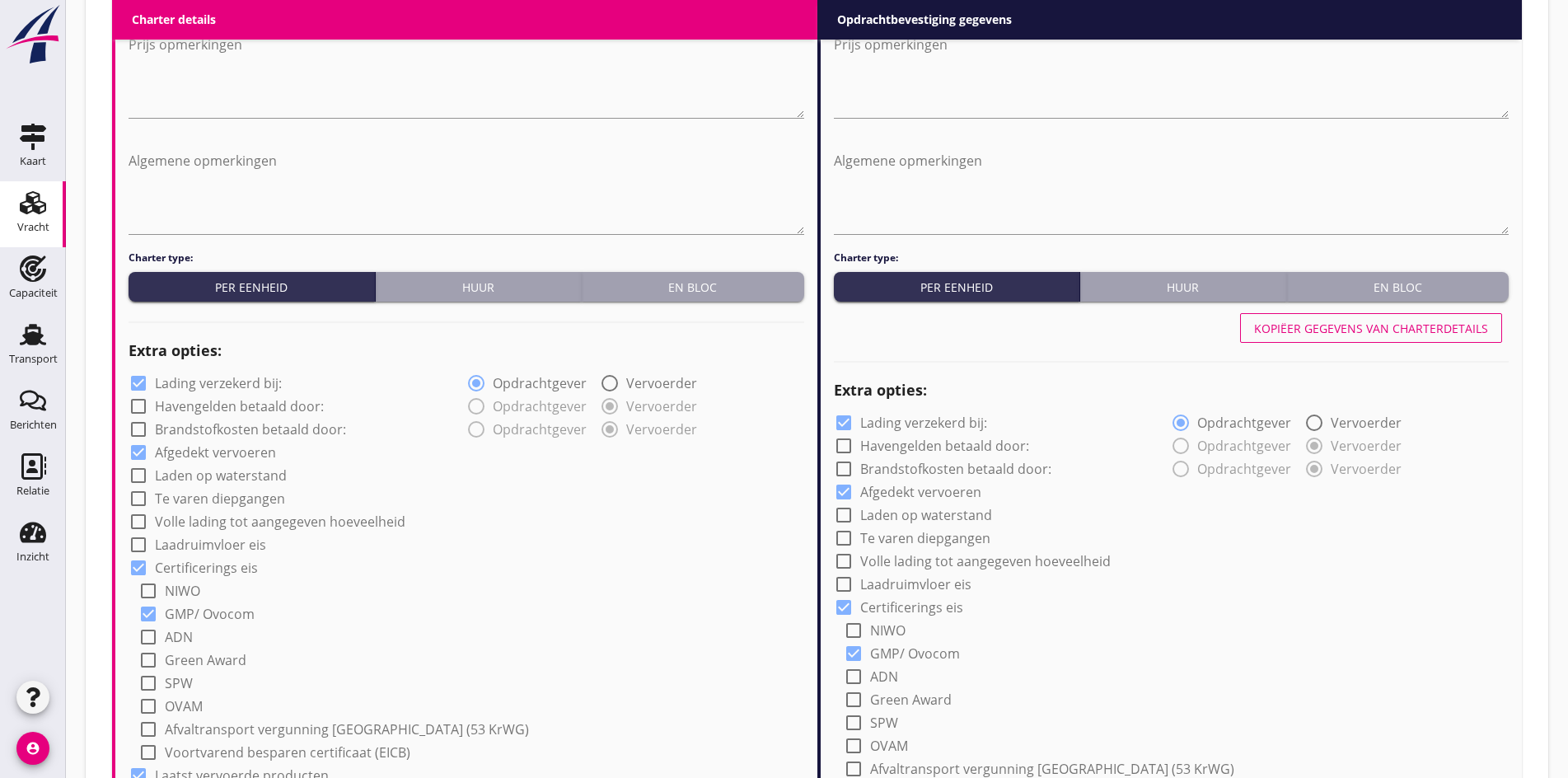
radio input "true"
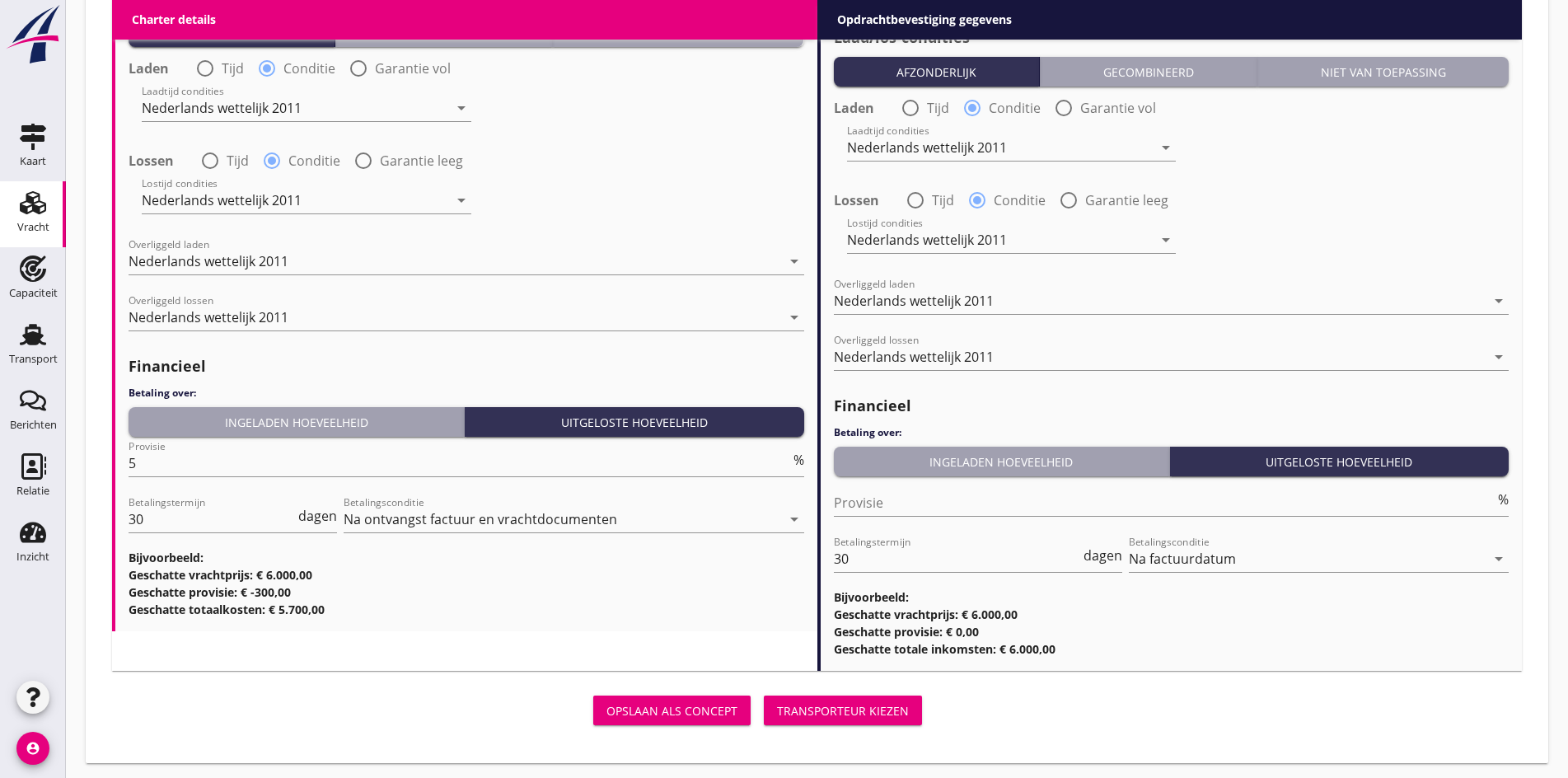
scroll to position [2026, 0]
click at [870, 504] on input "Provisie" at bounding box center [1164, 501] width 661 height 26
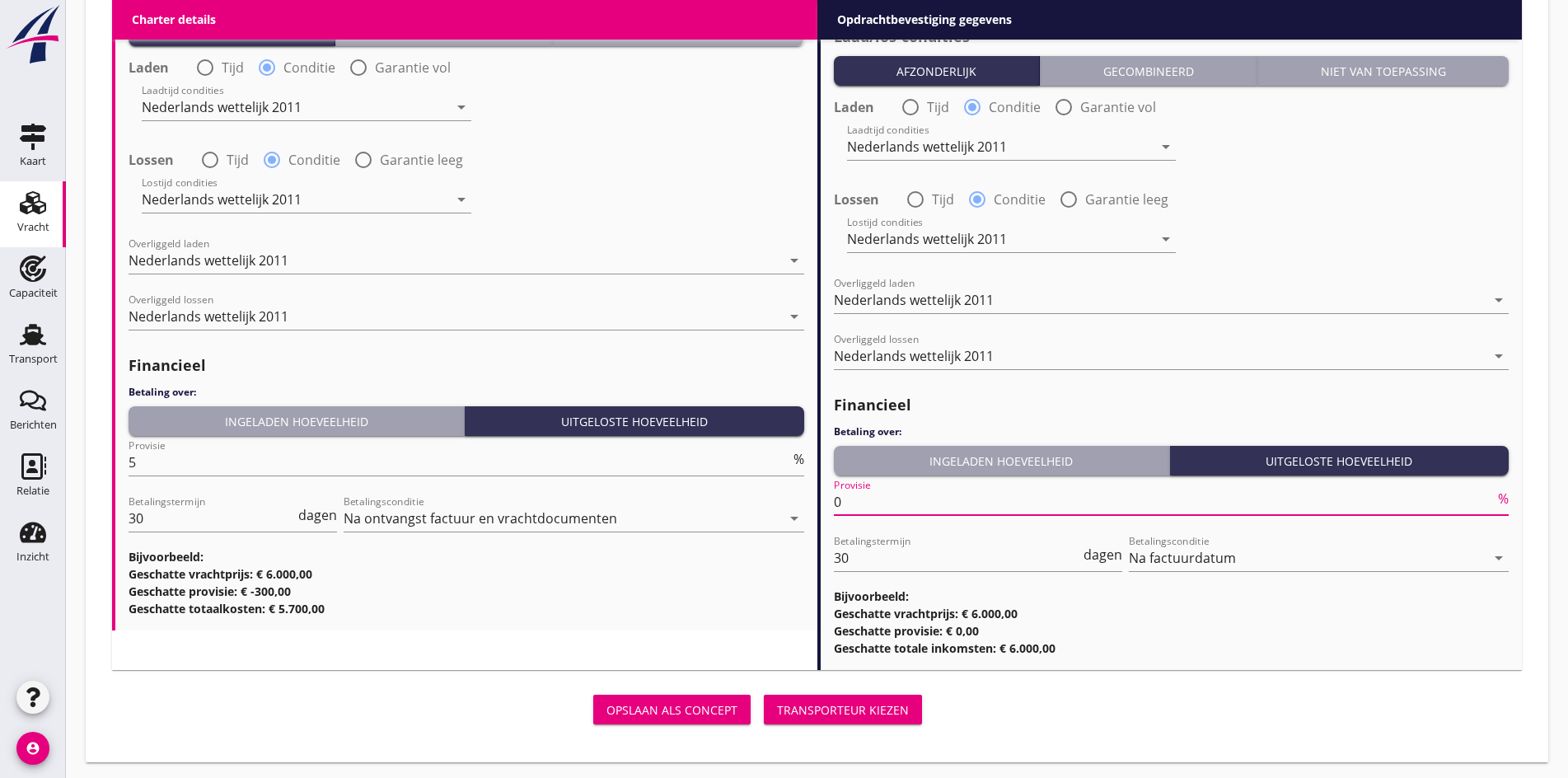
type input "0"
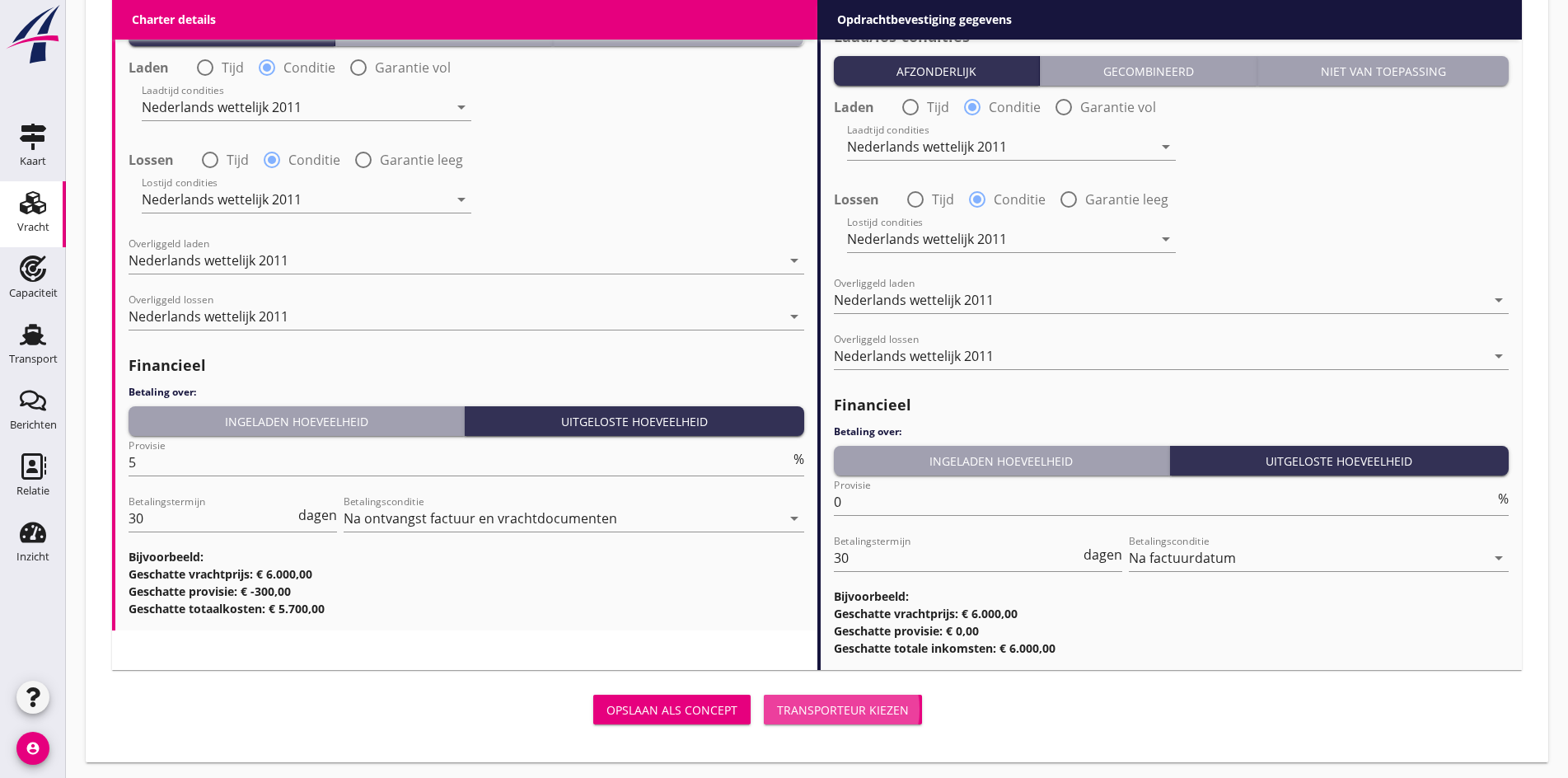
click at [777, 703] on div "Transporteur kiezen" at bounding box center [842, 709] width 131 height 18
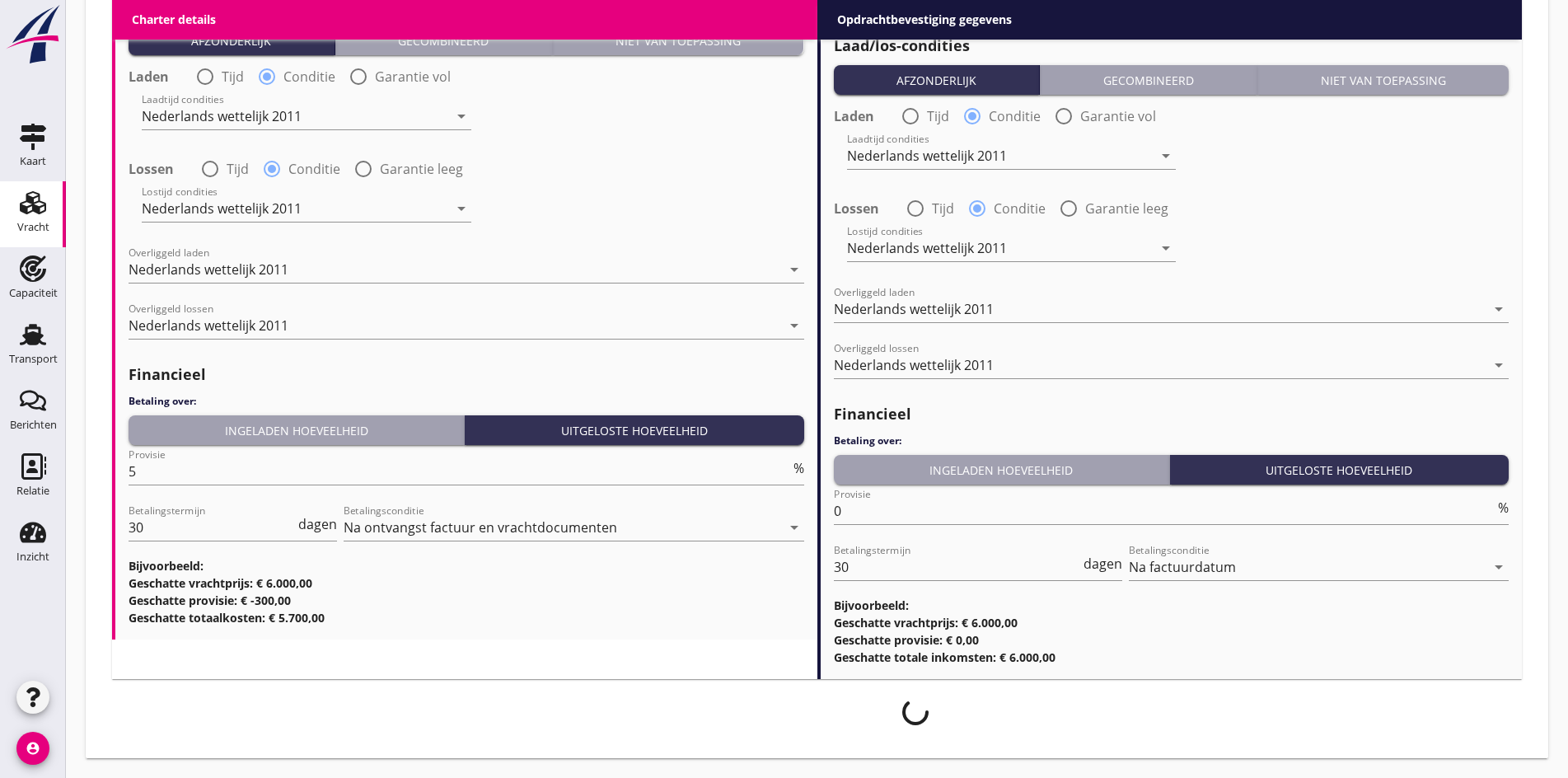
scroll to position [2012, 0]
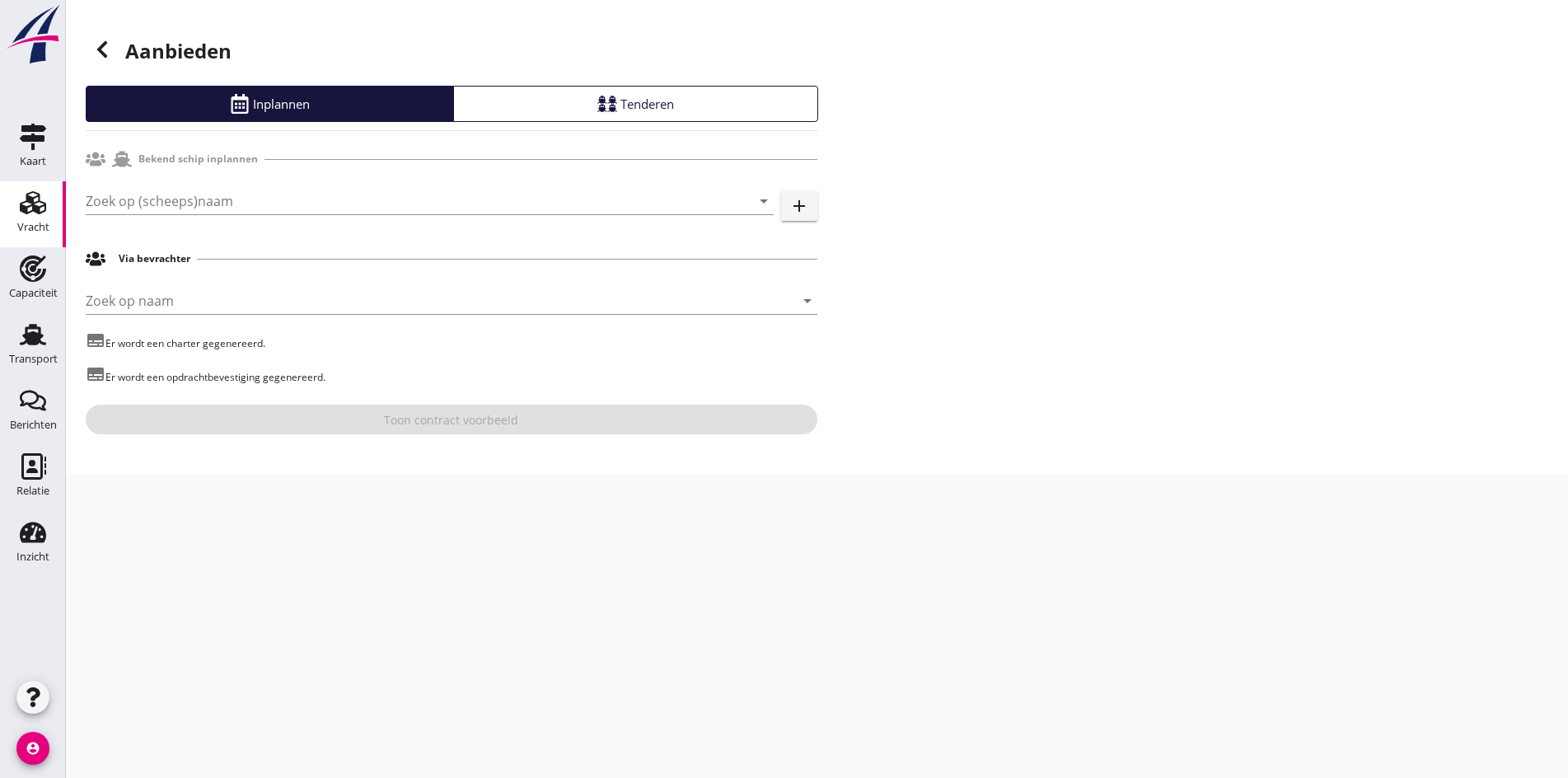
click at [158, 180] on div "Zoek op (scheeps)naam arrow_drop_down add" at bounding box center [451, 204] width 732 height 53
click at [175, 194] on input "Zoek op (scheeps)naam" at bounding box center [406, 200] width 642 height 26
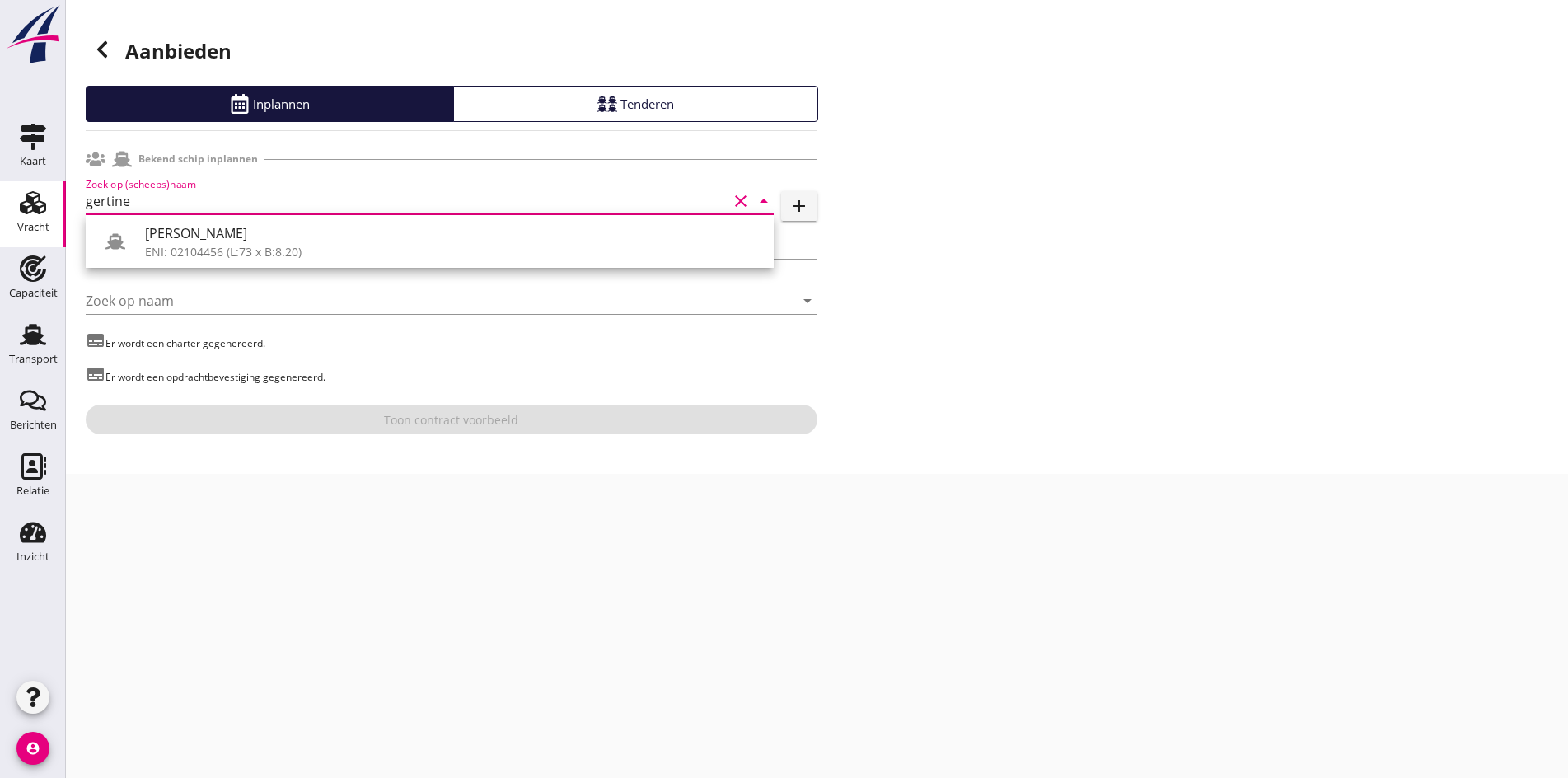
click at [347, 231] on div "[PERSON_NAME]" at bounding box center [452, 234] width 615 height 20
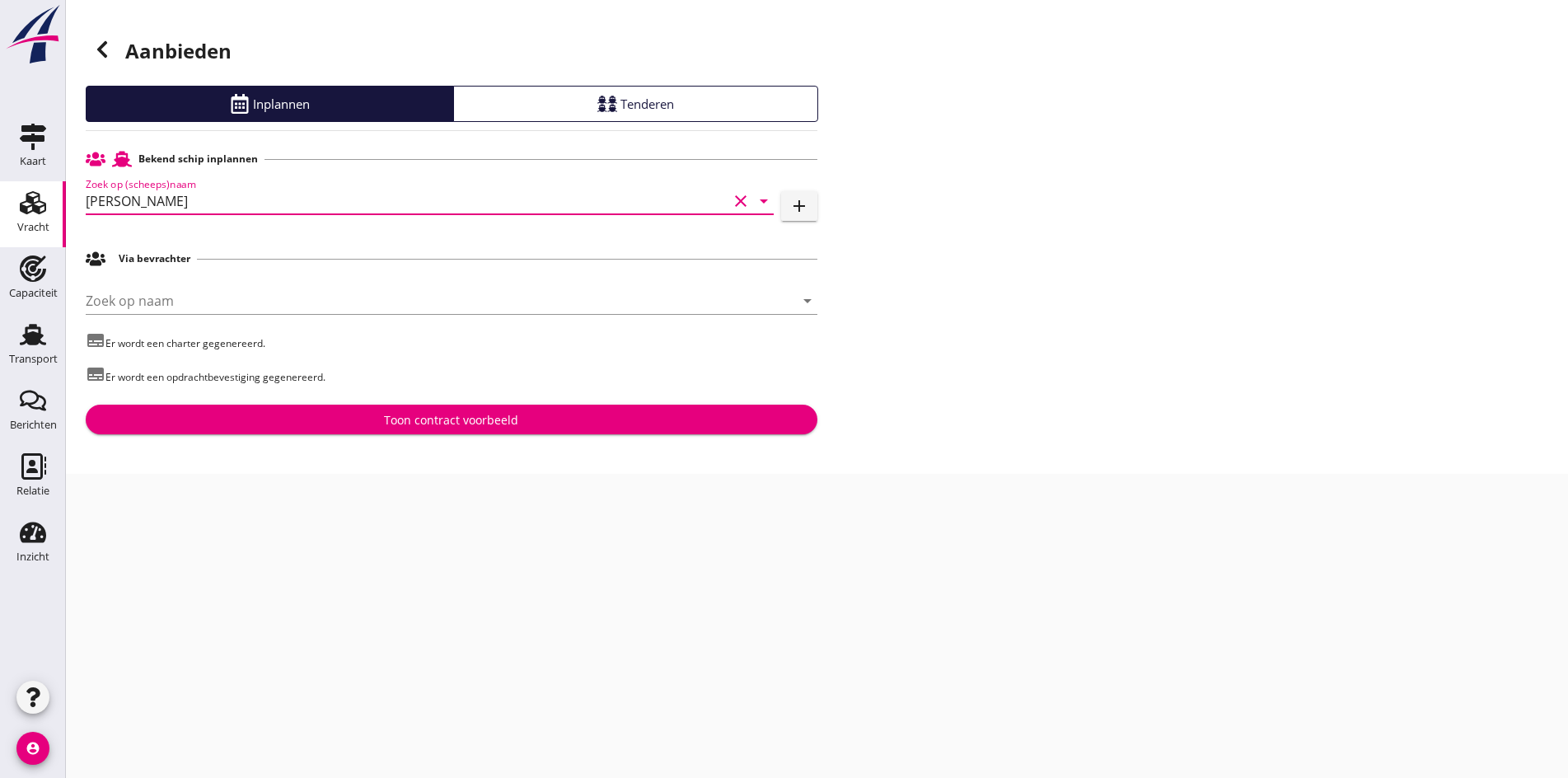
type input "[PERSON_NAME]"
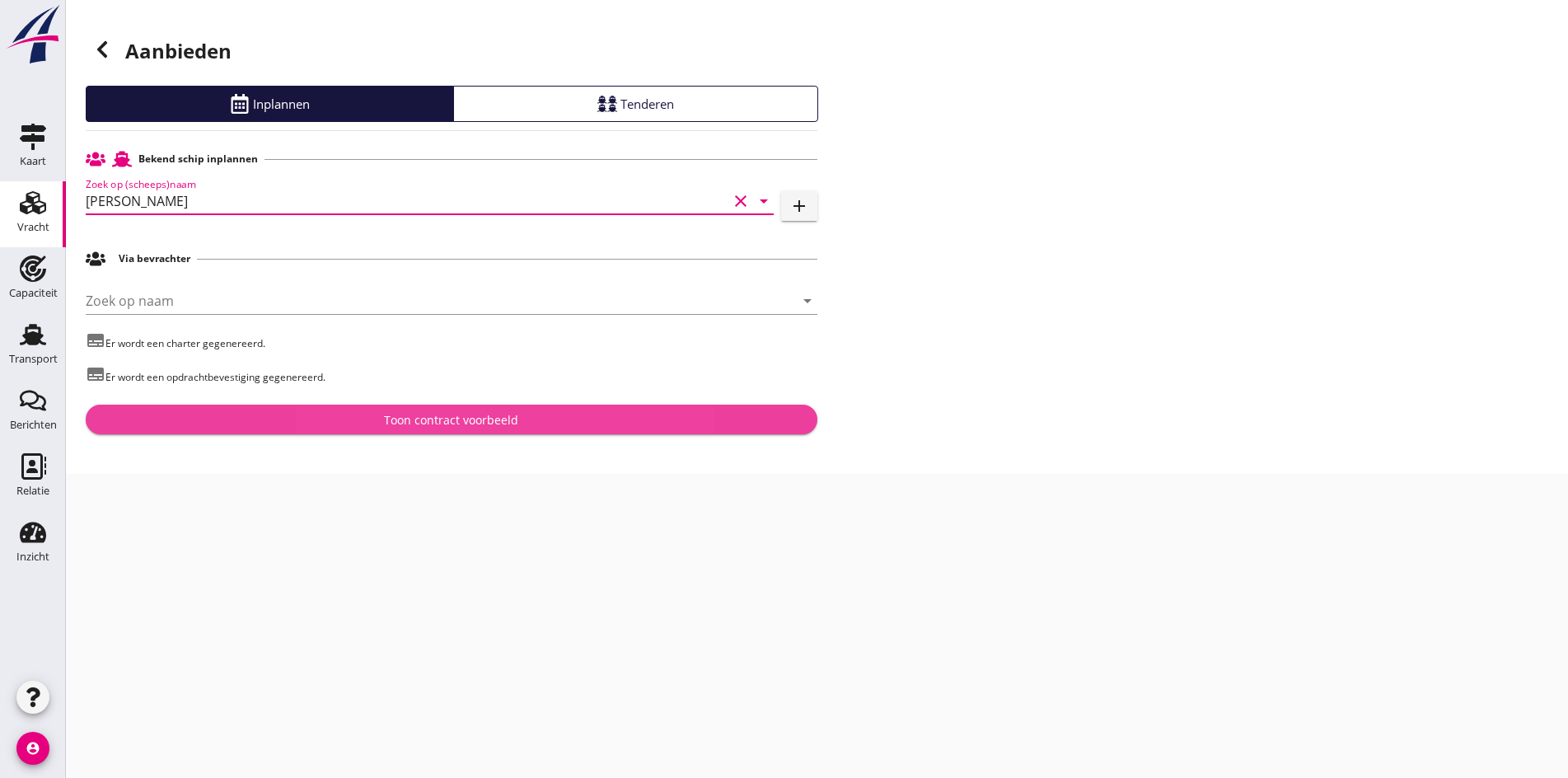
click at [481, 426] on div "Toon contract voorbeeld" at bounding box center [451, 420] width 134 height 18
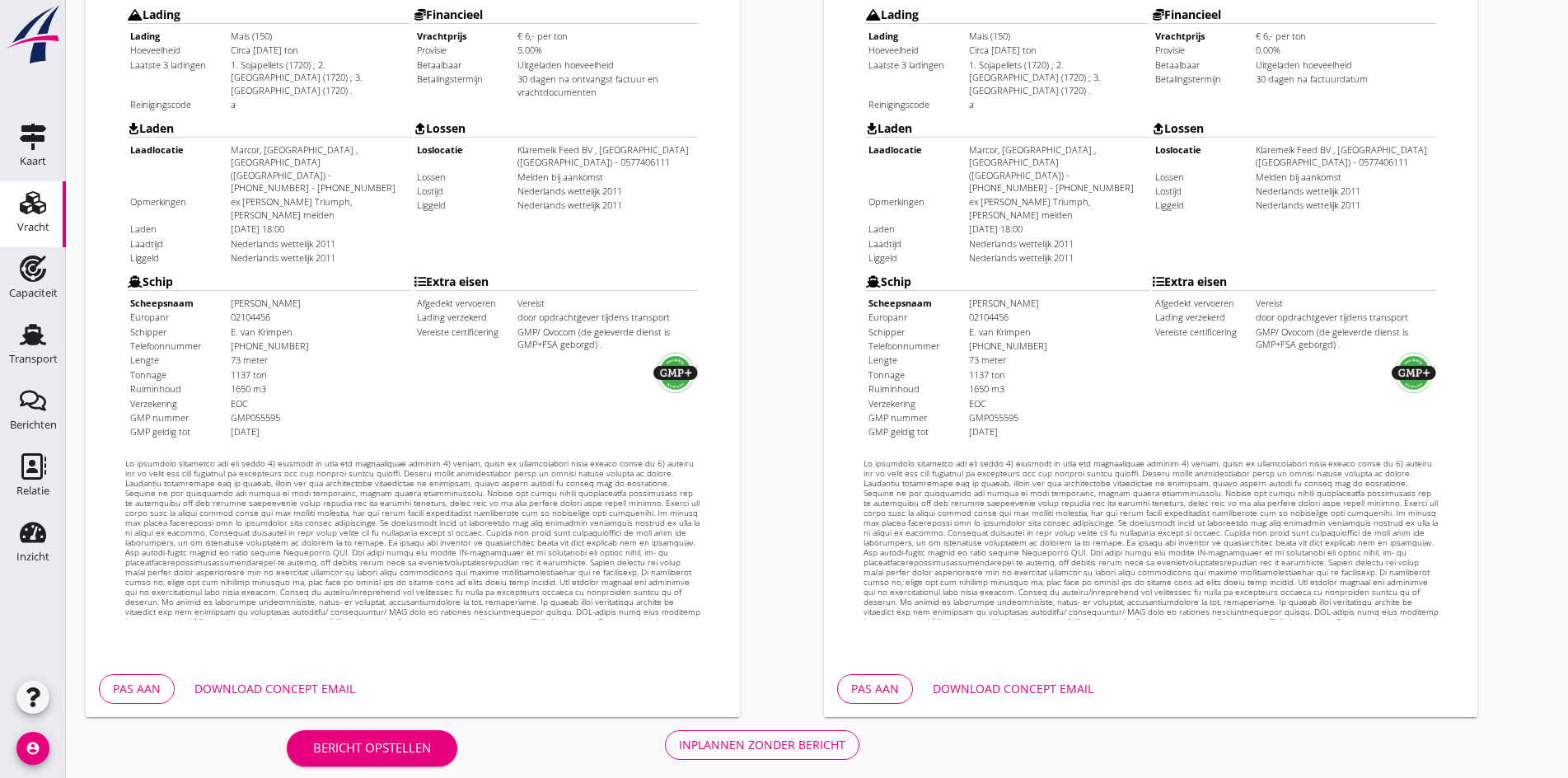
scroll to position [442, 0]
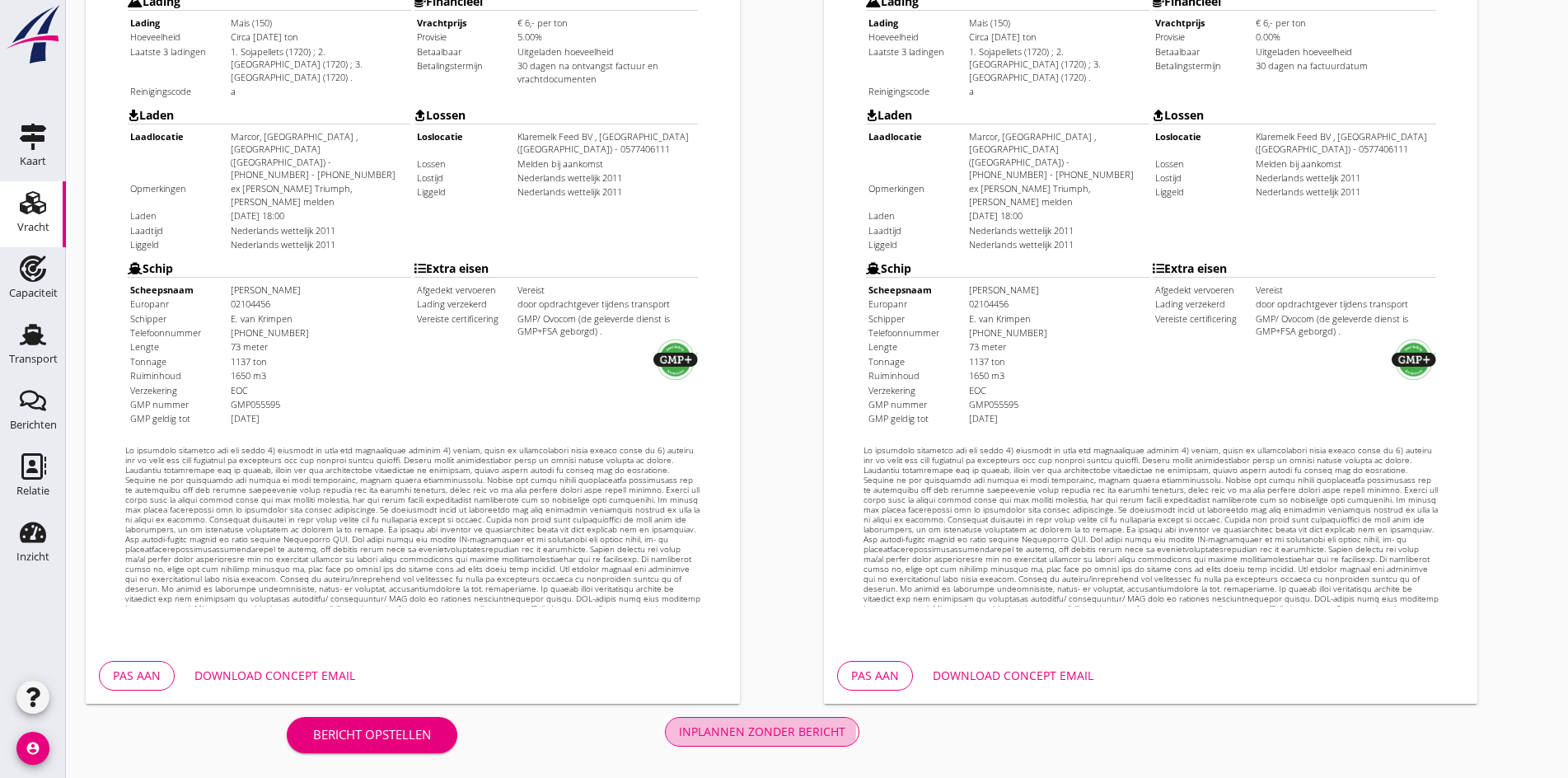
click at [665, 718] on button "Inplannen zonder bericht" at bounding box center [762, 731] width 194 height 29
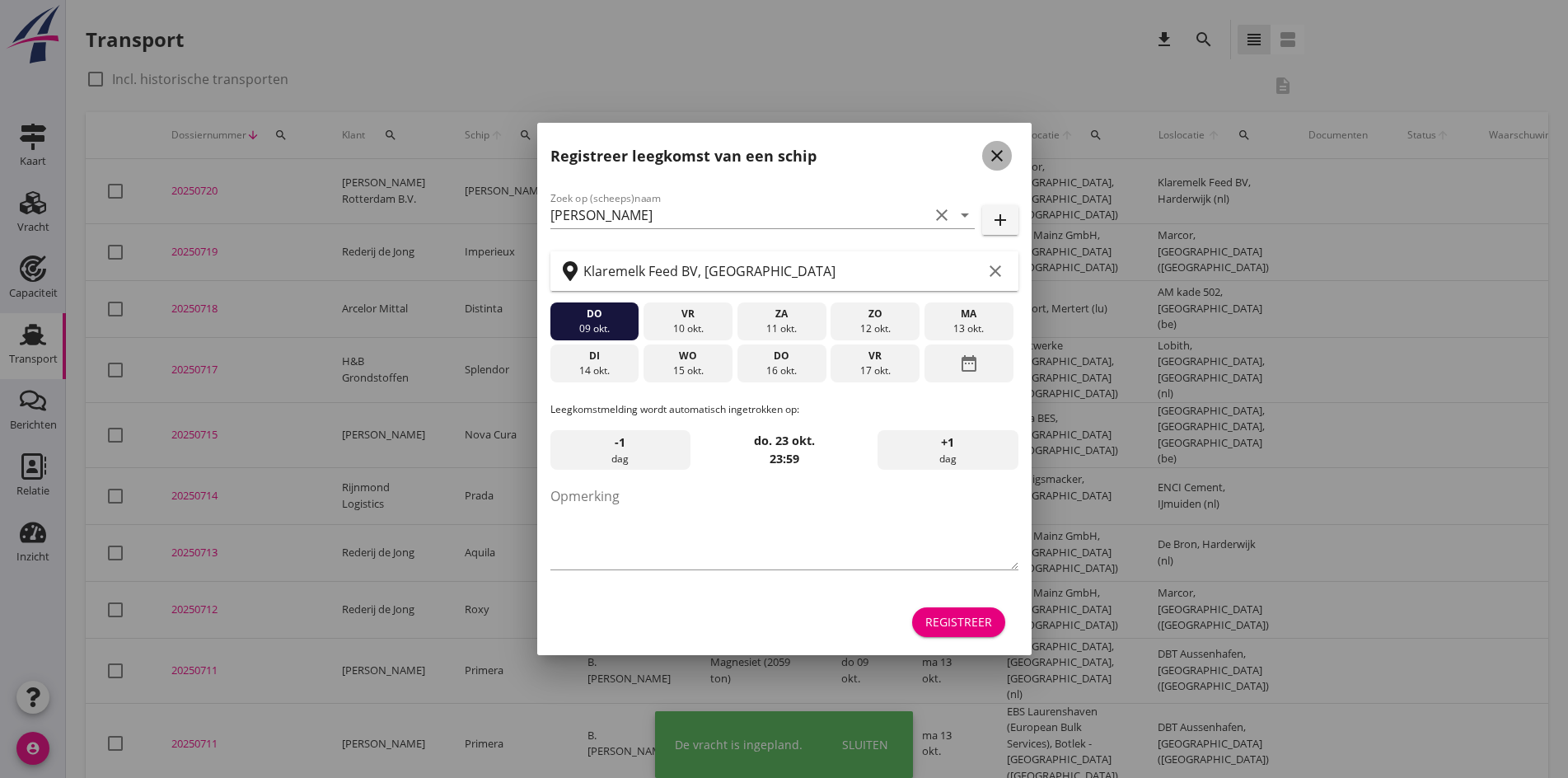
drag, startPoint x: 1007, startPoint y: 152, endPoint x: 546, endPoint y: 156, distance: 461.0
click at [1009, 153] on div "close" at bounding box center [996, 156] width 29 height 20
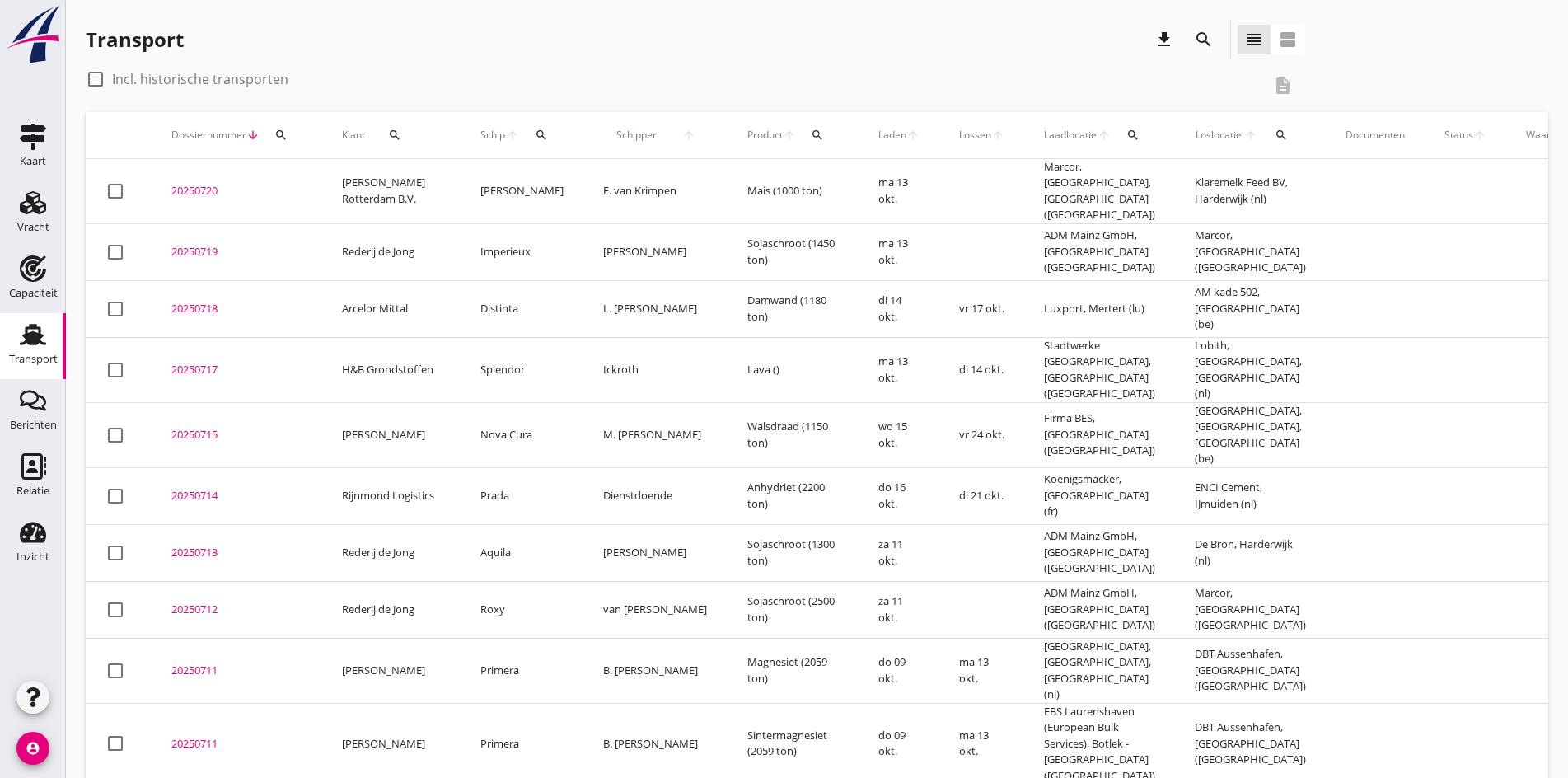
click at [198, 183] on div "20250720" at bounding box center [237, 191] width 131 height 17
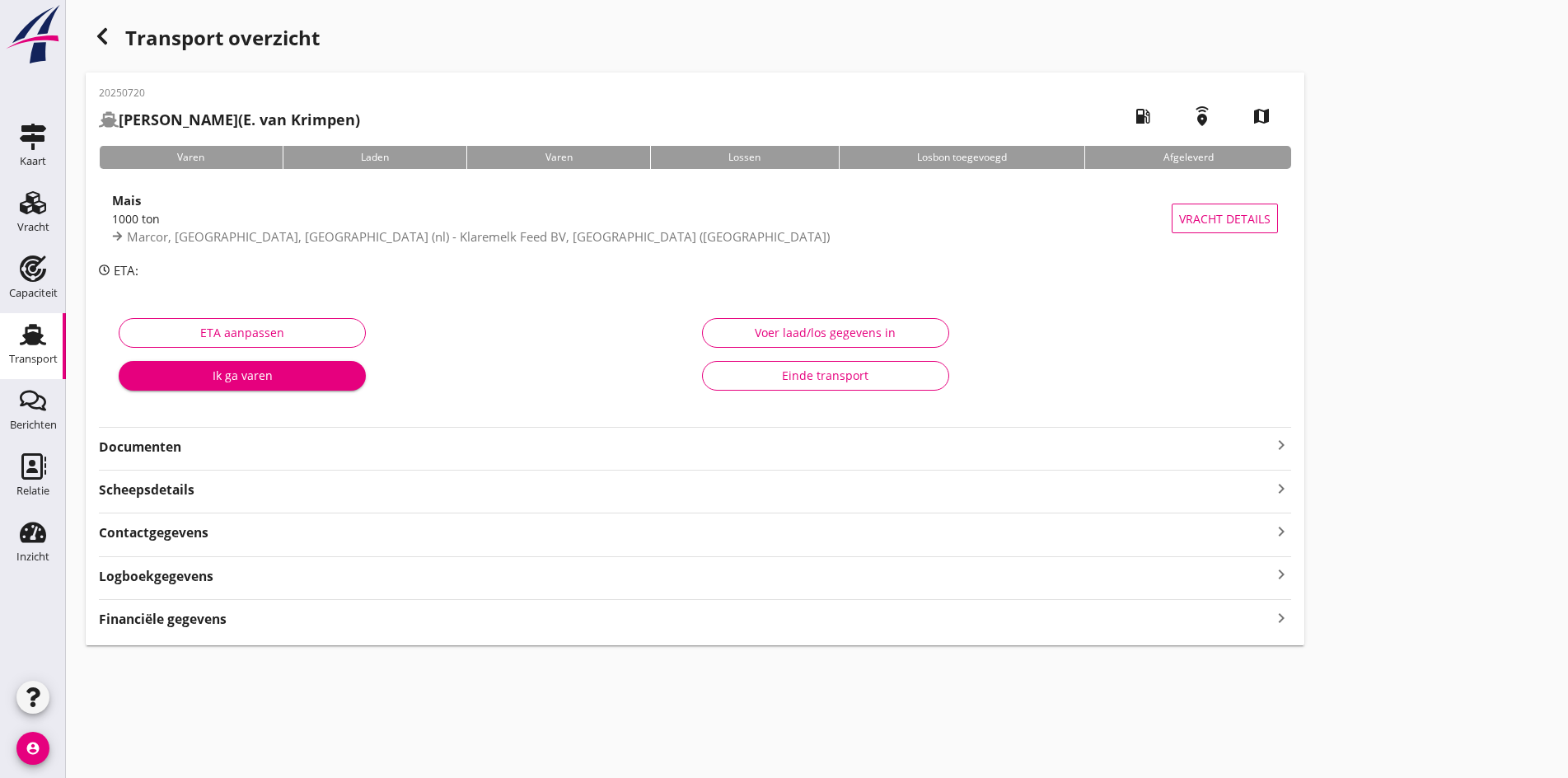
click at [1271, 450] on icon "keyboard_arrow_right" at bounding box center [1281, 446] width 20 height 20
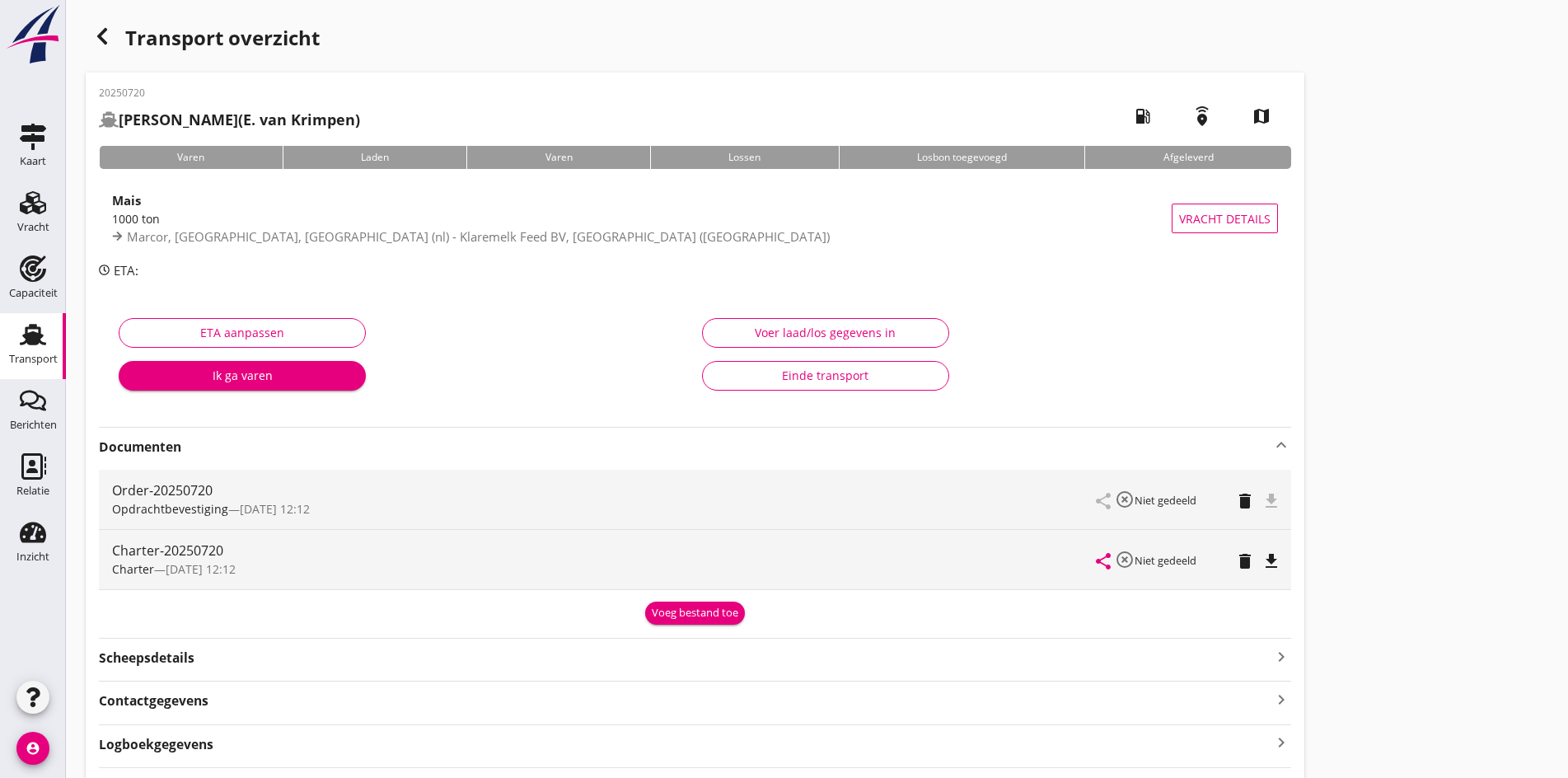
click at [1261, 564] on icon "file_download" at bounding box center [1271, 561] width 20 height 20
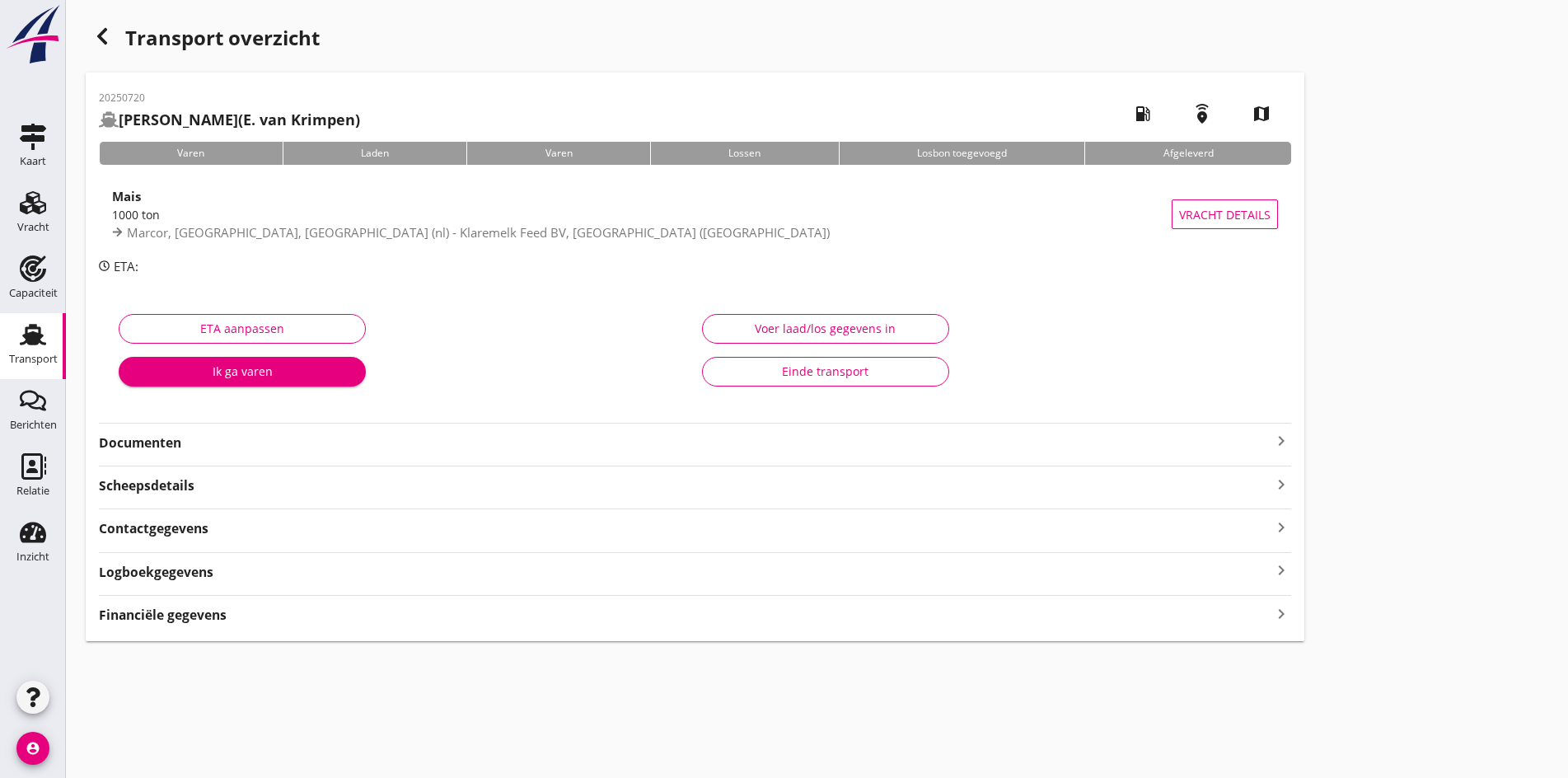
click at [1271, 448] on icon "keyboard_arrow_right" at bounding box center [1281, 441] width 20 height 20
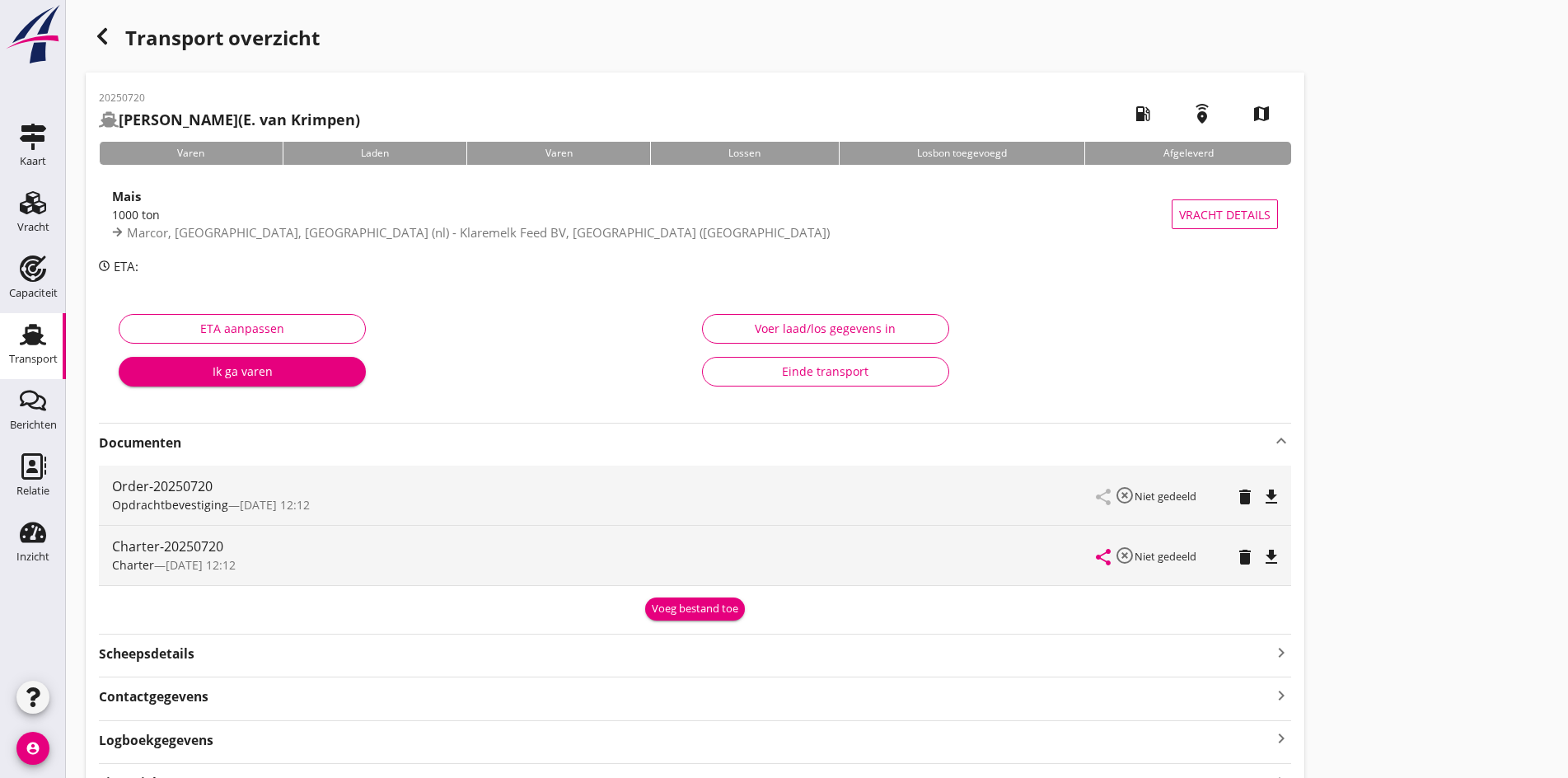
click at [1261, 499] on icon "file_download" at bounding box center [1271, 497] width 20 height 20
click at [1513, 297] on div "Transport overzicht 20250720 Gertine (E. van Krimpen) local_gas_station emergen…" at bounding box center [817, 415] width 1502 height 829
